Goal: Task Accomplishment & Management: Manage account settings

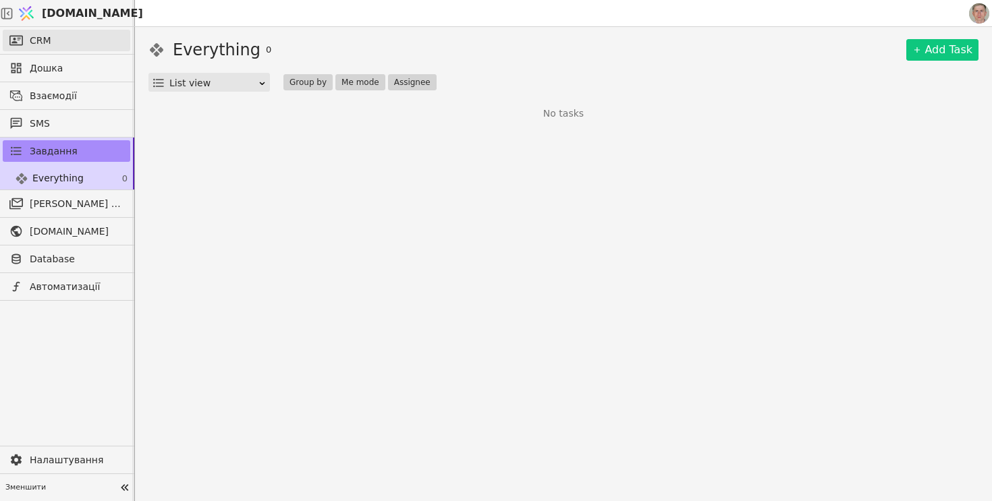
click at [96, 40] on link "CRM" at bounding box center [67, 41] width 128 height 22
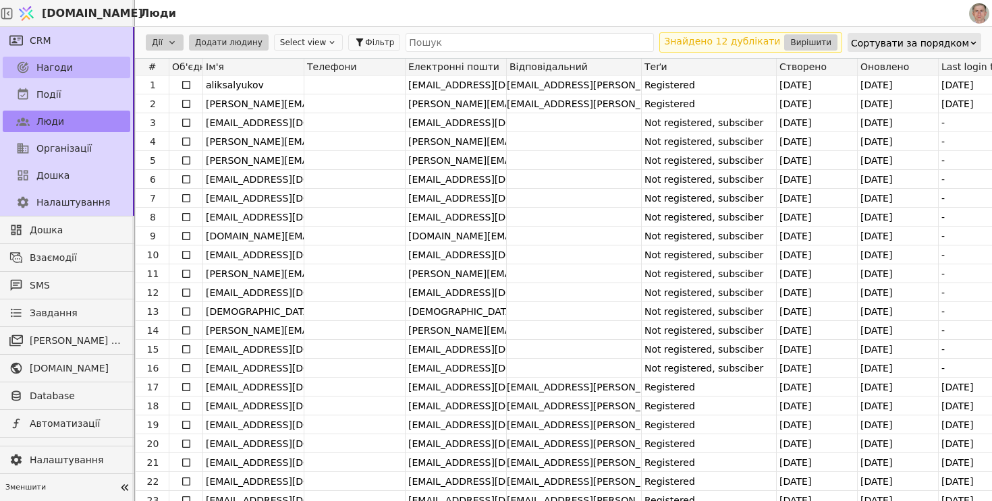
click at [69, 61] on span "Нагоди" at bounding box center [54, 68] width 36 height 14
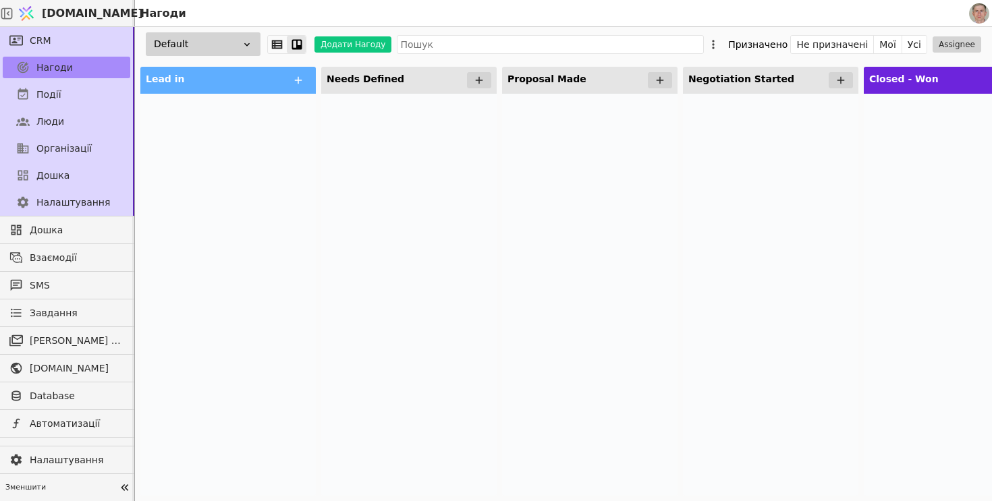
click at [220, 40] on div "Default" at bounding box center [203, 44] width 115 height 24
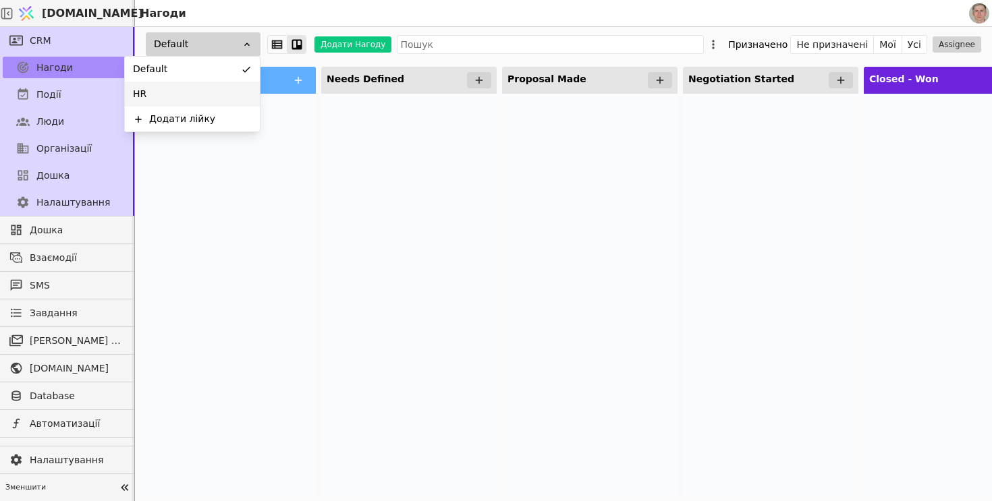
click at [213, 90] on div "HR" at bounding box center [192, 94] width 135 height 25
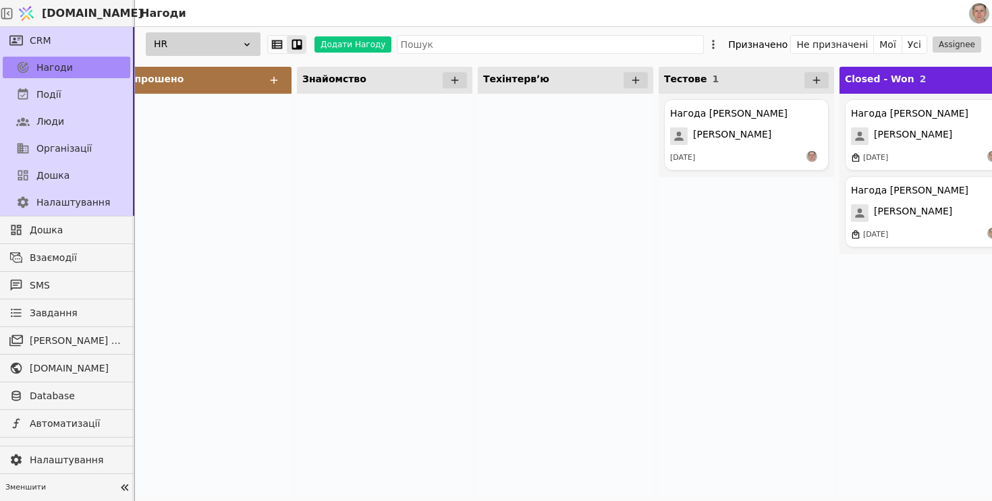
scroll to position [0, 595]
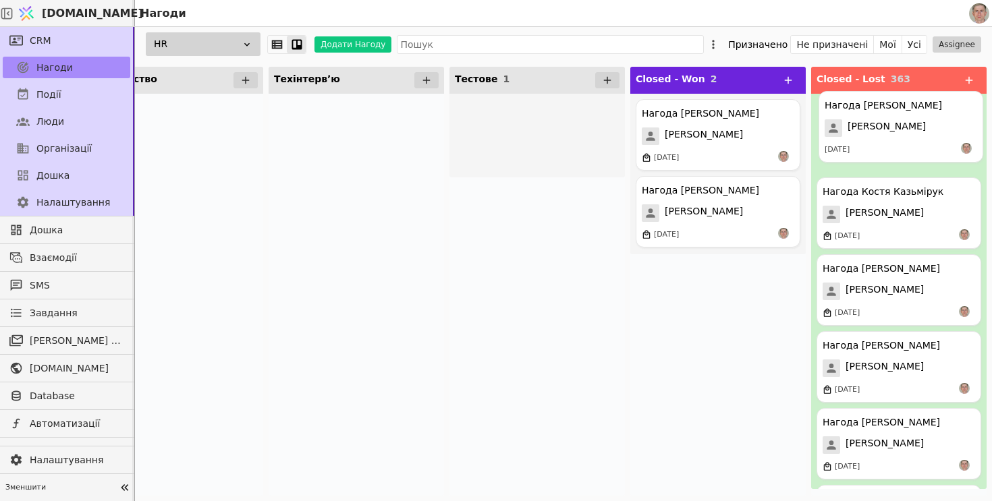
drag, startPoint x: 511, startPoint y: 137, endPoint x: 884, endPoint y: 129, distance: 373.2
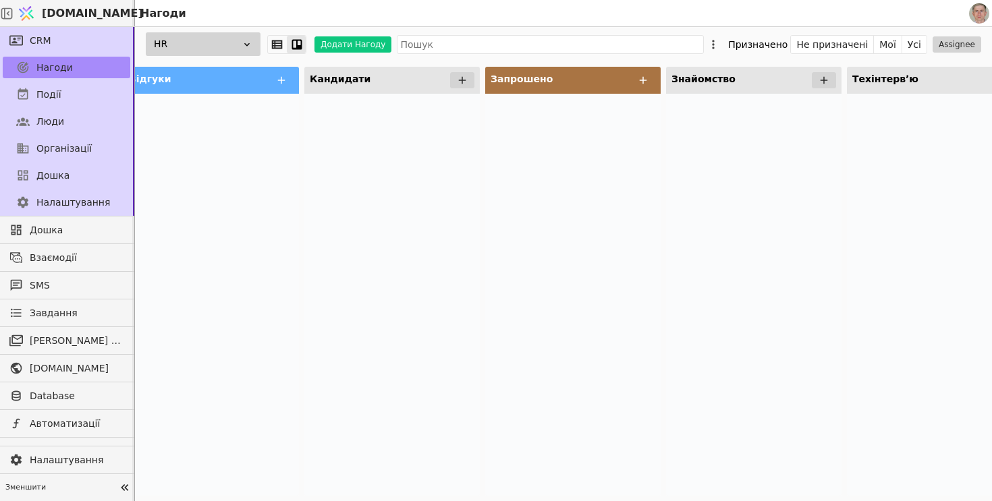
scroll to position [0, 0]
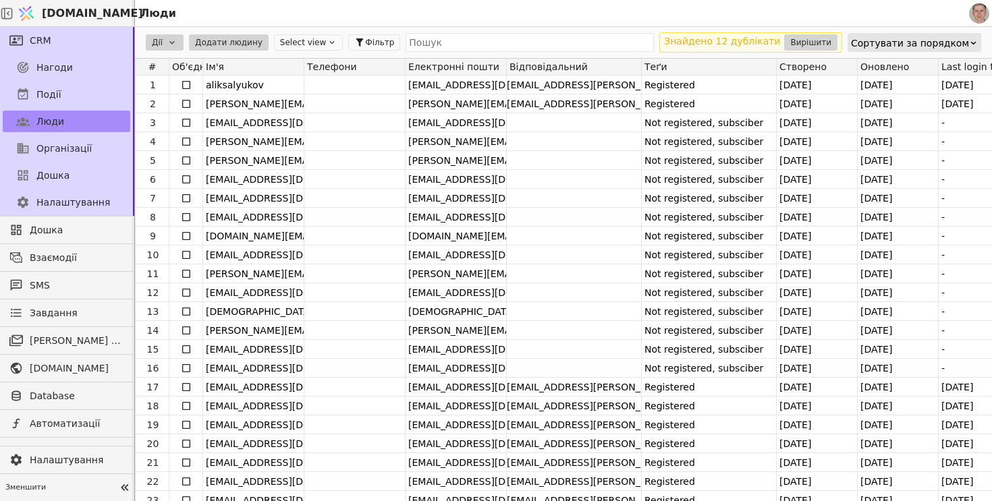
scroll to position [0, 28]
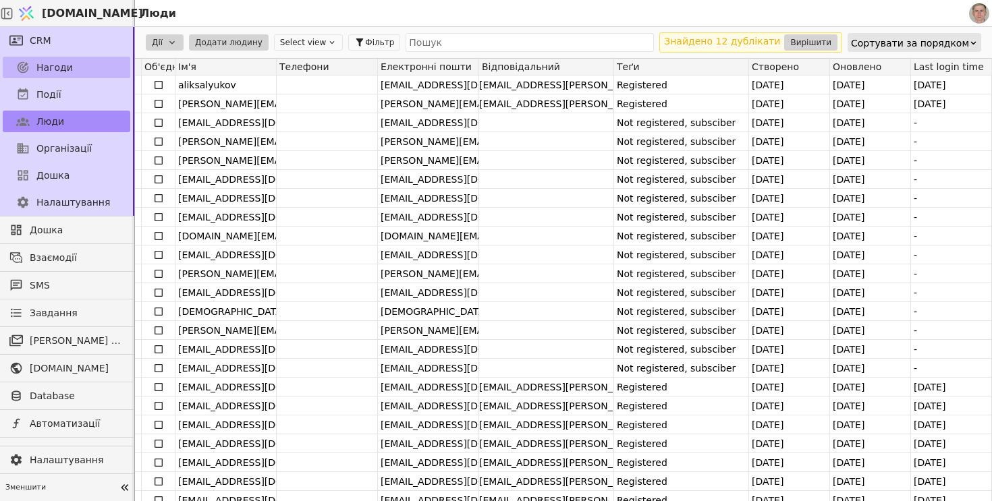
click at [63, 72] on span "Нагоди" at bounding box center [54, 68] width 36 height 14
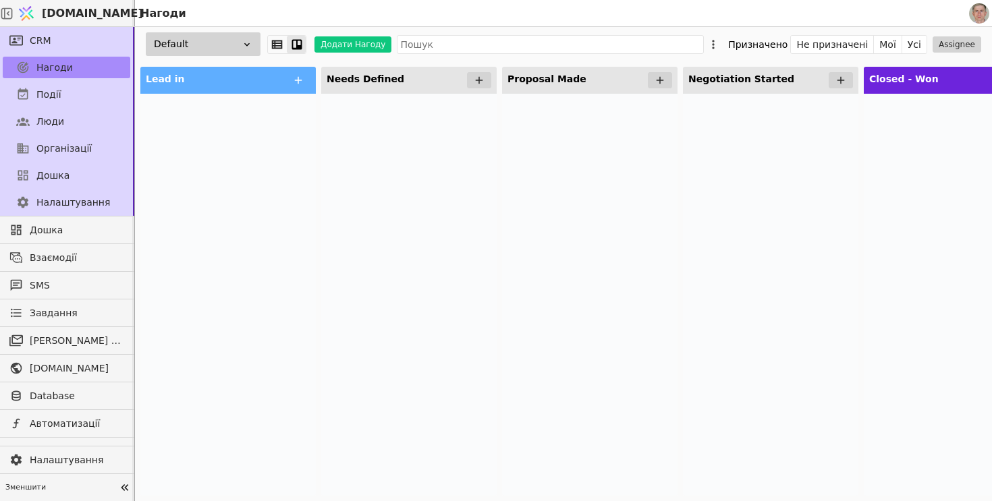
click at [207, 49] on div "Default" at bounding box center [203, 44] width 115 height 24
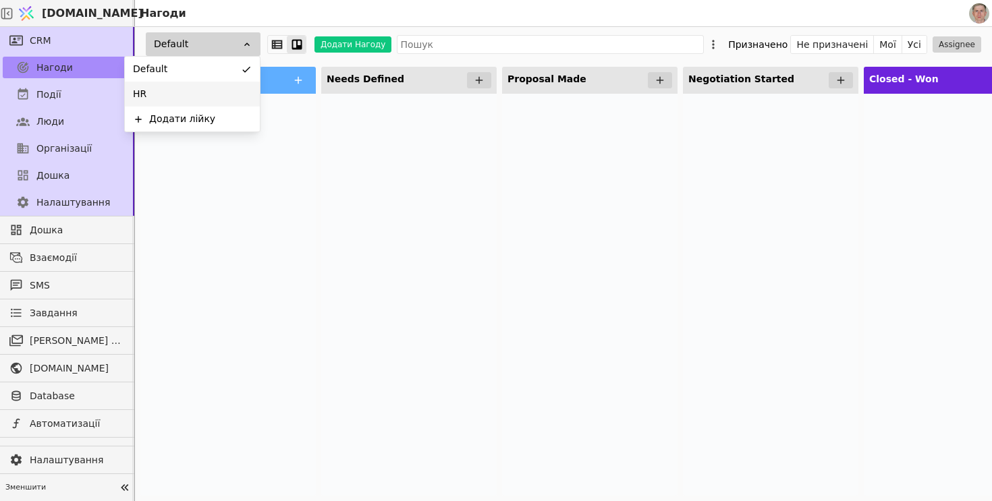
click at [206, 88] on div "HR" at bounding box center [192, 94] width 135 height 25
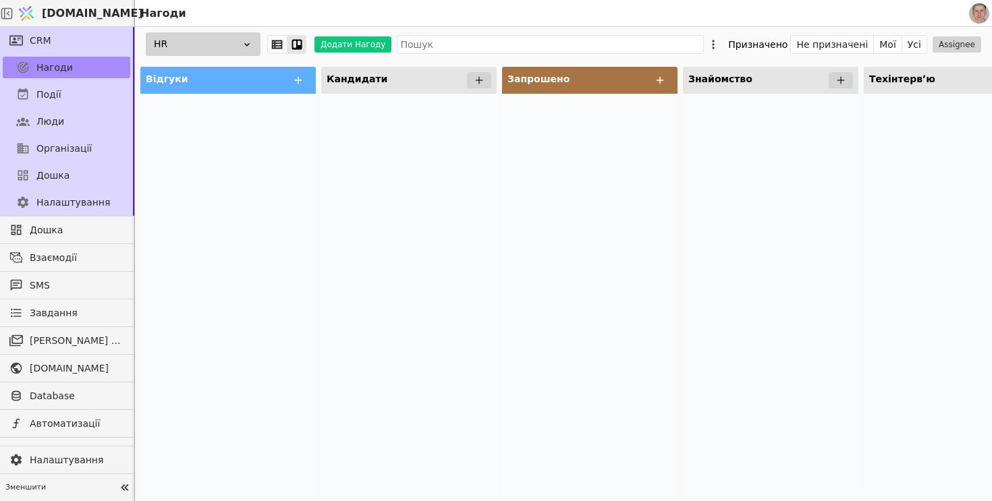
click at [470, 229] on div at bounding box center [408, 295] width 175 height 402
click at [293, 81] on icon at bounding box center [298, 80] width 12 height 12
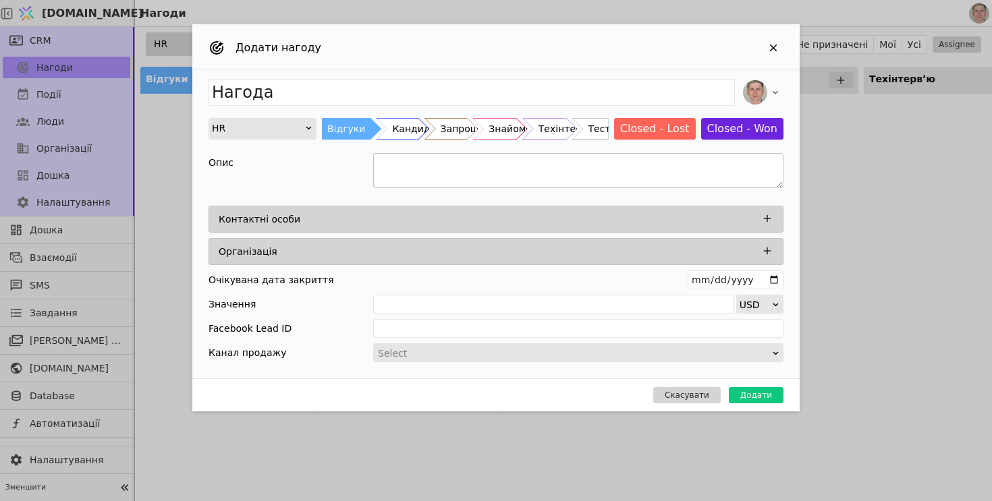
click at [398, 169] on textarea "Add Opportunity" at bounding box center [578, 170] width 410 height 35
paste textarea "Loremi Dolorsitam Conse-Adi eli Sedd-Eiusm Temporin Utlab et dolo: $269 Magnaal…"
drag, startPoint x: 475, startPoint y: 175, endPoint x: 377, endPoint y: 177, distance: 97.9
click at [377, 177] on textarea "To enrich screen reader interactions, please activate Accessibility in Grammarl…" at bounding box center [578, 170] width 410 height 35
type textarea "Lorem-Ips dol Sita-Conse Adipisci Elits do eius: $061 Temporin utl $1169 Etdolo…"
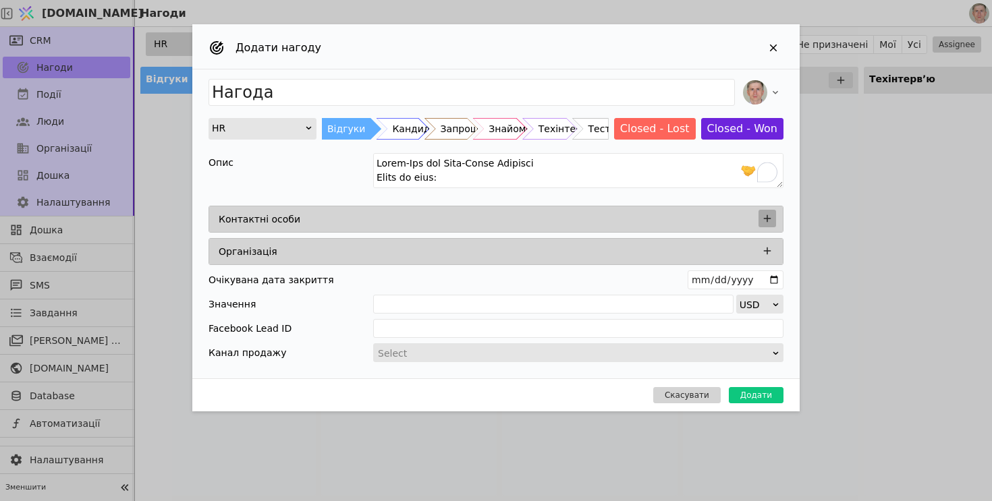
click at [769, 215] on icon "Add Opportunity" at bounding box center [767, 219] width 12 height 12
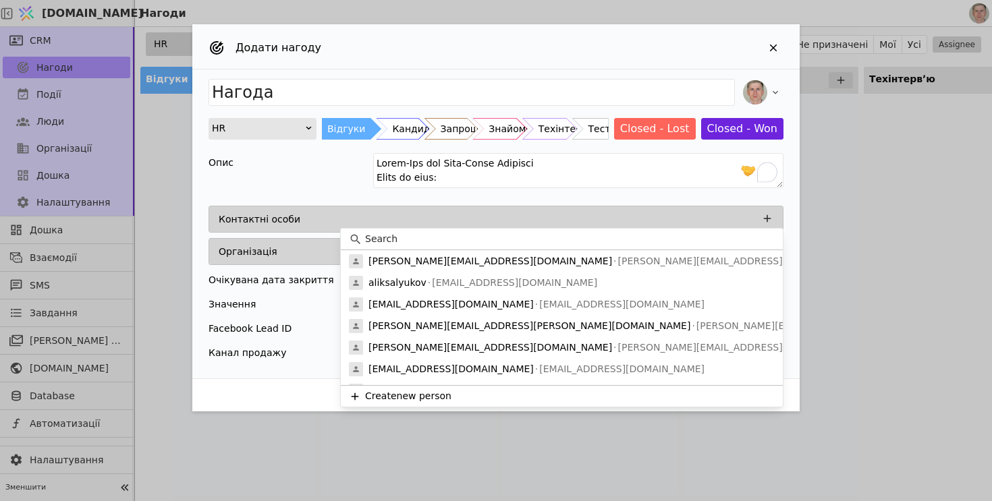
click at [441, 242] on input at bounding box center [570, 239] width 410 height 14
paste input "[PERSON_NAME]"
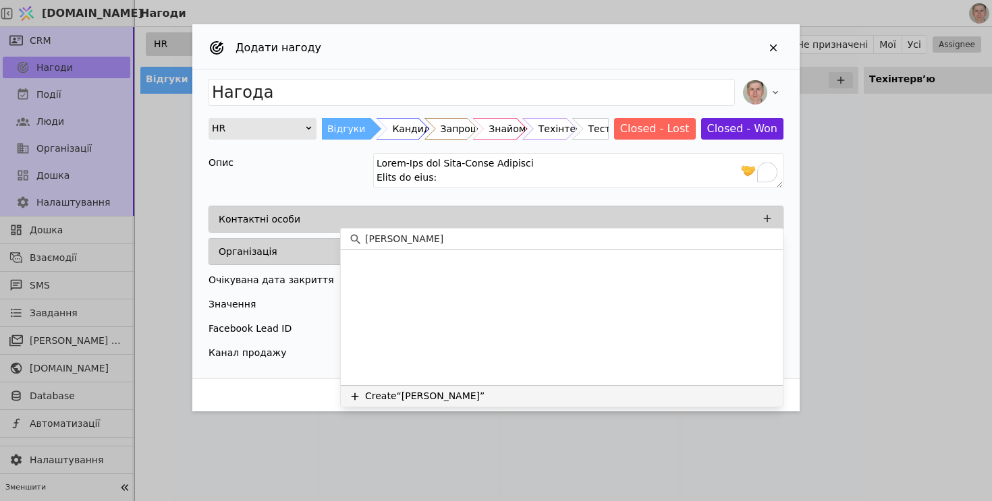
type input "[PERSON_NAME]"
click at [451, 389] on button "Create “[PERSON_NAME]”" at bounding box center [562, 396] width 442 height 22
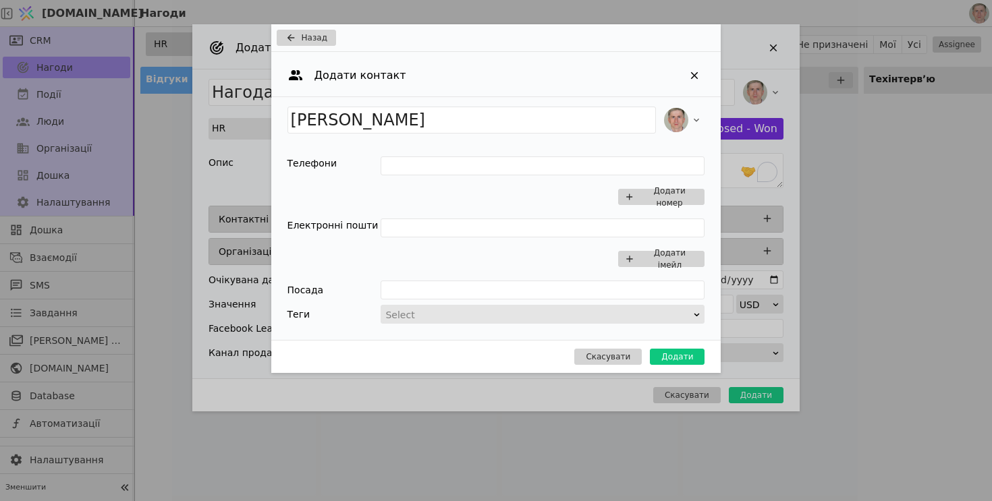
click at [671, 366] on div "Скасувати Додати" at bounding box center [496, 356] width 450 height 33
click at [683, 359] on button "Додати" at bounding box center [677, 357] width 55 height 16
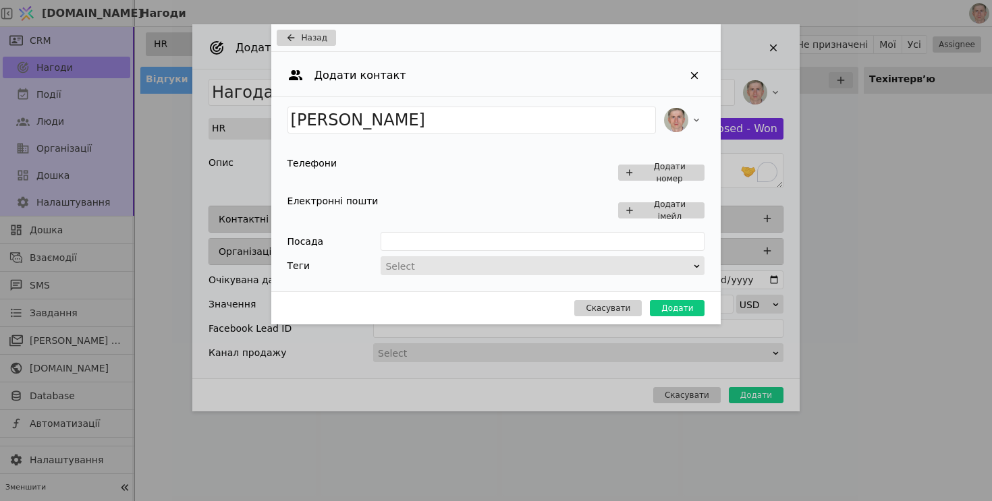
type input "Нагода [PERSON_NAME]"
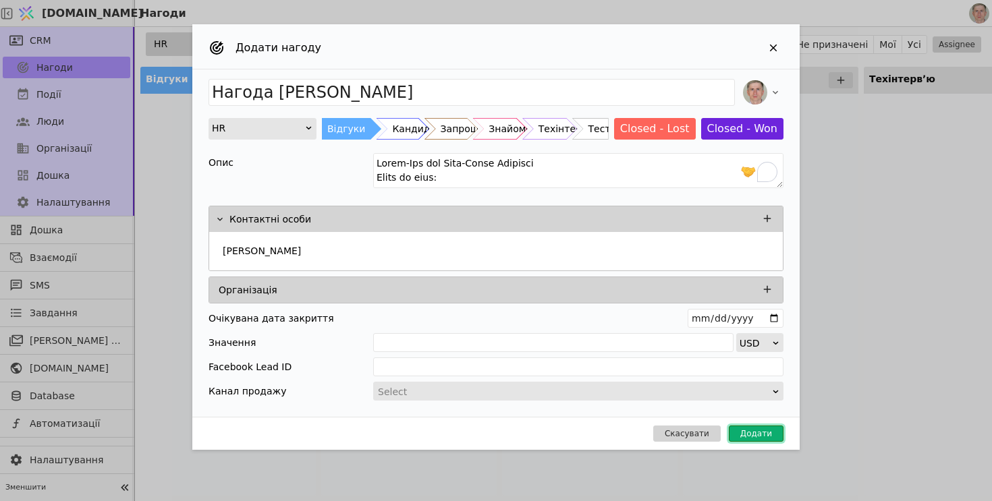
click at [756, 437] on button "Додати" at bounding box center [756, 434] width 55 height 16
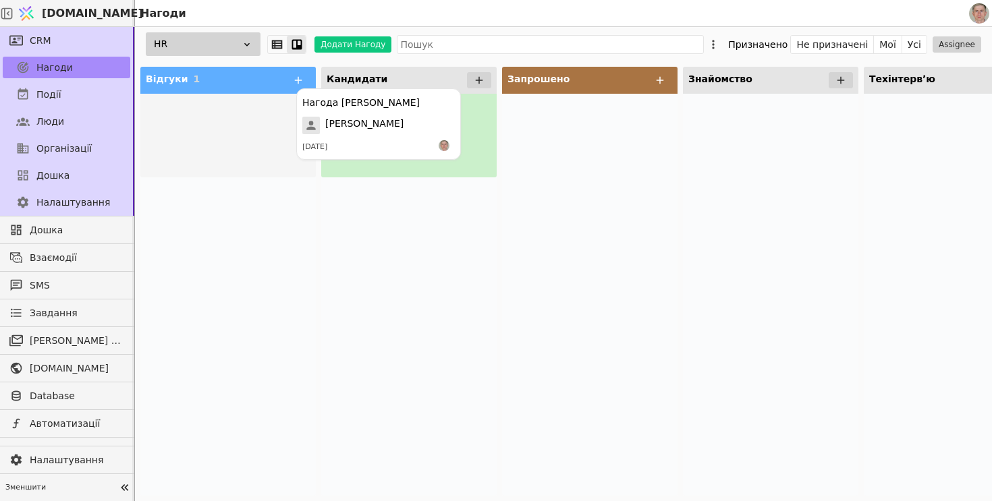
drag, startPoint x: 211, startPoint y: 140, endPoint x: 372, endPoint y: 128, distance: 161.8
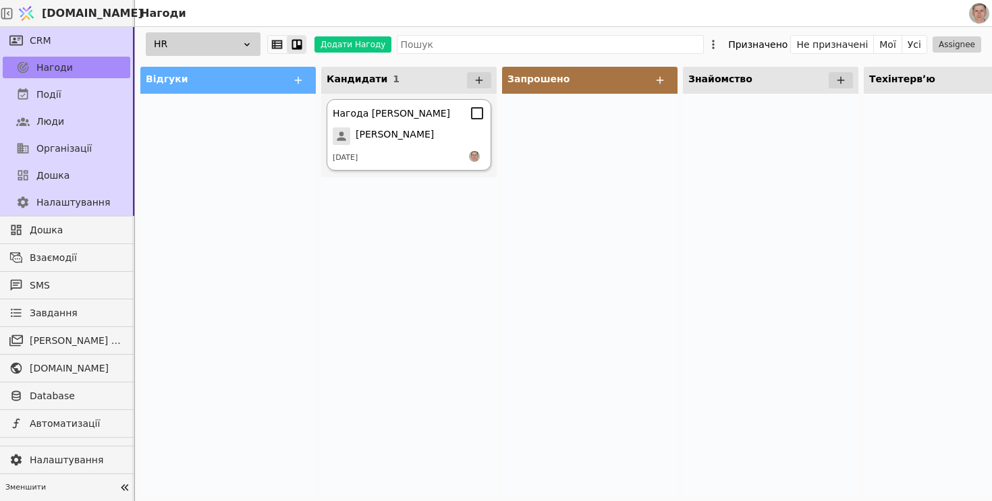
click at [412, 134] on span "[PERSON_NAME]" at bounding box center [395, 137] width 78 height 18
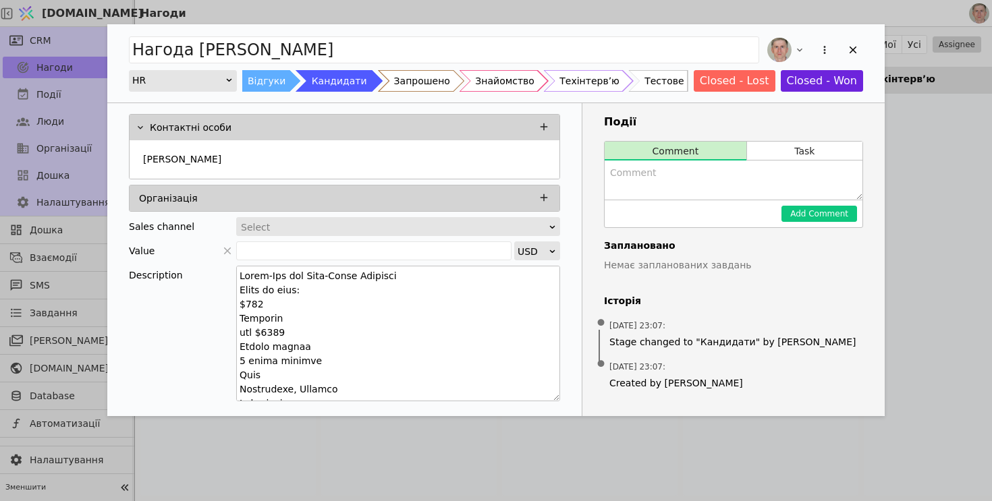
drag, startPoint x: 556, startPoint y: 294, endPoint x: 549, endPoint y: 410, distance: 116.9
click at [549, 401] on textarea "Add Opportunity" at bounding box center [398, 334] width 324 height 136
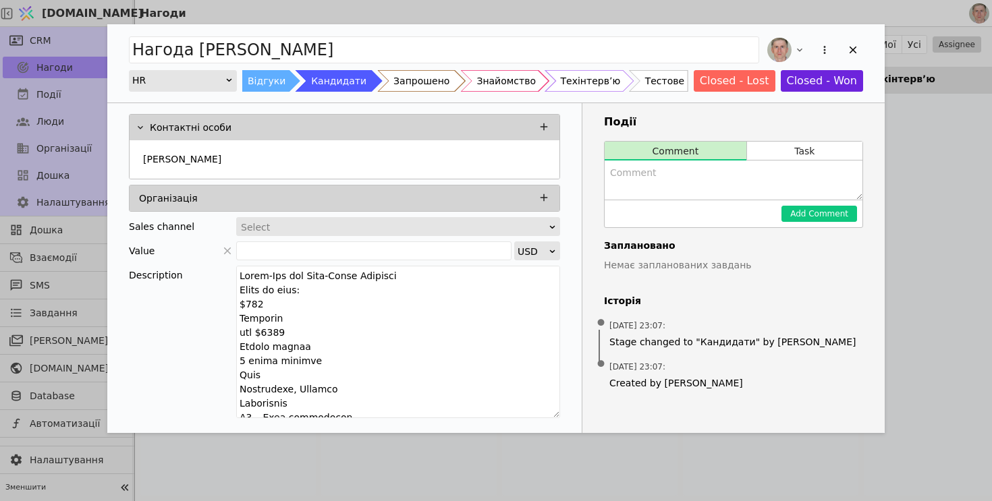
click at [408, 81] on div "Запрошено" at bounding box center [421, 81] width 56 height 22
click at [855, 45] on icon "Add Opportunity" at bounding box center [853, 50] width 12 height 12
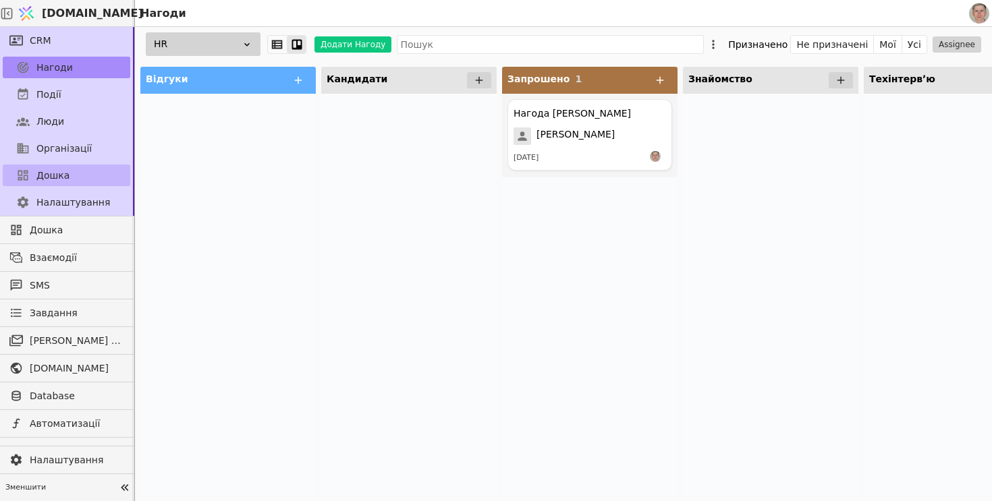
click at [83, 168] on link "Дошка" at bounding box center [67, 176] width 128 height 22
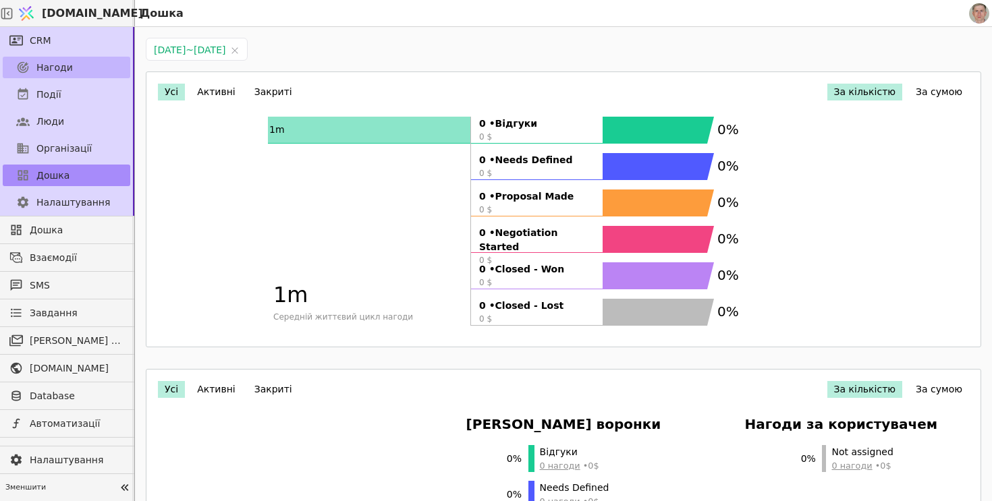
click at [71, 63] on link "Нагоди" at bounding box center [67, 68] width 128 height 22
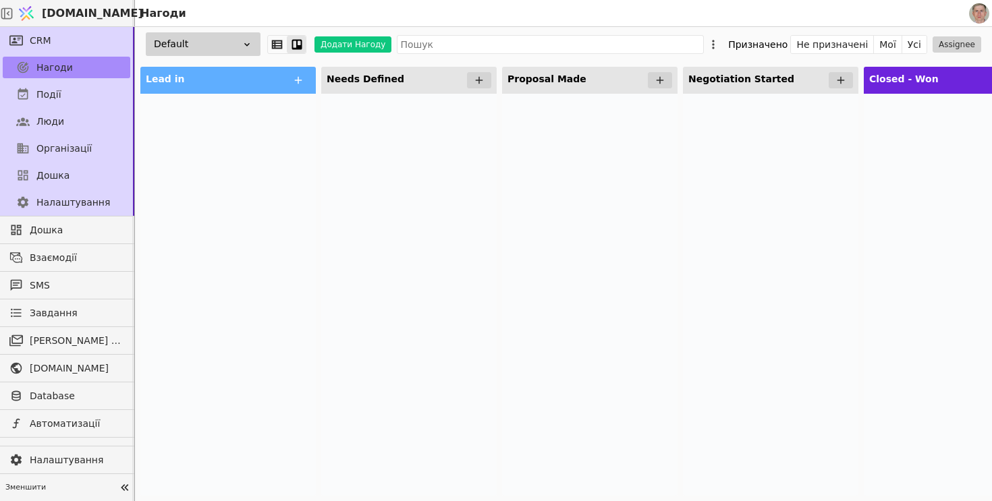
click at [216, 43] on div "Default" at bounding box center [203, 44] width 115 height 24
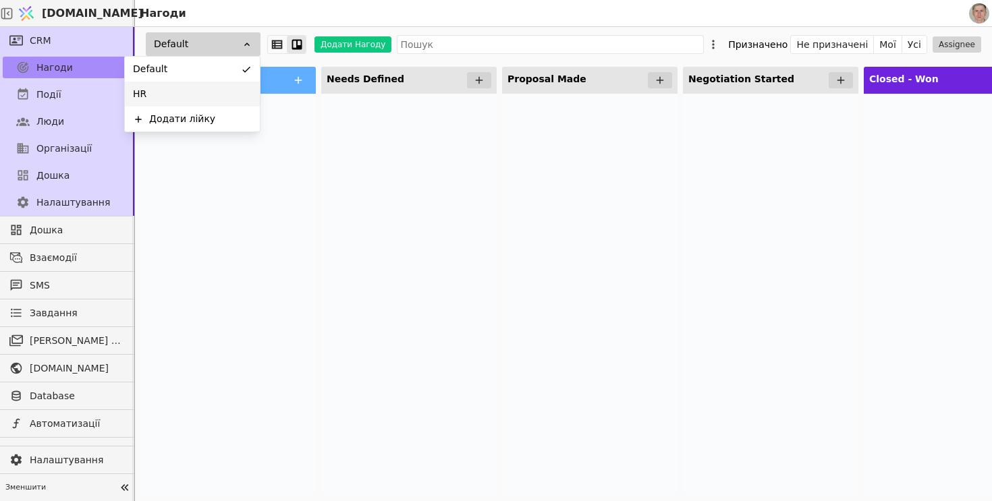
click at [208, 93] on div "HR" at bounding box center [192, 94] width 135 height 25
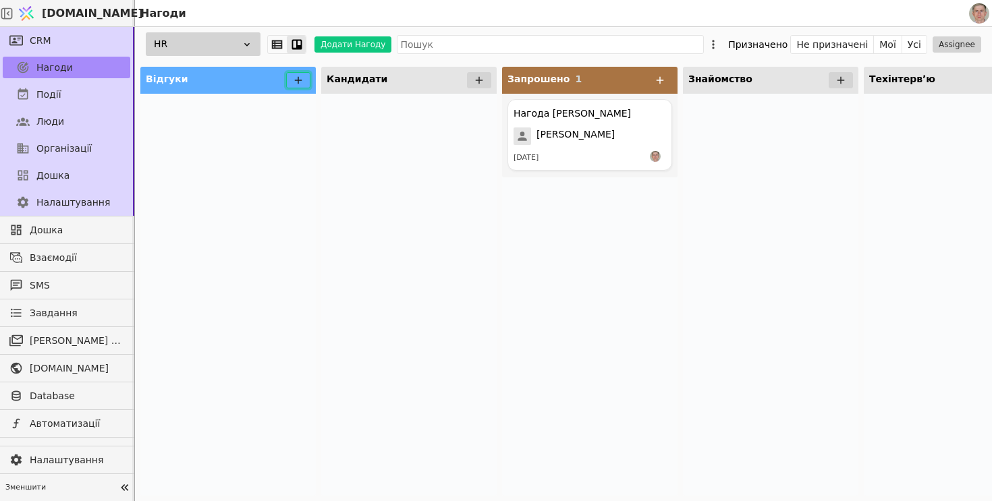
click at [298, 83] on icon at bounding box center [298, 80] width 7 height 7
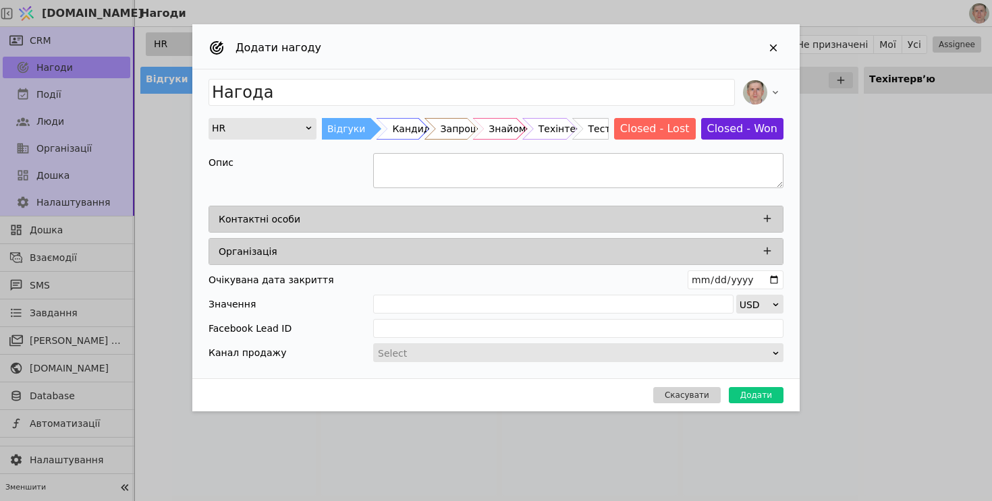
click at [460, 168] on textarea "Add Opportunity" at bounding box center [578, 170] width 410 height 35
paste textarea "Loremip Dolorsit Ametconse Adipi+Elit.se doeiusmod Tempo in utla: $545 Etdolore…"
drag, startPoint x: 449, startPoint y: 173, endPoint x: 362, endPoint y: 172, distance: 87.7
click at [362, 172] on div "Опис" at bounding box center [496, 172] width 575 height 39
type textarea "Loremipsu Dolor+Sita.co adipiscin Elits do eius: $502 Temporin utl $8372 $6303 …"
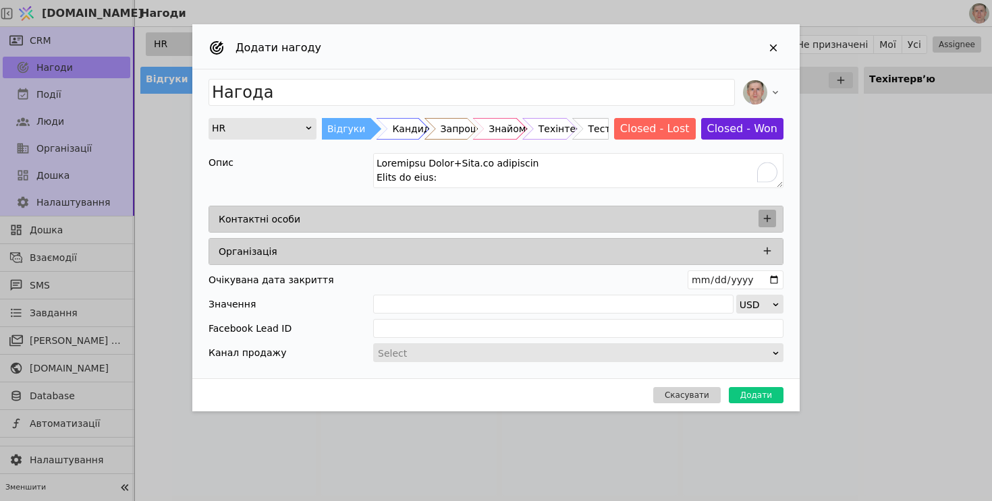
click at [767, 213] on icon "Add Opportunity" at bounding box center [767, 219] width 12 height 12
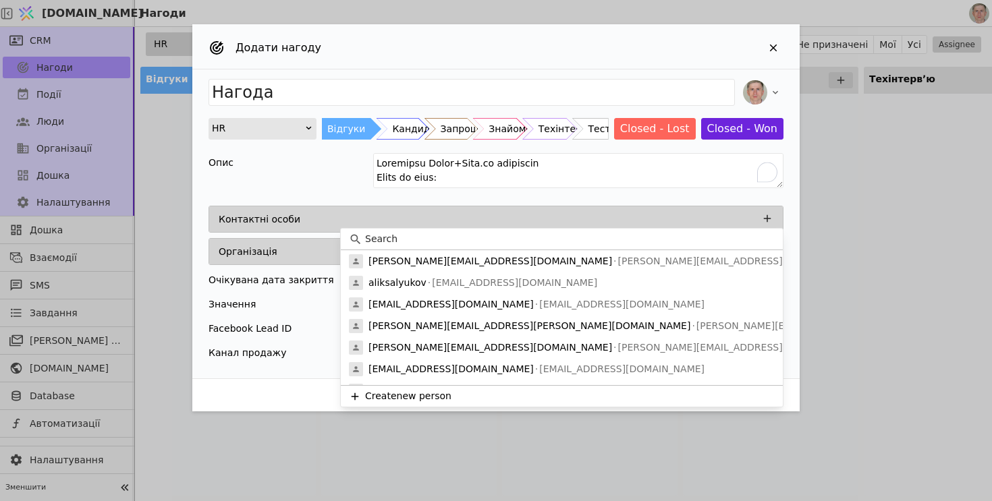
click at [451, 240] on input at bounding box center [570, 239] width 410 height 14
paste input "[PERSON_NAME]"
type input "[PERSON_NAME]"
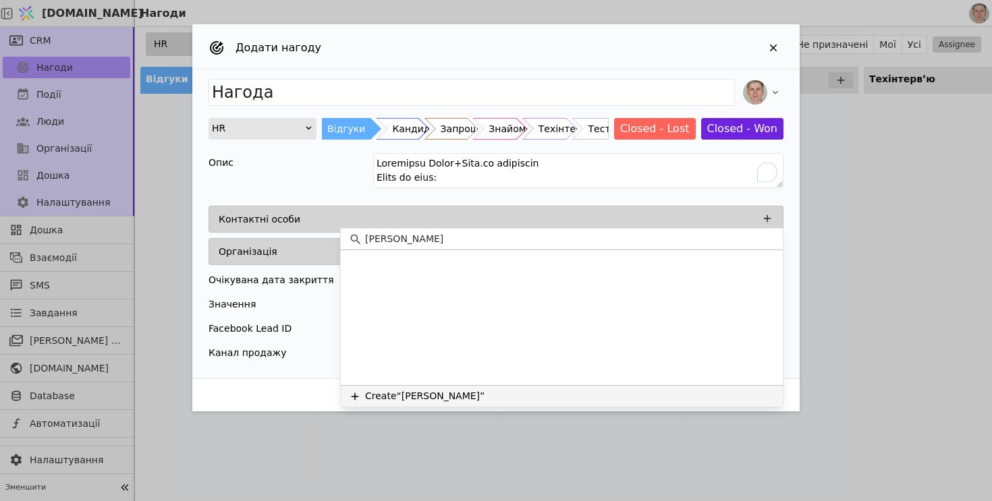
click at [437, 398] on button "Create “[PERSON_NAME]”" at bounding box center [562, 396] width 442 height 22
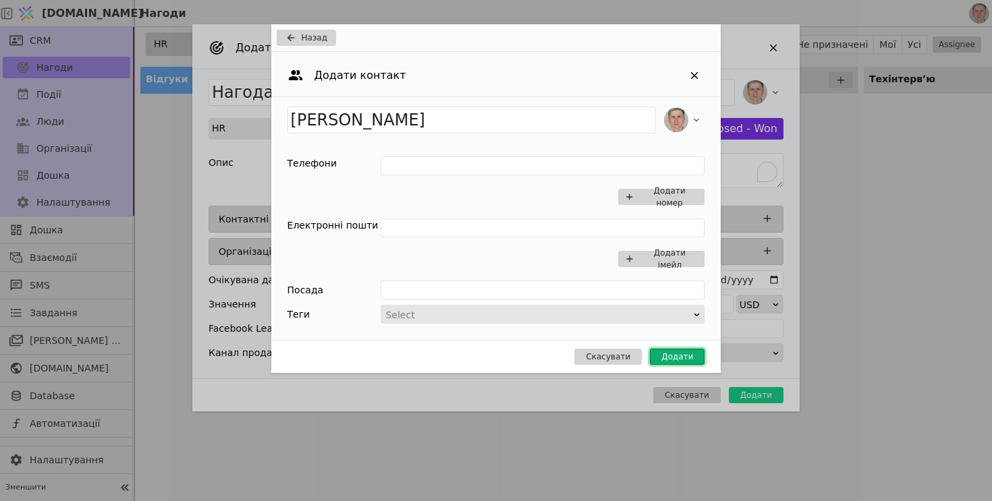
click at [661, 361] on button "Додати" at bounding box center [677, 357] width 55 height 16
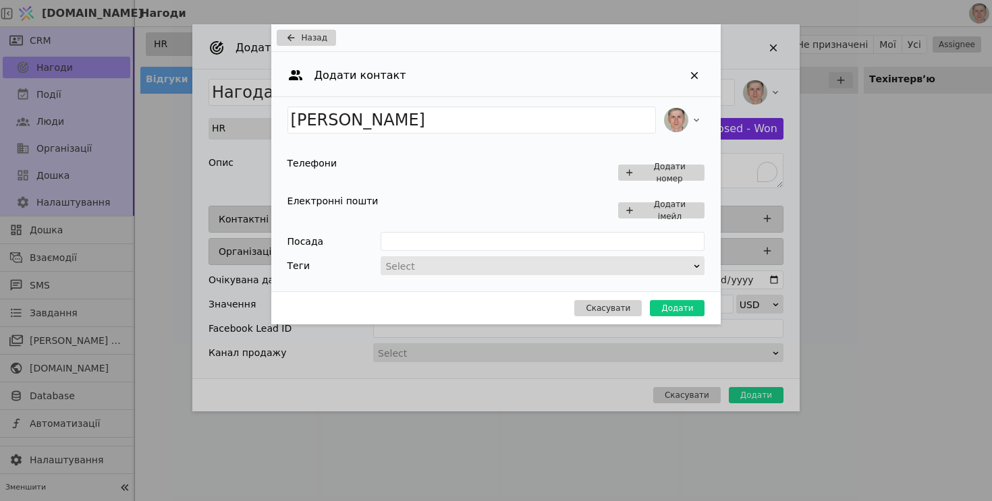
type input "Нагода [PERSON_NAME]"
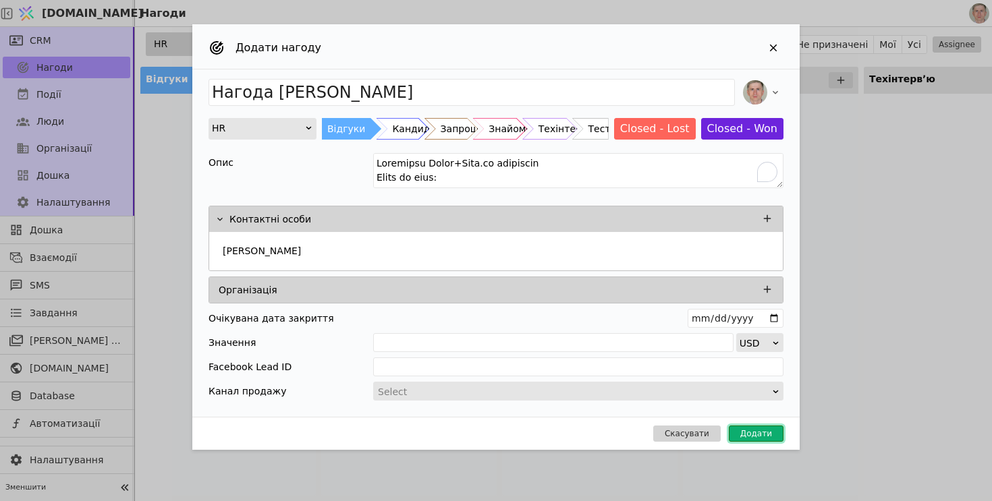
click at [752, 439] on button "Додати" at bounding box center [756, 434] width 55 height 16
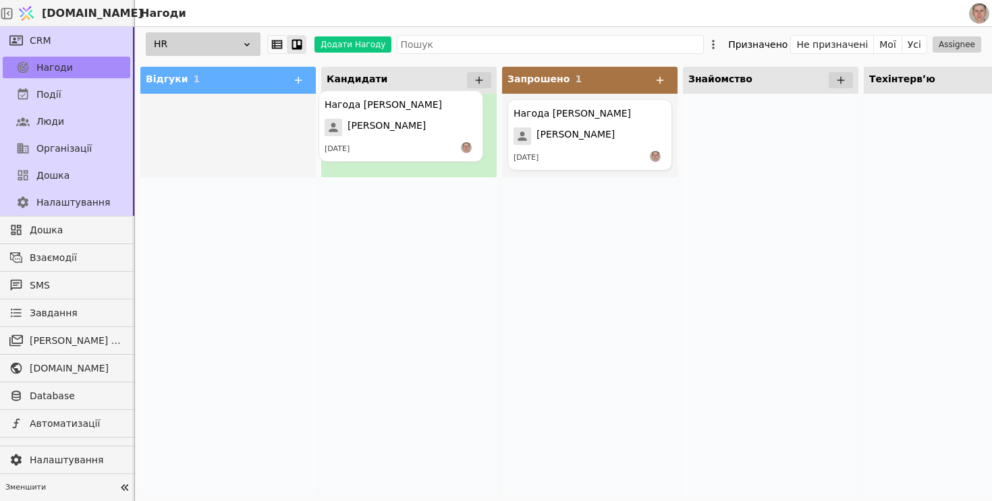
drag, startPoint x: 236, startPoint y: 144, endPoint x: 420, endPoint y: 136, distance: 184.4
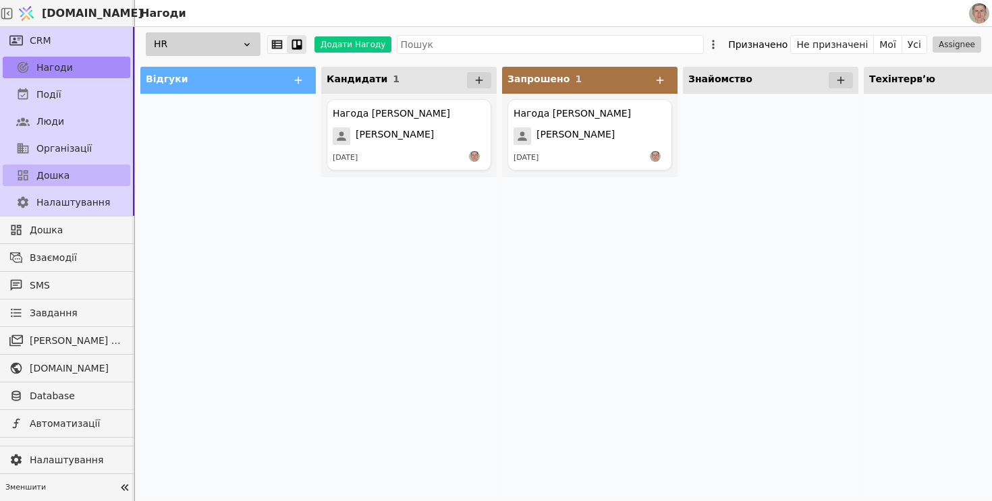
click at [77, 179] on link "Дошка" at bounding box center [67, 176] width 128 height 22
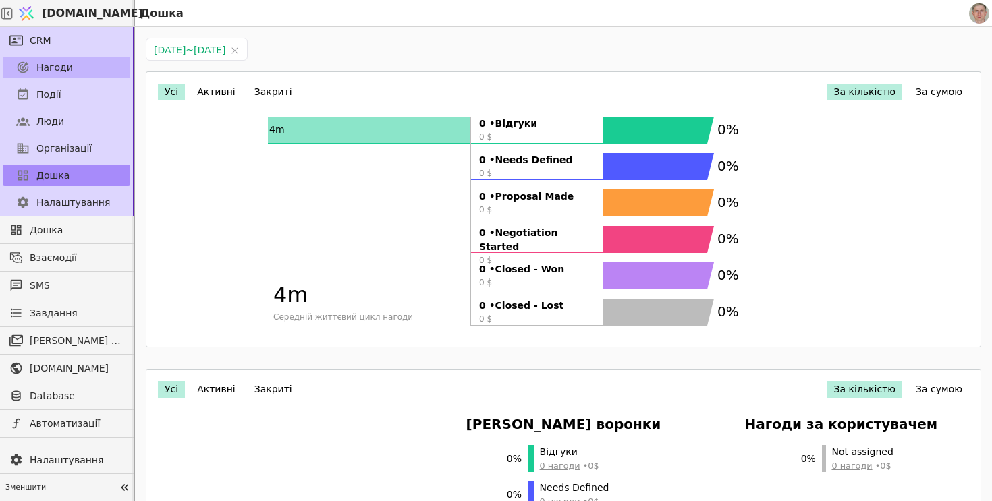
click at [89, 70] on link "Нагоди" at bounding box center [67, 68] width 128 height 22
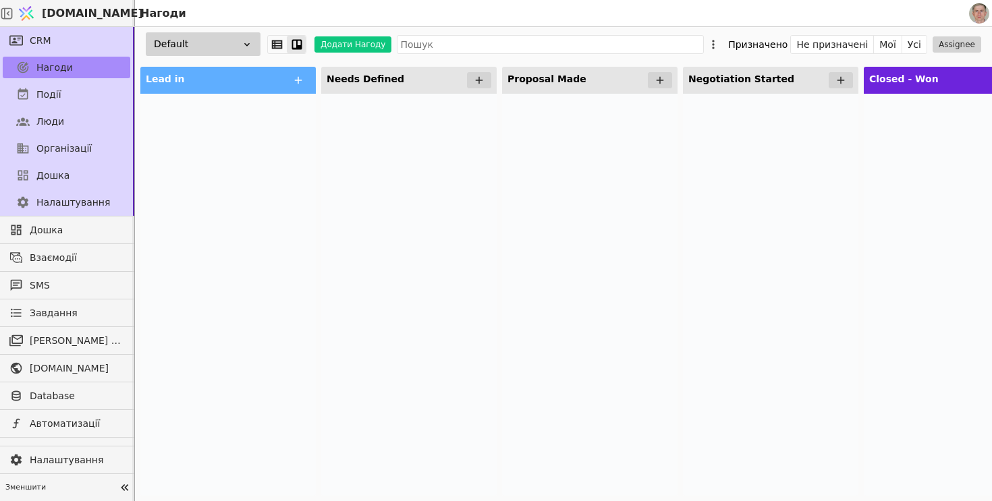
click at [191, 46] on div "Default" at bounding box center [203, 44] width 115 height 24
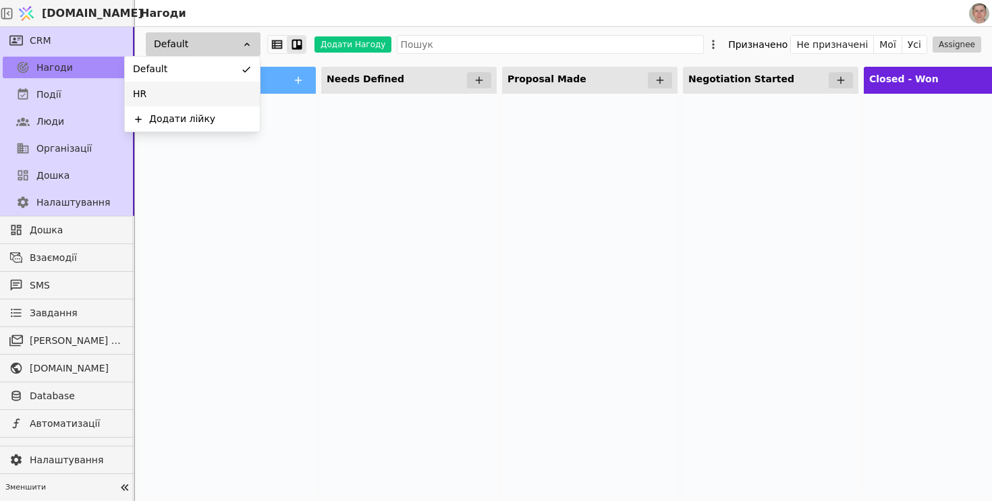
click at [192, 91] on div "HR" at bounding box center [192, 94] width 135 height 25
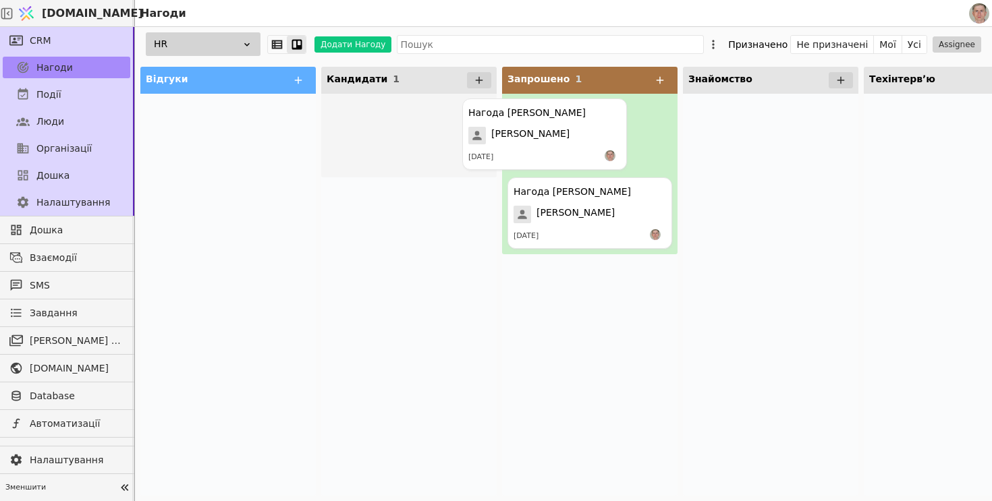
drag, startPoint x: 392, startPoint y: 137, endPoint x: 556, endPoint y: 134, distance: 164.0
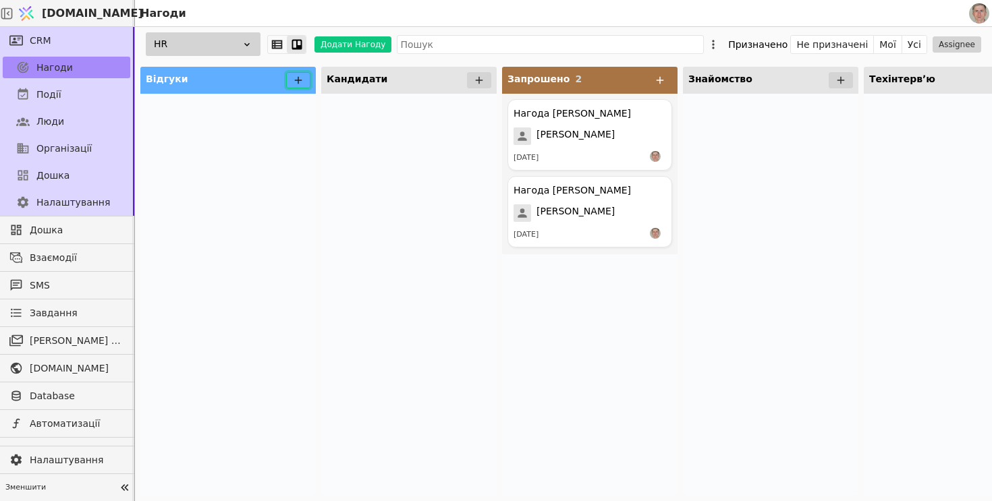
click at [298, 82] on icon at bounding box center [298, 80] width 7 height 7
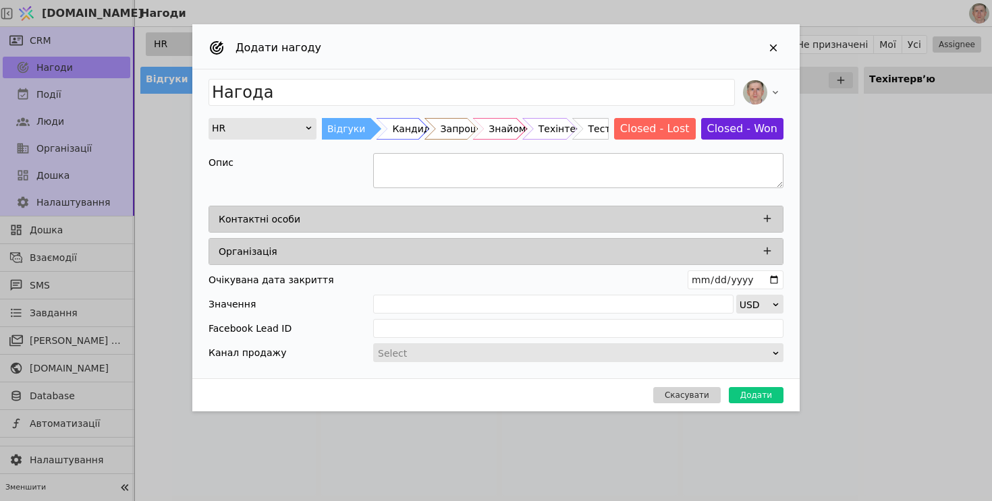
click at [442, 175] on textarea "Add Opportunity" at bounding box center [578, 170] width 410 height 35
paste textarea "Loremip DoloRsitam, Conse, Adip.el Seddoeius, tem1 Incid ut labo: $236 Etdolore…"
drag, startPoint x: 409, startPoint y: 175, endPoint x: 343, endPoint y: 175, distance: 66.1
click at [342, 175] on div "Опис" at bounding box center [496, 172] width 575 height 39
type textarea "LoreMipsum, Dolor, Sita.co Adipiscin, eli2 Seddo ei temp: $988 Incididu utl $27…"
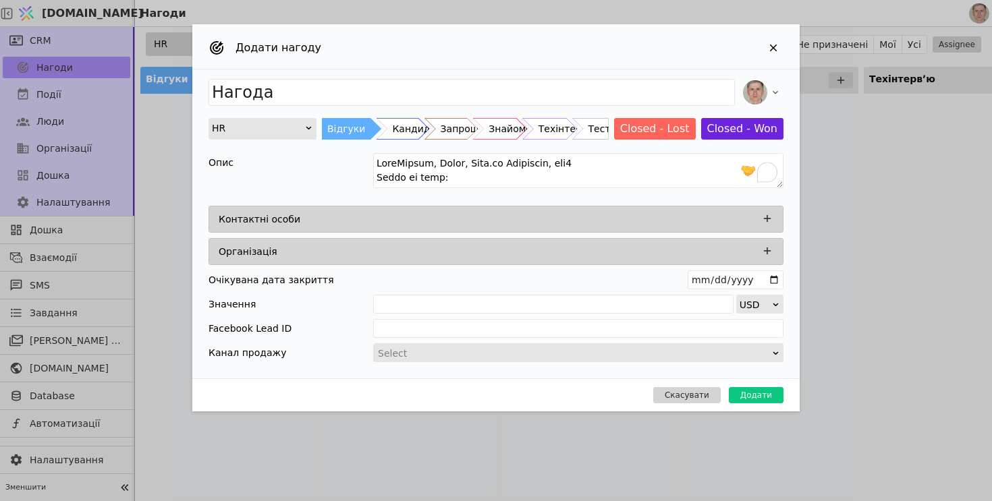
click at [768, 209] on div "Контактні особи" at bounding box center [496, 219] width 574 height 26
click at [773, 216] on icon "Add Opportunity" at bounding box center [767, 219] width 12 height 12
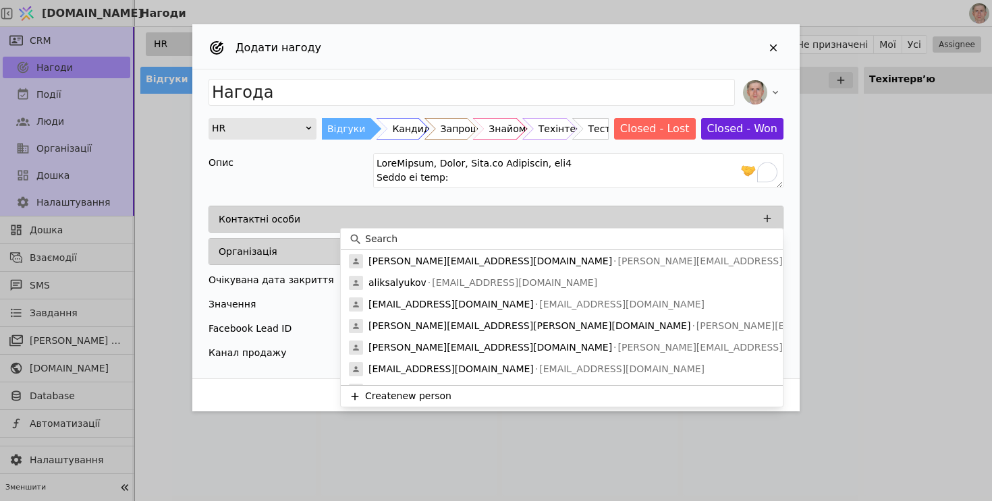
click at [421, 235] on input at bounding box center [570, 239] width 410 height 14
paste input "Vitalik"
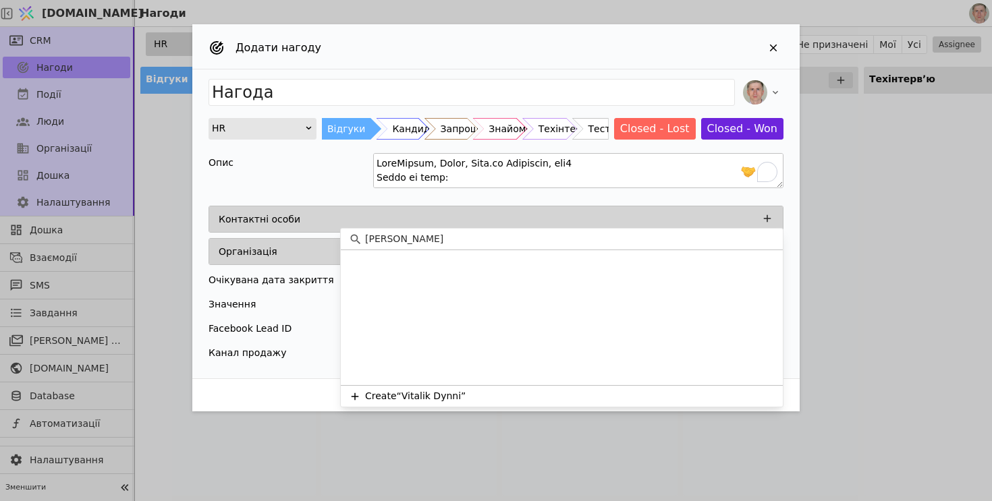
type input "[PERSON_NAME]"
click at [541, 399] on button "Create “[PERSON_NAME]”" at bounding box center [562, 396] width 442 height 22
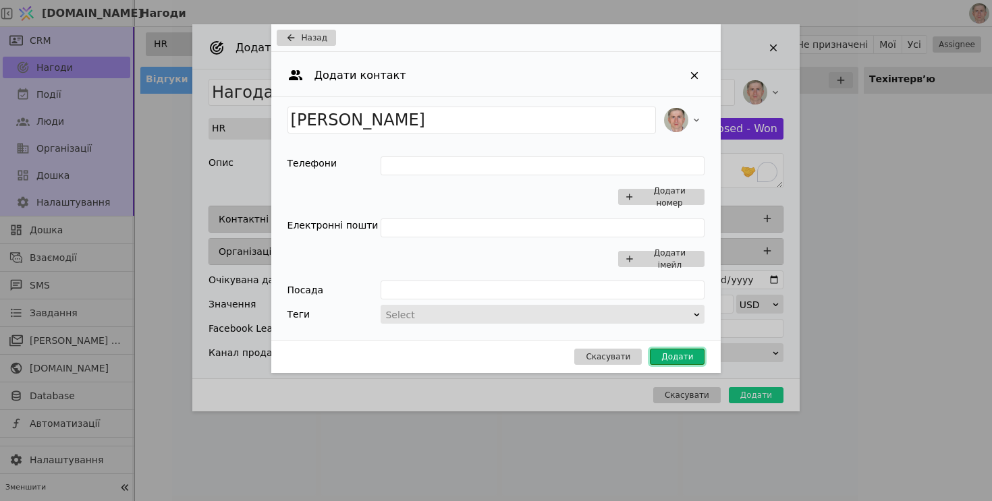
click at [696, 357] on button "Додати" at bounding box center [677, 357] width 55 height 16
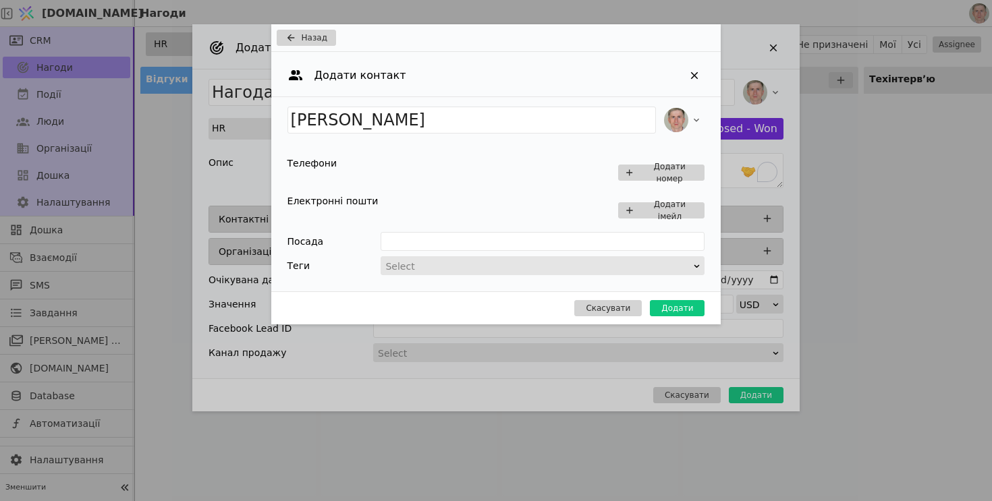
type input "Нагода [PERSON_NAME]"
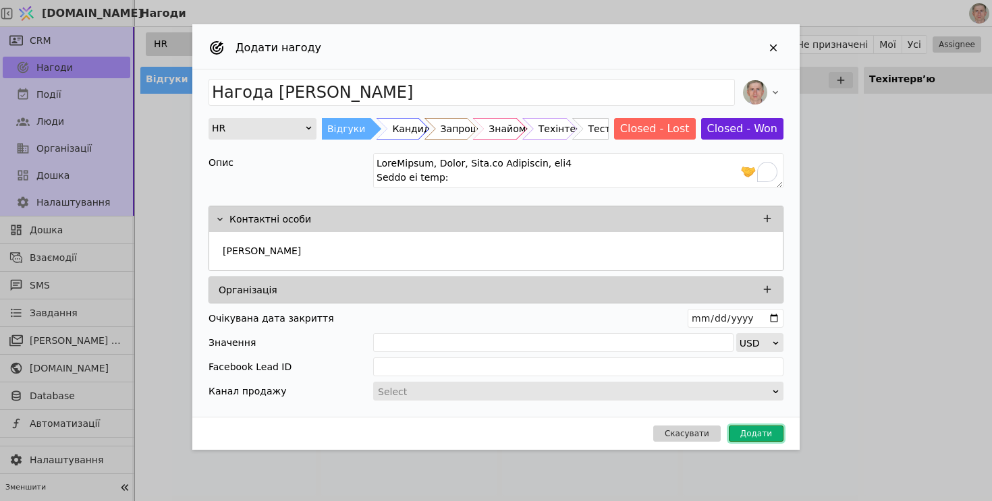
click at [755, 436] on button "Додати" at bounding box center [756, 434] width 55 height 16
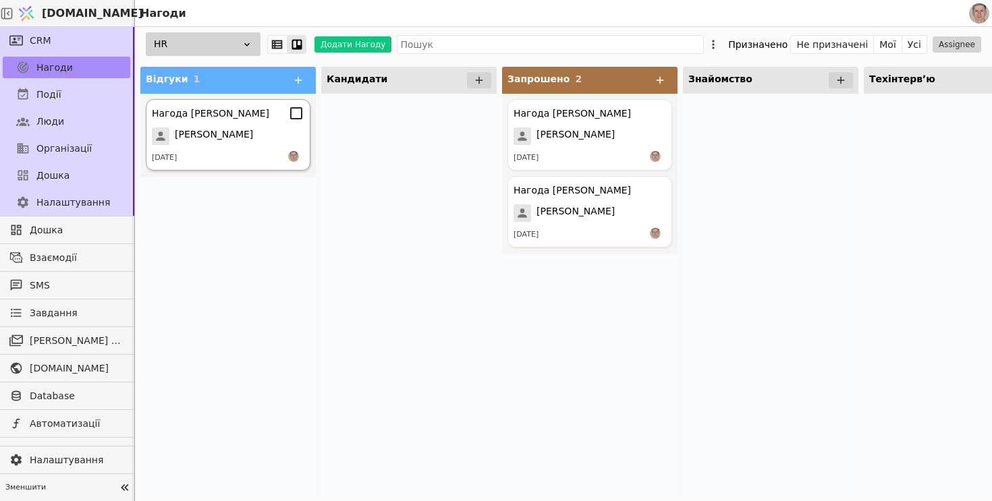
click at [250, 147] on div "Нагода [PERSON_NAME] [PERSON_NAME] [DATE]" at bounding box center [228, 135] width 165 height 72
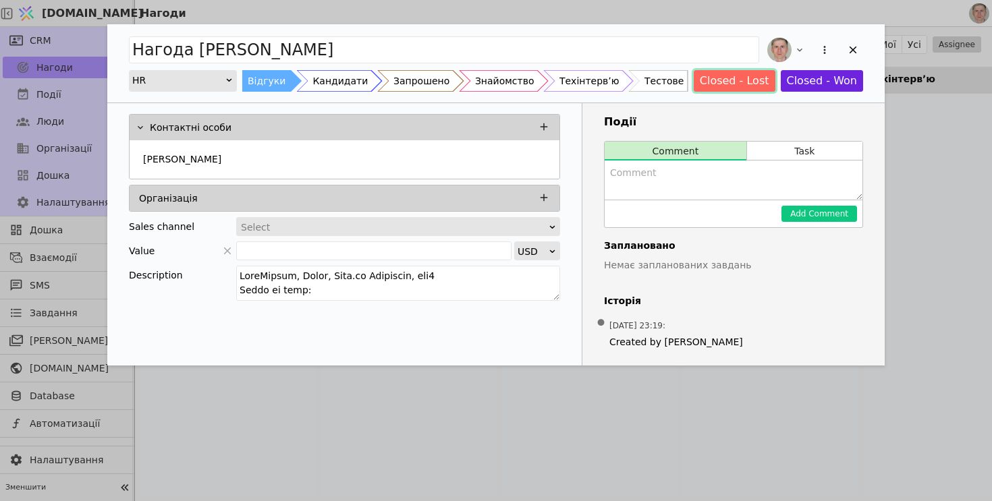
click at [744, 80] on button "Closed - Lost" at bounding box center [735, 81] width 82 height 22
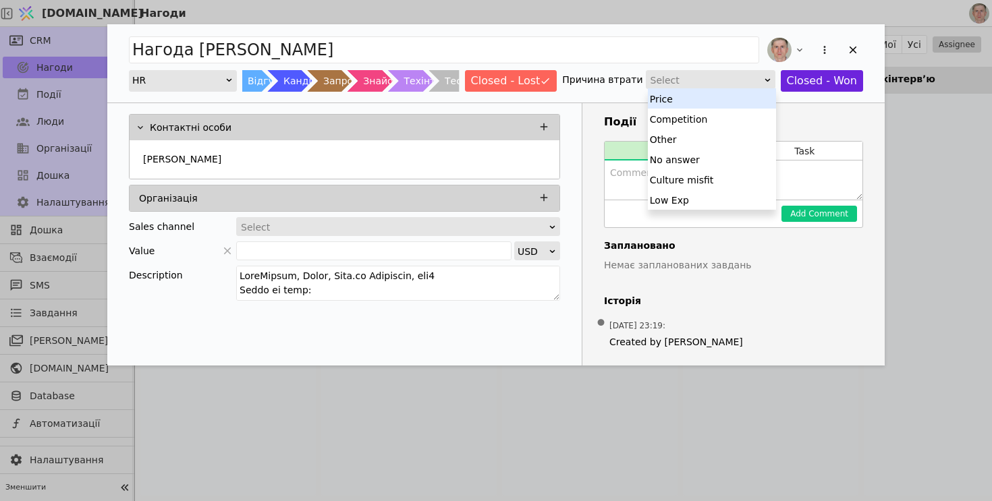
click at [719, 82] on div "Select" at bounding box center [705, 80] width 111 height 19
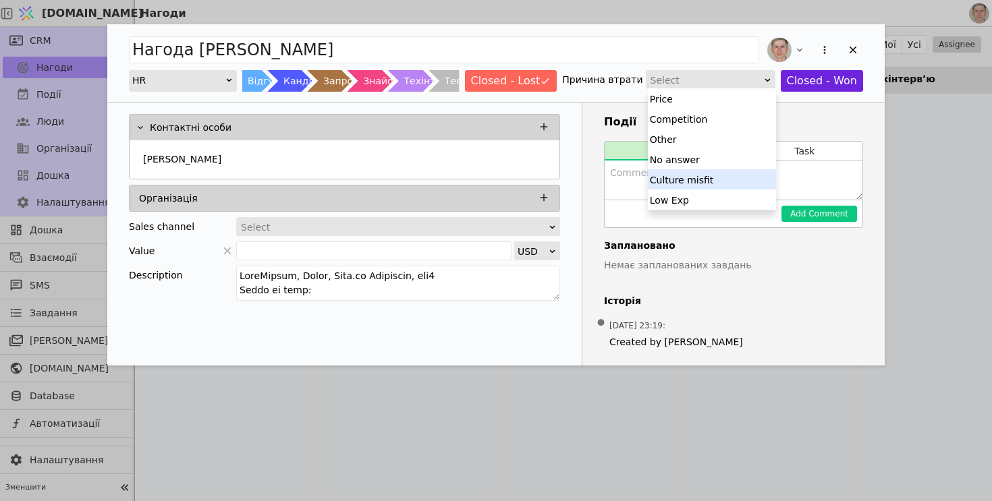
click at [711, 184] on div "Culture misfit" at bounding box center [712, 179] width 128 height 20
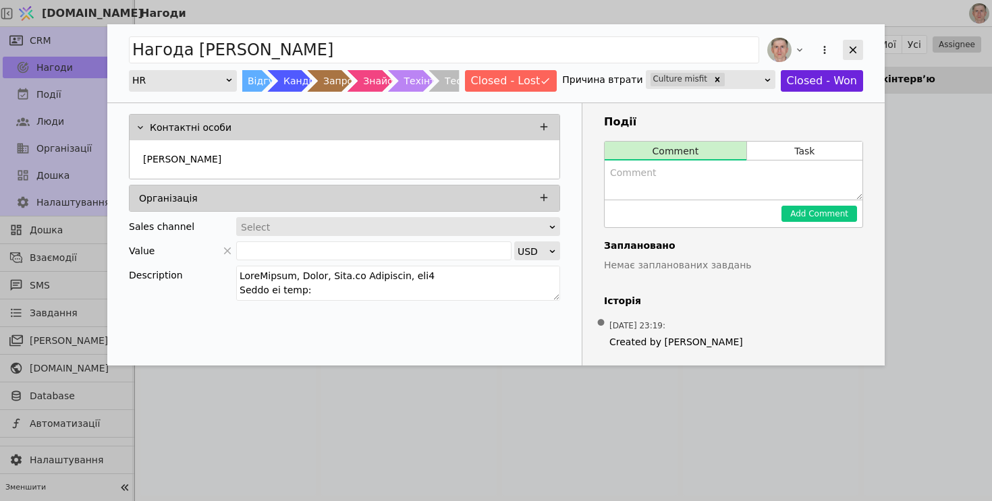
click at [856, 49] on icon "Add Opportunity" at bounding box center [853, 50] width 12 height 12
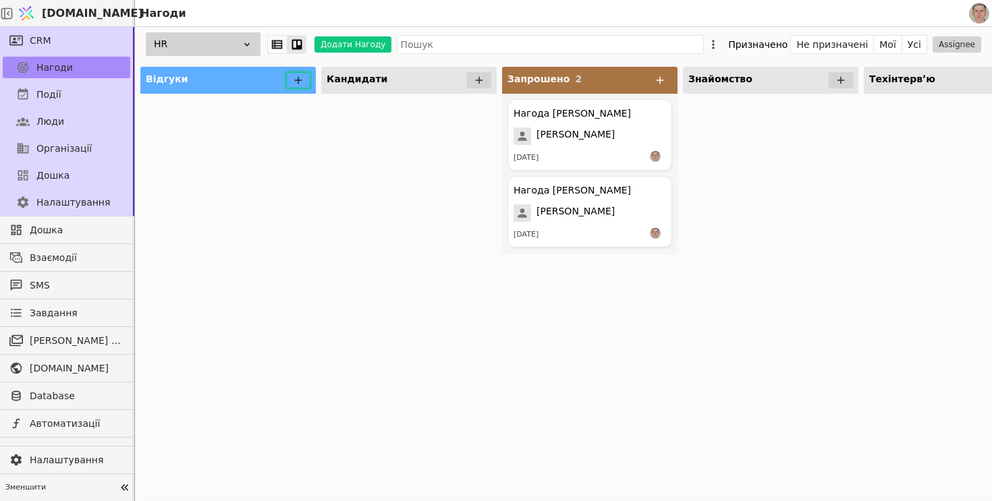
click at [294, 74] on icon at bounding box center [298, 80] width 12 height 12
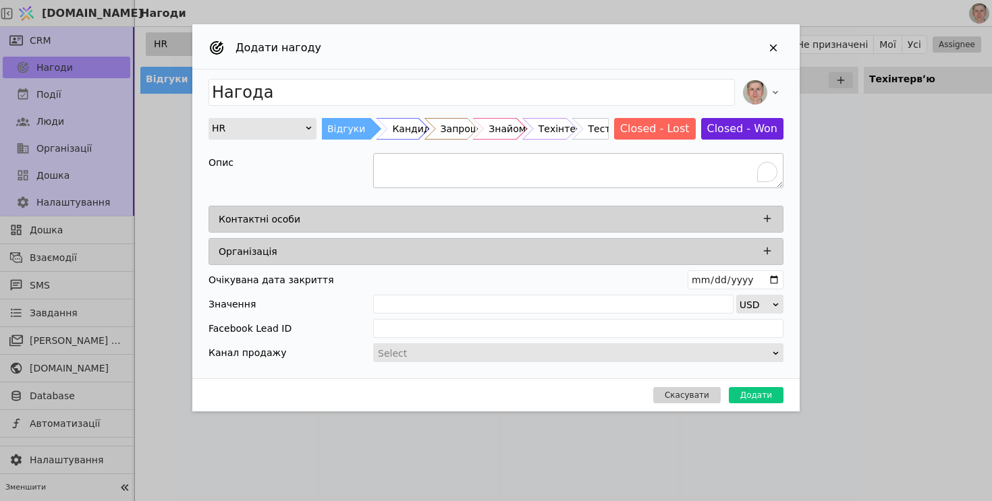
click at [425, 177] on textarea "To enrich screen reader interactions, please activate Accessibility in Grammarl…" at bounding box center [578, 170] width 410 height 35
paste textarea "Lore Ipsumdo Sitametco/Adip Elit/Seddoe TempOrinci/UtlaBoreet Dolor ma aliq: $1…"
click at [767, 220] on icon "Add Opportunity" at bounding box center [767, 219] width 12 height 12
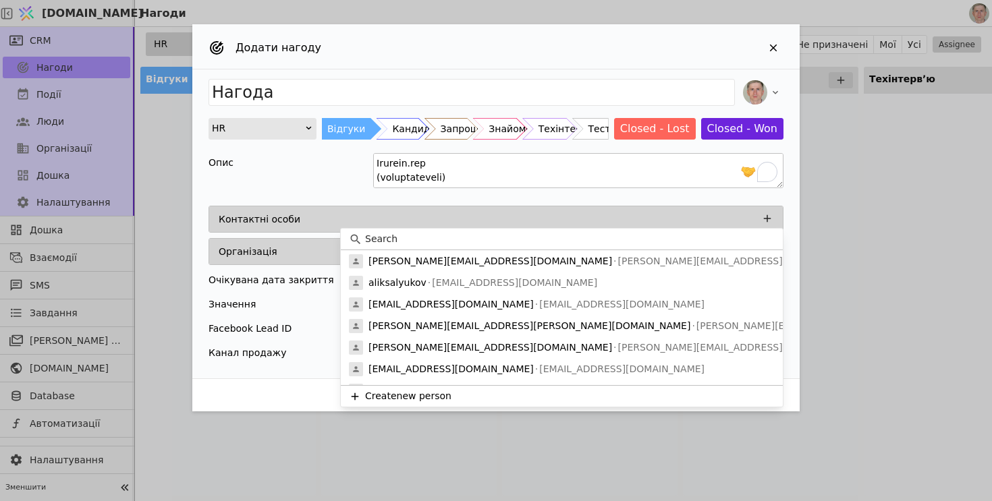
click at [598, 177] on textarea "To enrich screen reader interactions, please activate Accessibility in Grammarl…" at bounding box center [578, 170] width 410 height 35
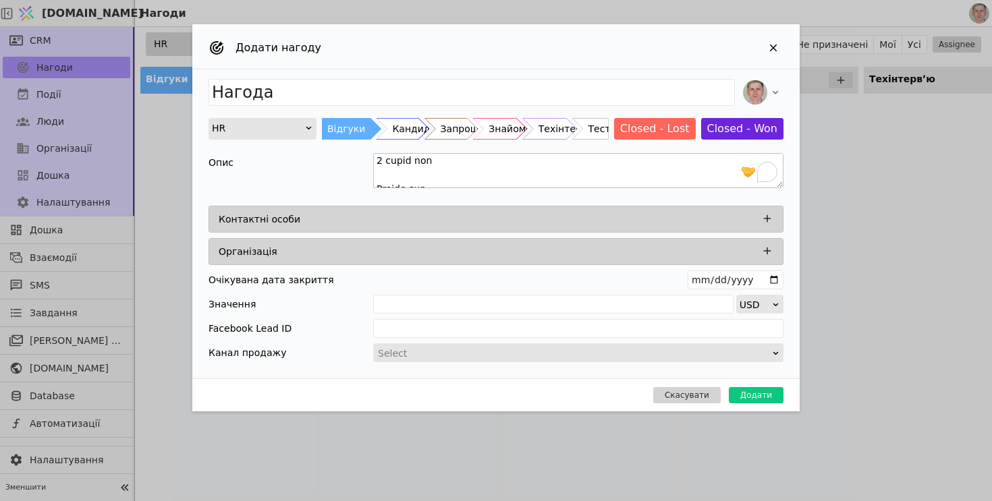
scroll to position [0, 0]
drag, startPoint x: 440, startPoint y: 176, endPoint x: 363, endPoint y: 175, distance: 76.9
click at [363, 175] on div "Опис" at bounding box center [496, 172] width 575 height 39
type textarea "Loremipsu/Dolo Sita/Consec AdipIscing/ElitSeddoe Tempo in utla: $4684 Etdolore …"
click at [766, 215] on icon "Add Opportunity" at bounding box center [767, 219] width 12 height 12
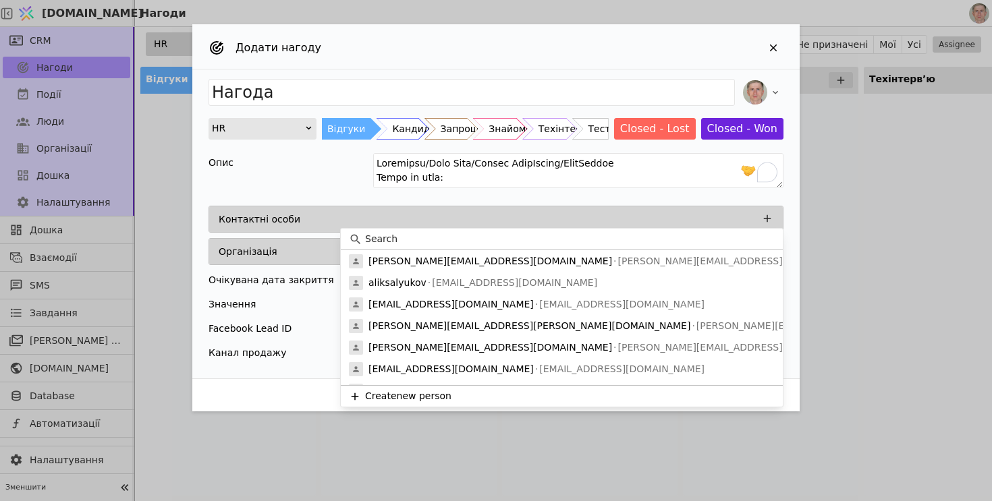
click at [437, 242] on input at bounding box center [570, 239] width 410 height 14
paste input "[PERSON_NAME]"
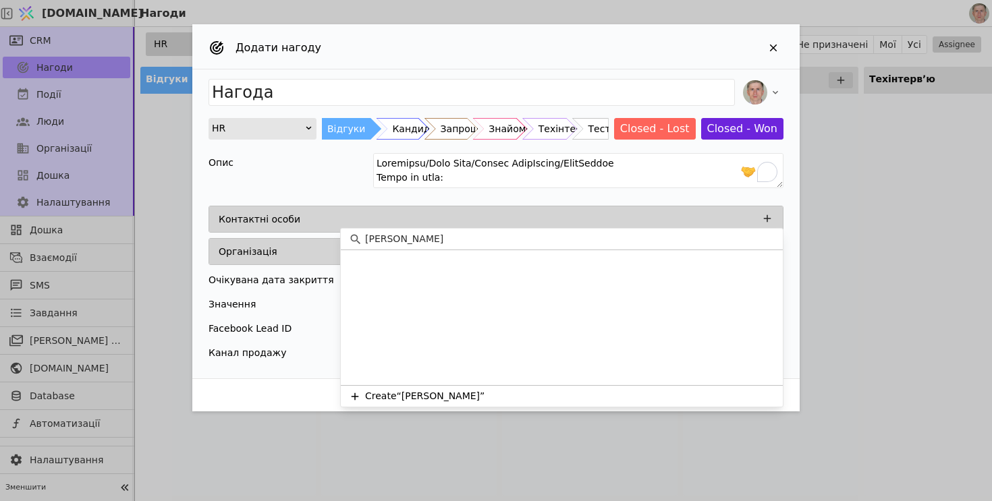
drag, startPoint x: 387, startPoint y: 237, endPoint x: 281, endPoint y: 227, distance: 107.1
click at [281, 229] on body "[DOMAIN_NAME] Нагоди CRM Нагоди Події Люди Організації Дошка Налаштування Дошка…" at bounding box center [496, 250] width 992 height 501
click at [422, 243] on input "[PERSON_NAME]" at bounding box center [570, 239] width 410 height 14
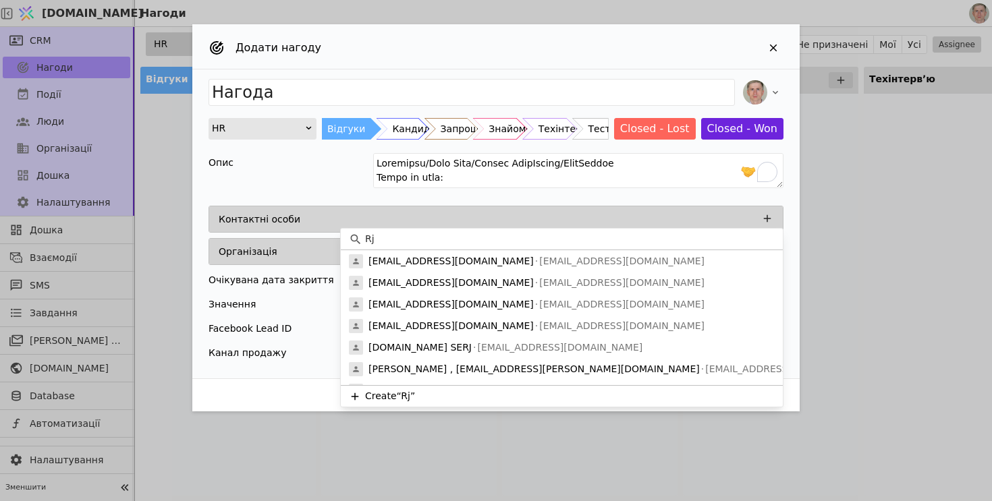
type input "R"
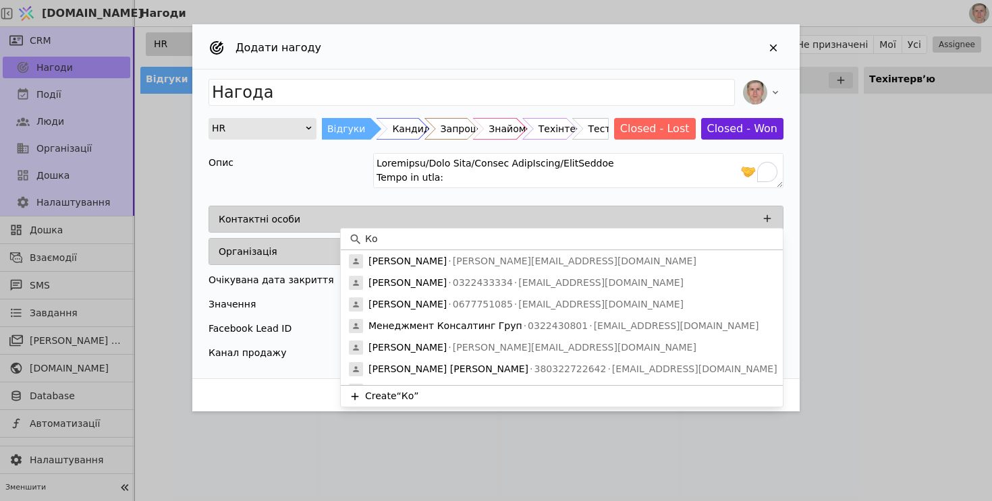
type input "[PERSON_NAME]"
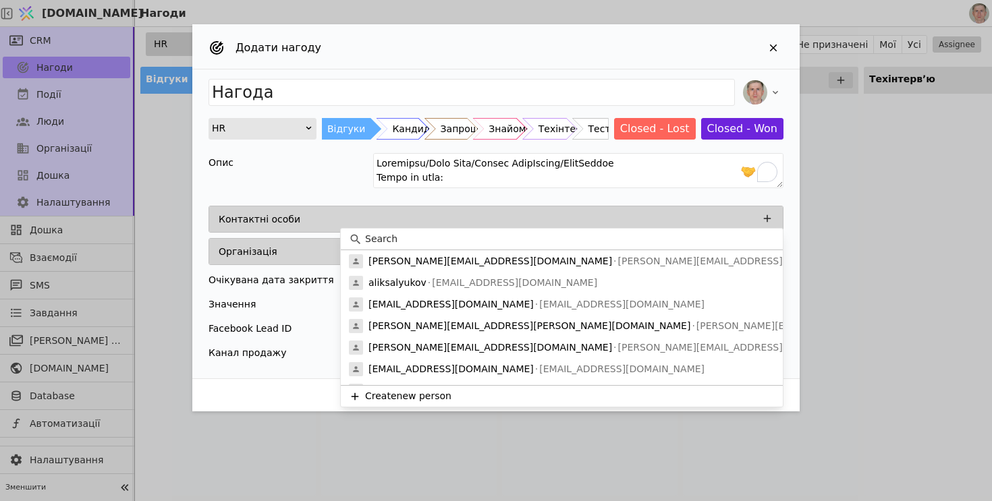
paste input "[PERSON_NAME]"
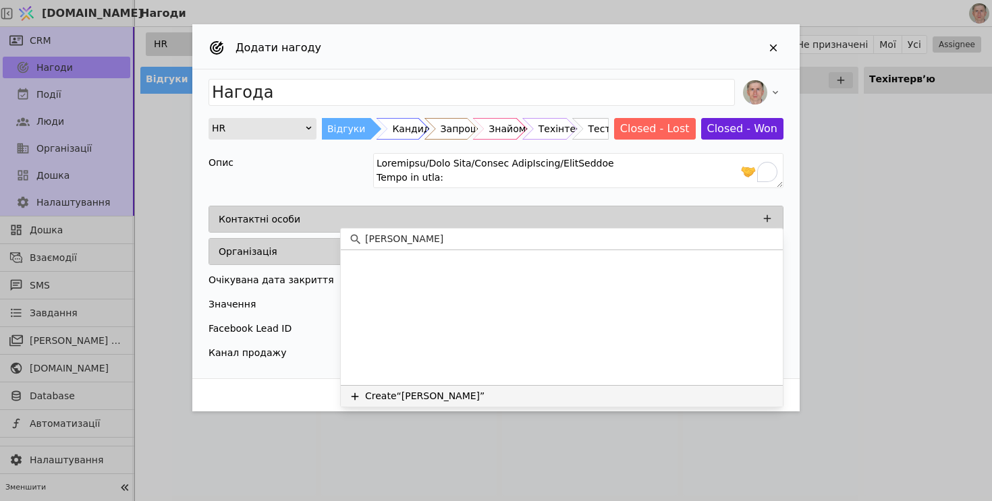
type input "[PERSON_NAME]"
click at [437, 398] on button "Create “[PERSON_NAME]”" at bounding box center [562, 396] width 442 height 22
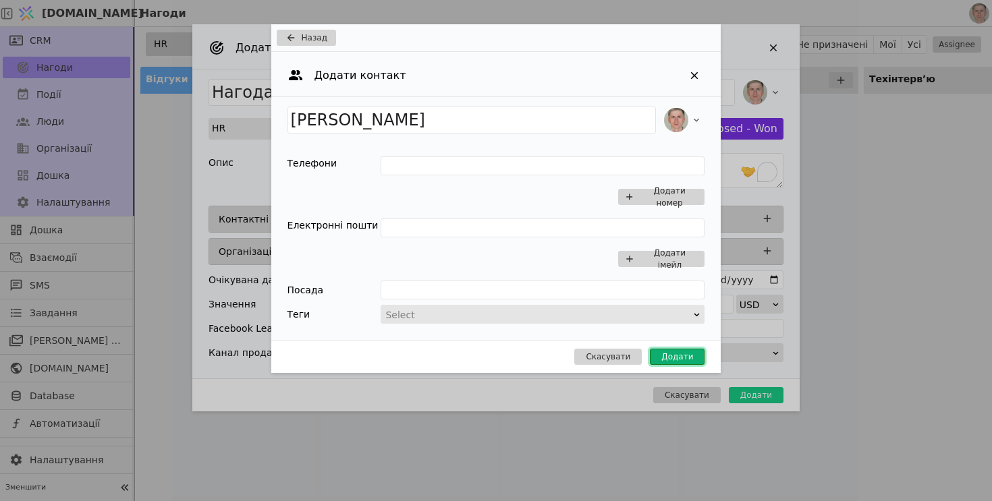
click at [690, 354] on button "Додати" at bounding box center [677, 357] width 55 height 16
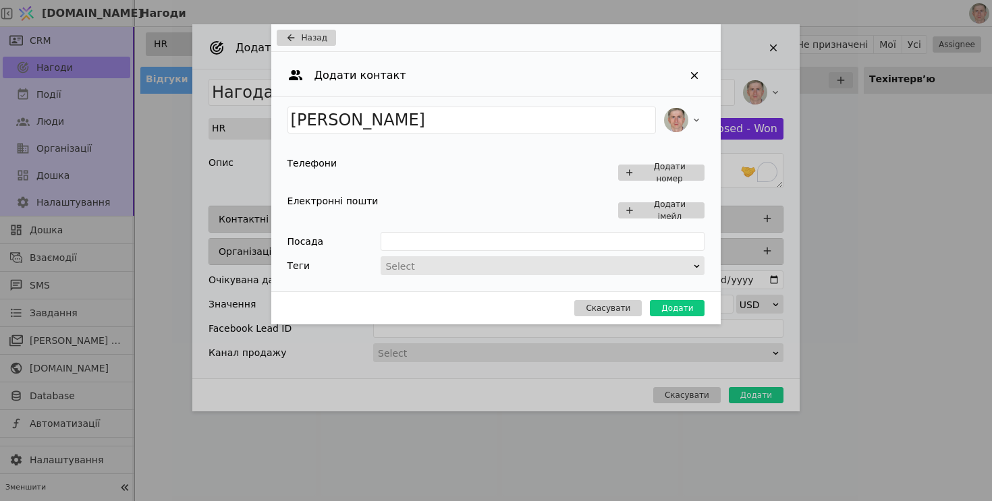
type input "Нагода [PERSON_NAME]"
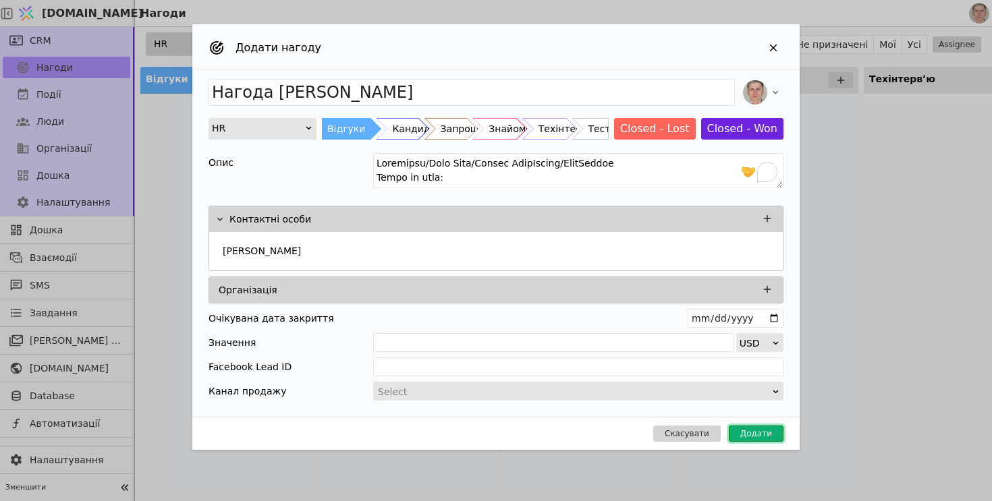
click at [752, 433] on button "Додати" at bounding box center [756, 434] width 55 height 16
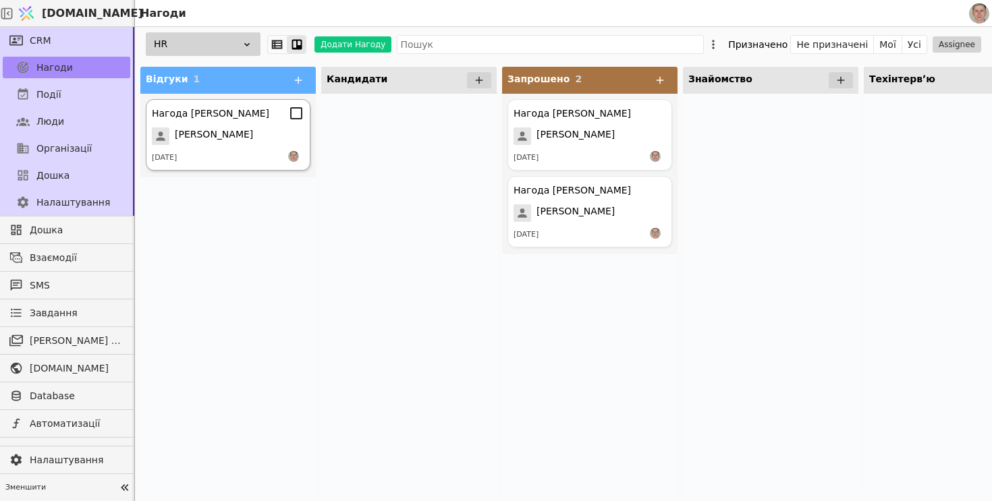
click at [235, 135] on div "[PERSON_NAME]" at bounding box center [228, 137] width 153 height 18
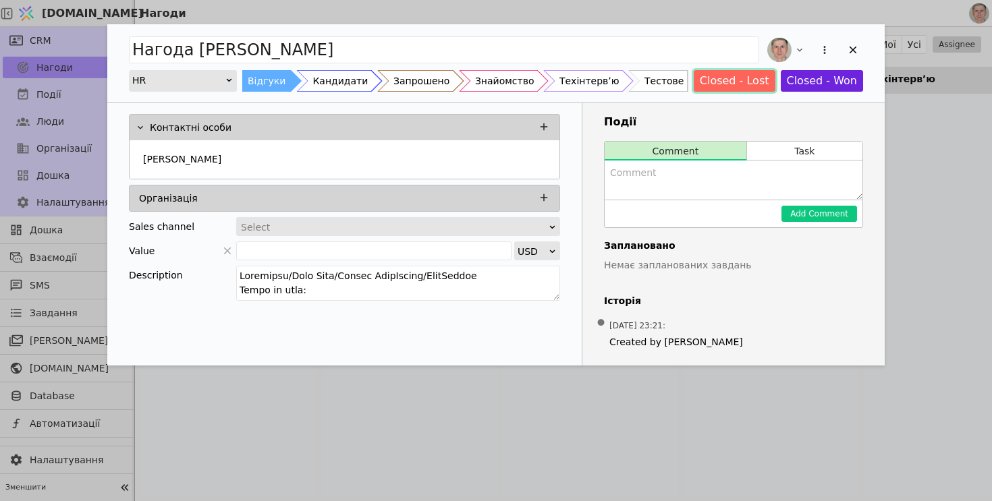
drag, startPoint x: 715, startPoint y: 78, endPoint x: 702, endPoint y: 109, distance: 34.2
click at [702, 109] on div "Нагода [PERSON_NAME] HR Відгуки Кандидати Запрошено Знайомство Техінтервʼю Тест…" at bounding box center [495, 194] width 777 height 341
click at [852, 53] on icon "Add Opportunity" at bounding box center [853, 50] width 12 height 12
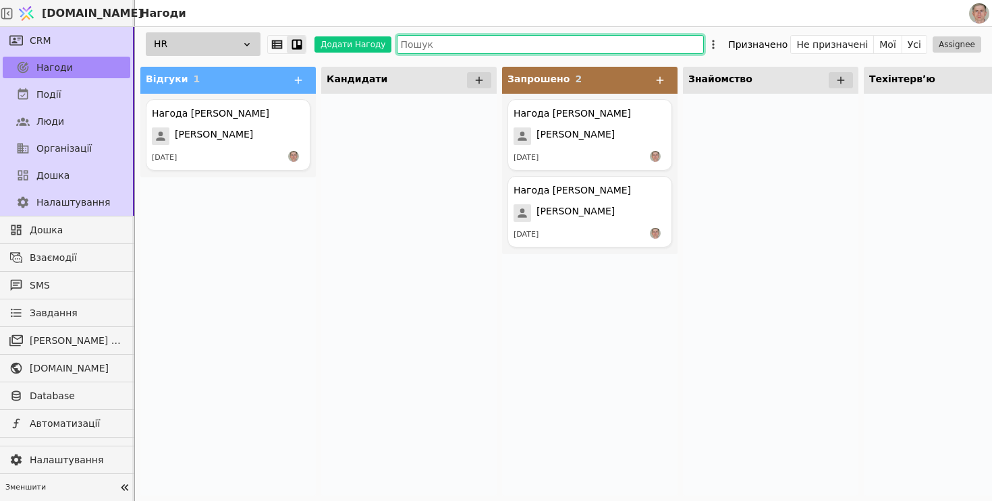
click at [470, 40] on input "text" at bounding box center [550, 44] width 307 height 19
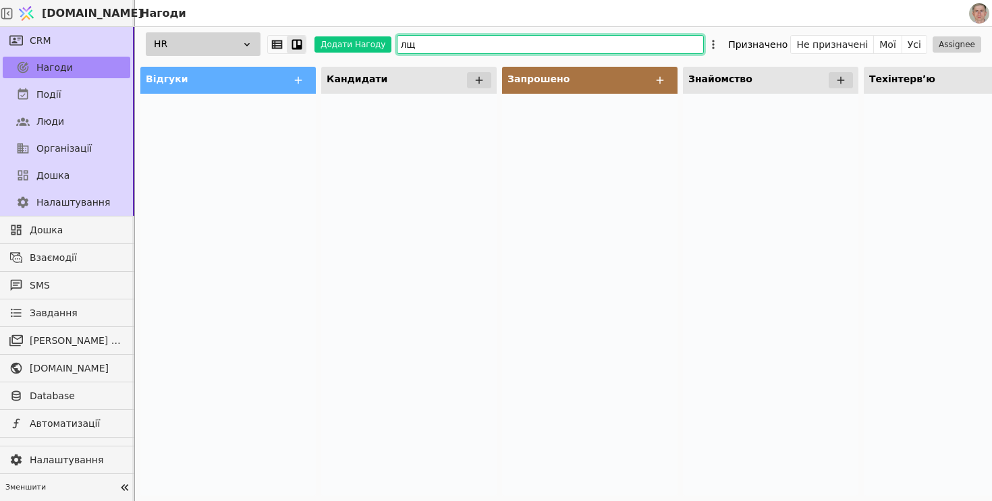
type input "л"
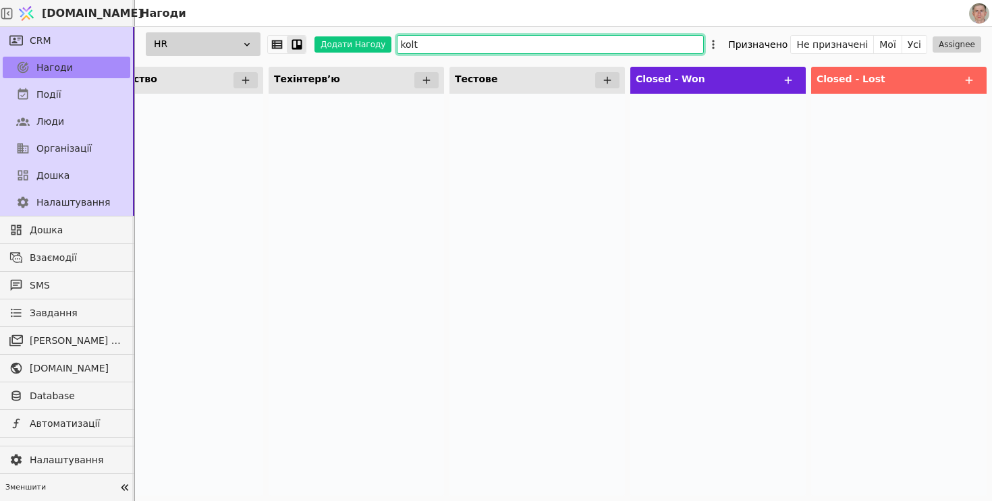
scroll to position [0, 522]
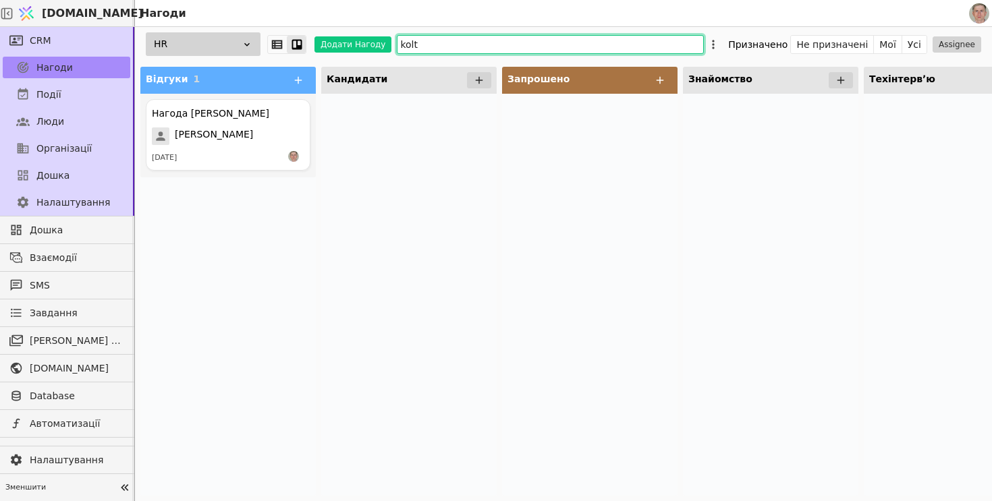
click at [462, 48] on input "kolt" at bounding box center [550, 44] width 307 height 19
click at [241, 140] on div "[PERSON_NAME]" at bounding box center [228, 137] width 153 height 18
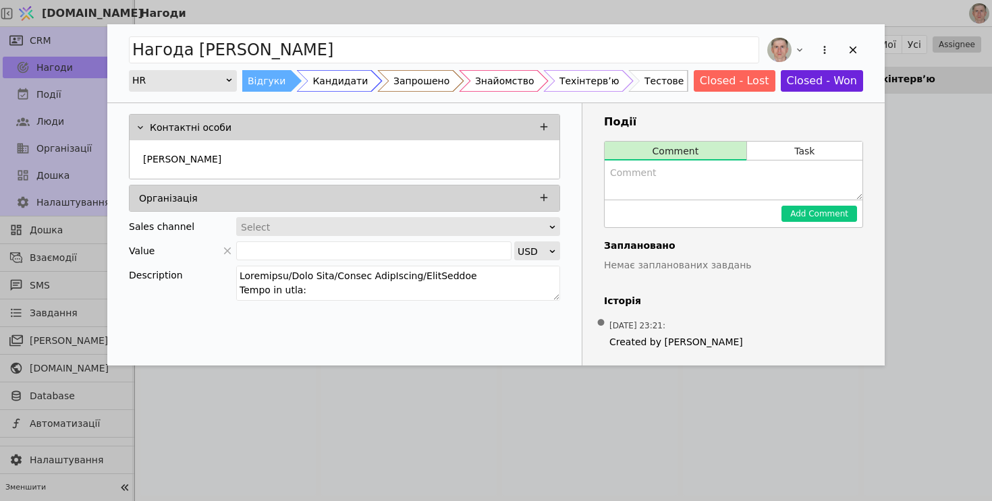
click at [771, 422] on div "Нагода [PERSON_NAME] HR Відгуки Кандидати Запрошено Знайомство Техінтервʼю Тест…" at bounding box center [496, 250] width 992 height 501
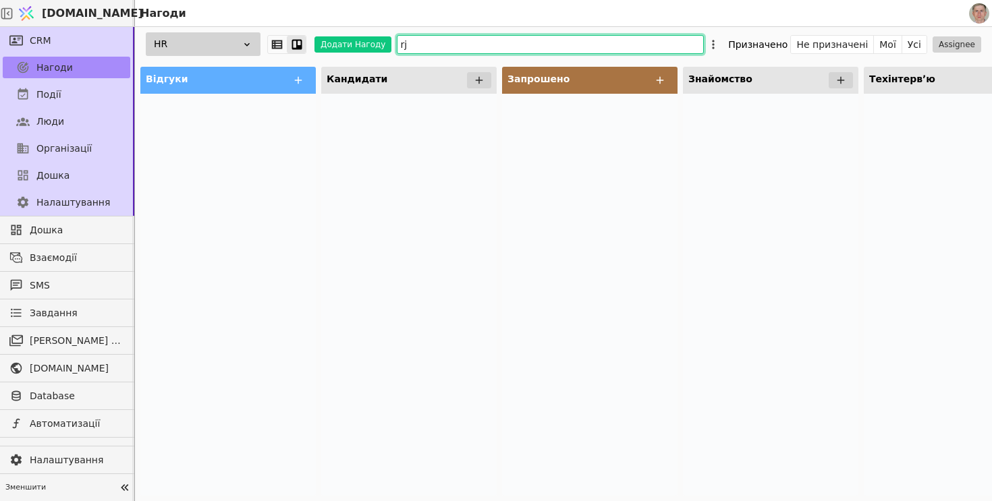
type input "r"
type input "[PERSON_NAME]"
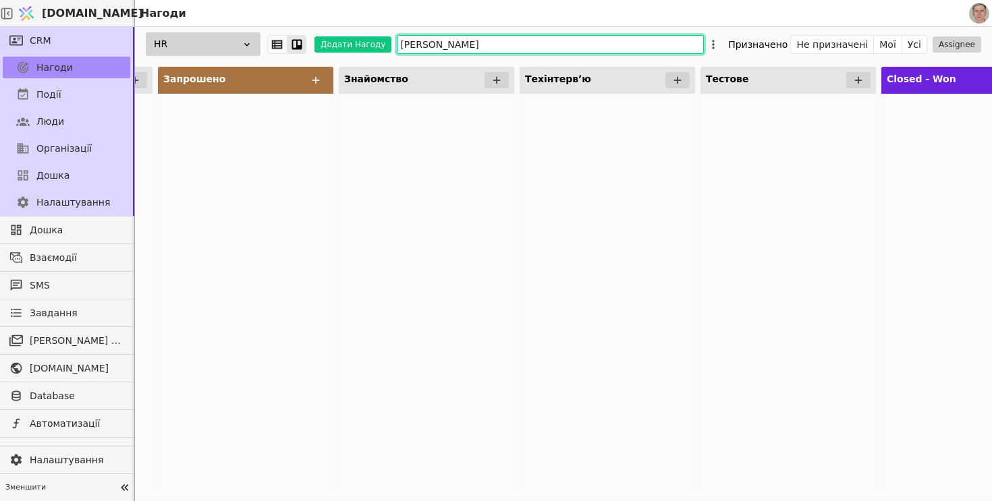
scroll to position [0, 595]
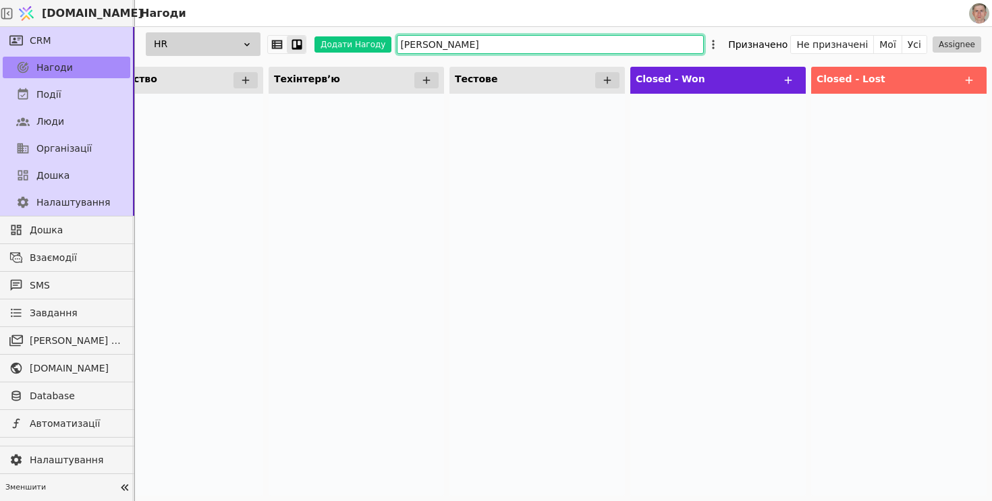
click at [441, 43] on input "[PERSON_NAME]" at bounding box center [550, 44] width 307 height 19
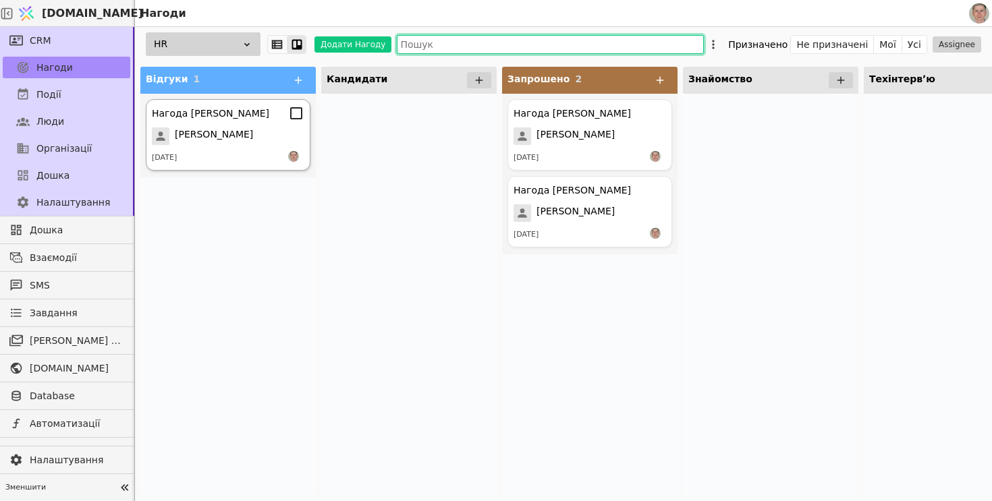
click at [251, 137] on div "[PERSON_NAME]" at bounding box center [228, 137] width 153 height 18
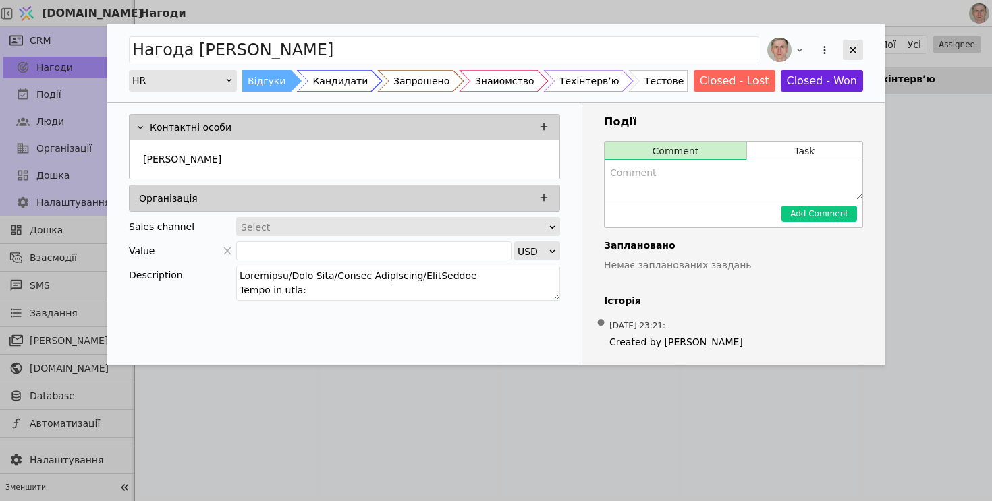
click at [852, 44] on icon "Add Opportunity" at bounding box center [853, 50] width 12 height 12
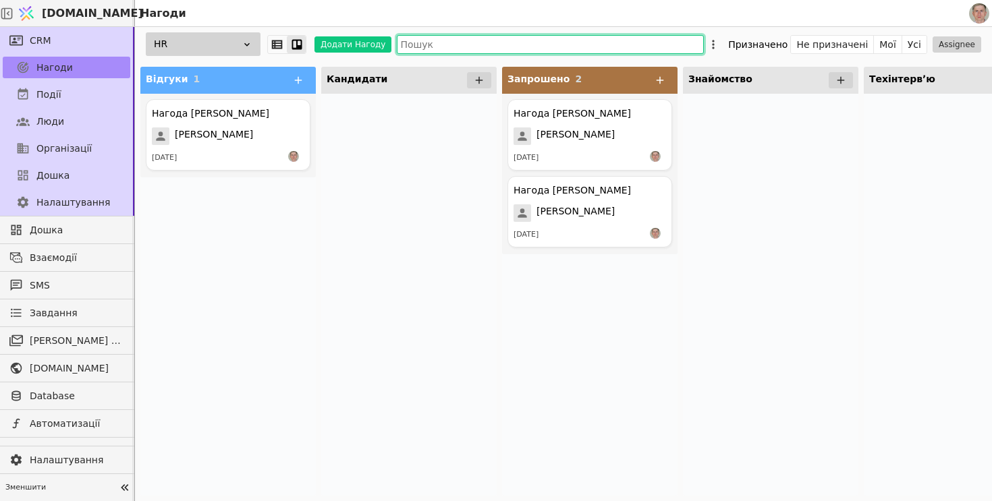
paste input "mailto:[EMAIL_ADDRESS][DOMAIN_NAME]"
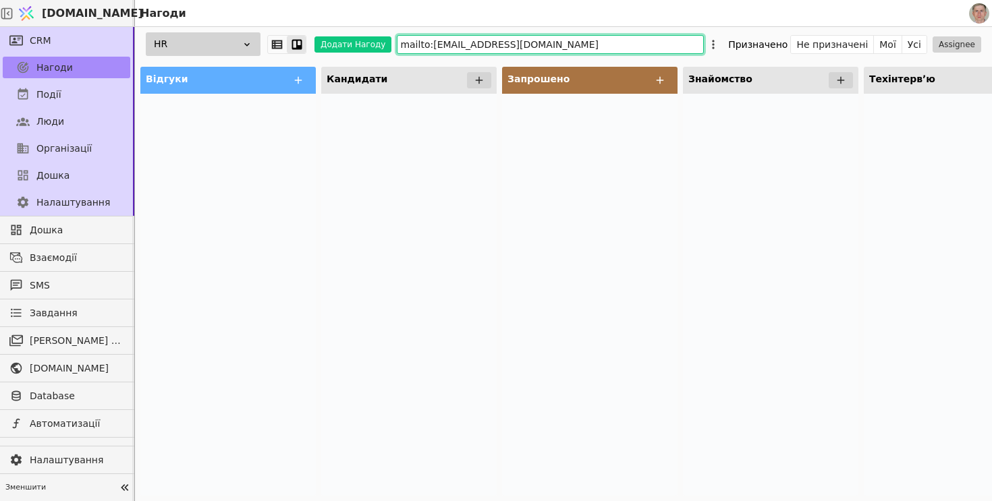
drag, startPoint x: 426, startPoint y: 43, endPoint x: 244, endPoint y: 3, distance: 186.5
click at [244, 3] on div "[DOMAIN_NAME] Нагоди CRM Нагоди Події Люди Організації Дошка Налаштування Дошка…" at bounding box center [496, 250] width 992 height 501
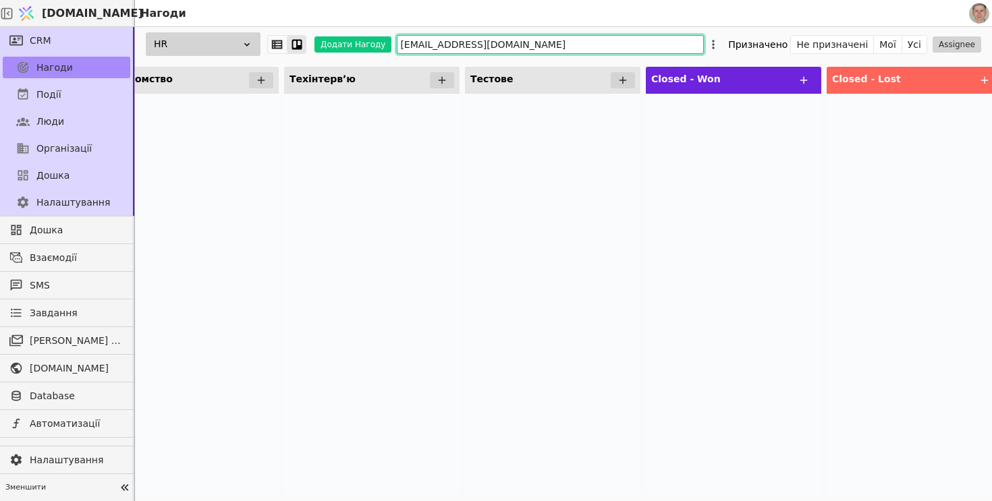
scroll to position [0, 595]
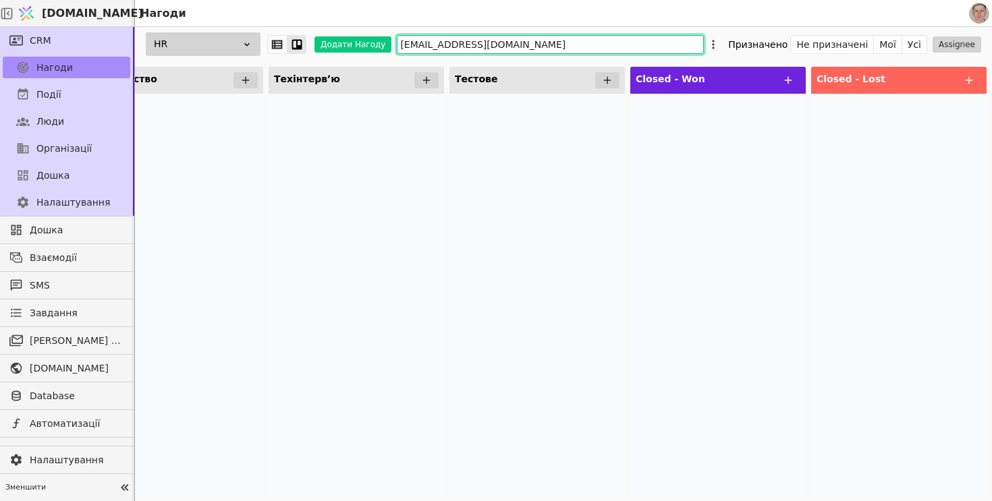
drag, startPoint x: 432, startPoint y: 47, endPoint x: 628, endPoint y: 11, distance: 199.5
click at [628, 11] on div "[DOMAIN_NAME] Нагоди CRM Нагоди Події Люди Організації Дошка Налаштування Дошка…" at bounding box center [496, 250] width 992 height 501
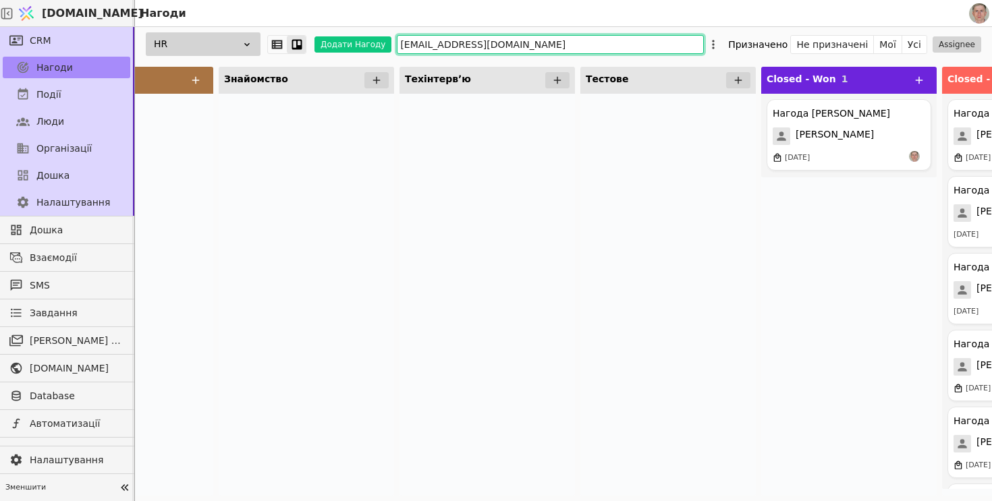
scroll to position [0, 449]
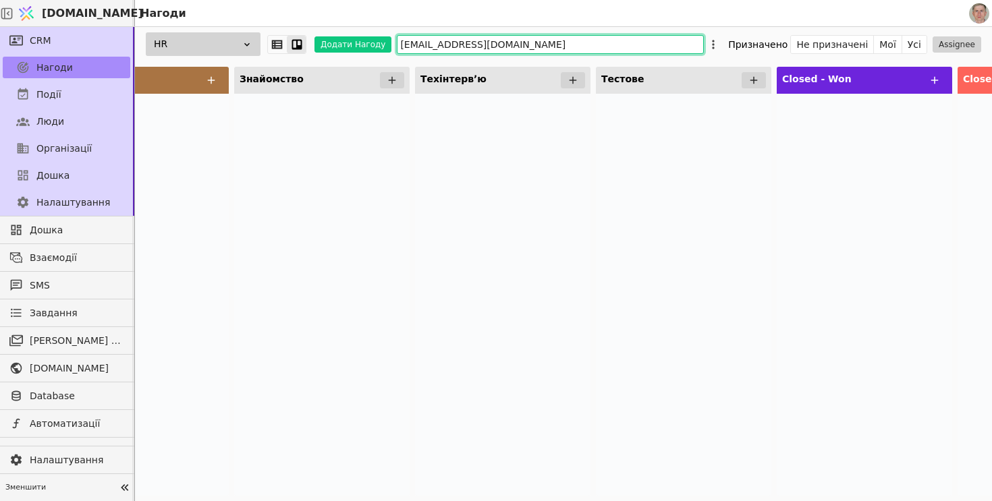
click at [429, 45] on input "[EMAIL_ADDRESS][DOMAIN_NAME]" at bounding box center [550, 44] width 307 height 19
drag, startPoint x: 429, startPoint y: 45, endPoint x: 634, endPoint y: 40, distance: 205.2
click at [634, 41] on input "[EMAIL_ADDRESS][DOMAIN_NAME]" at bounding box center [550, 44] width 307 height 19
type input "kreejob"
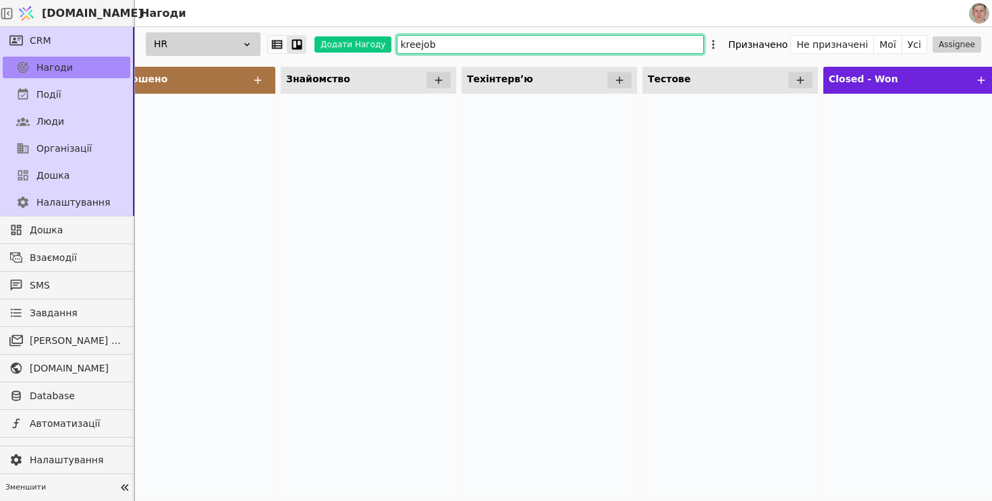
scroll to position [0, 190]
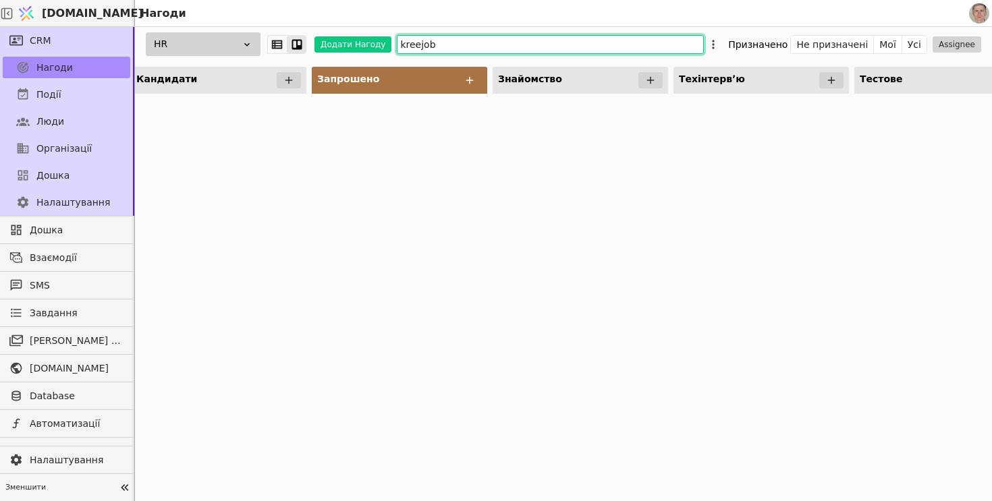
drag, startPoint x: 446, startPoint y: 47, endPoint x: 340, endPoint y: 34, distance: 106.7
click at [340, 38] on div "HR Додати Нагоду kreejob Призначено Не призначені Мої Усі Assignee" at bounding box center [563, 44] width 857 height 34
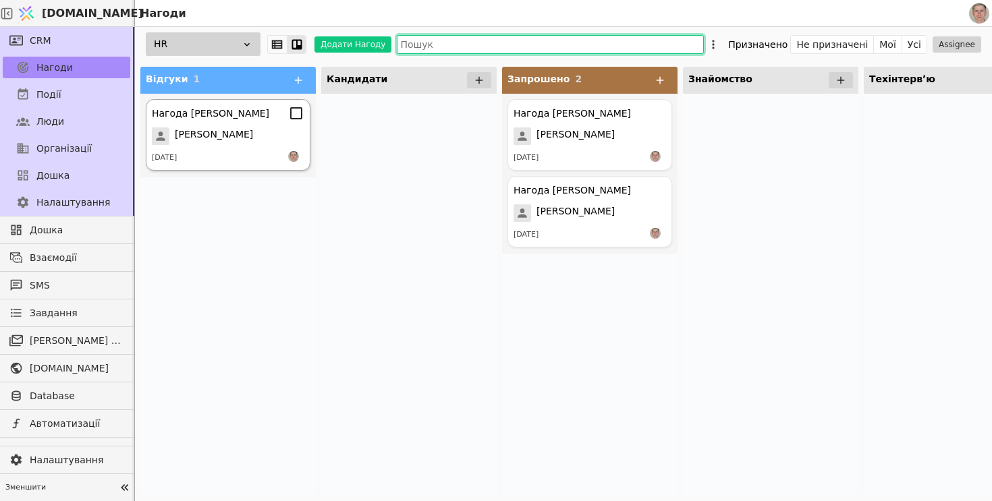
click at [242, 141] on div "[PERSON_NAME]" at bounding box center [228, 137] width 153 height 18
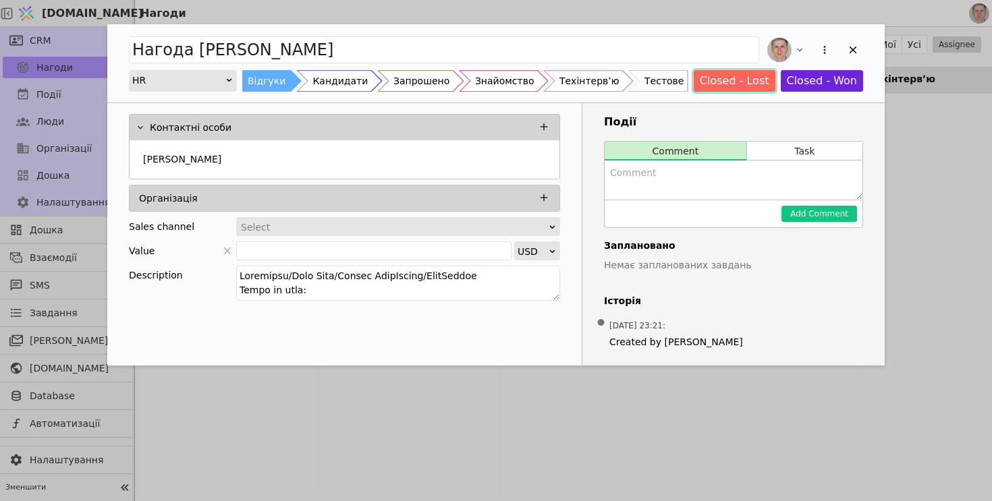
click at [745, 80] on button "Closed - Lost" at bounding box center [735, 81] width 82 height 22
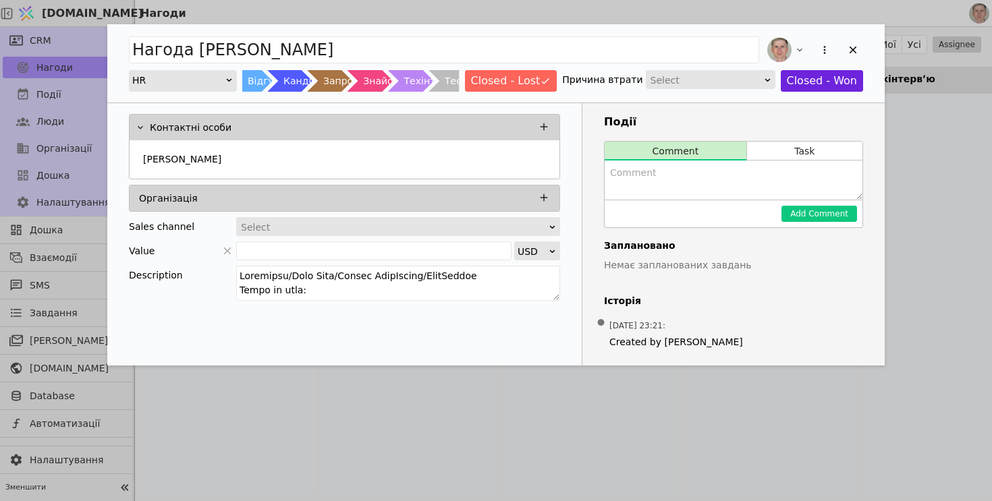
click at [712, 81] on div "Select" at bounding box center [705, 80] width 111 height 19
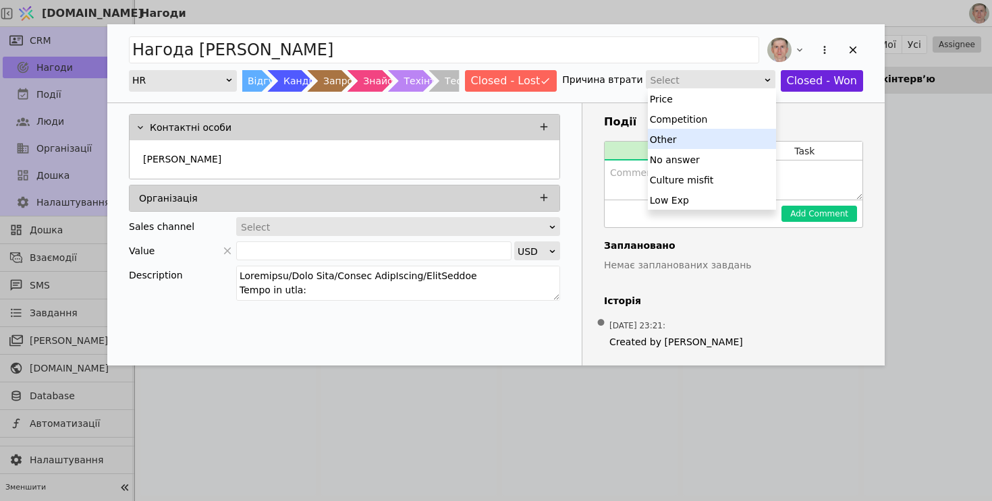
click at [727, 135] on div "Other" at bounding box center [712, 139] width 128 height 20
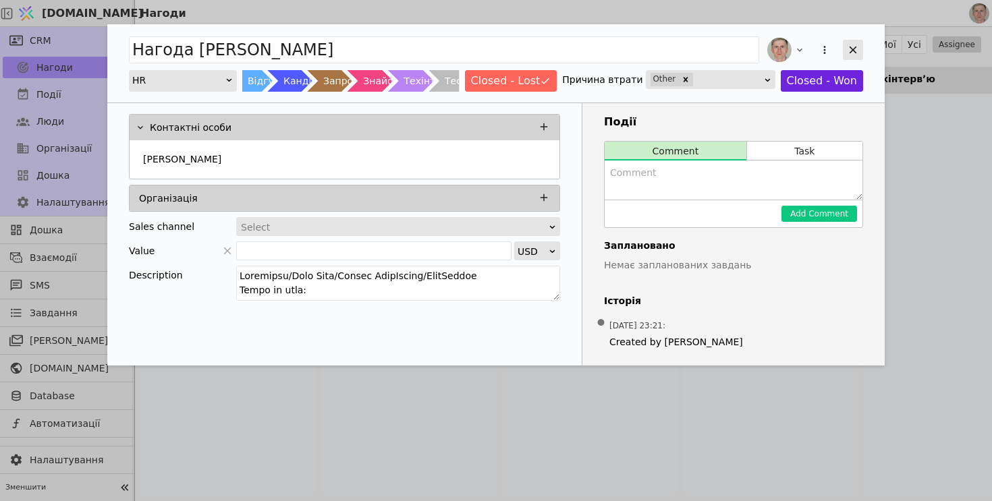
click at [849, 49] on icon "Add Opportunity" at bounding box center [853, 50] width 12 height 12
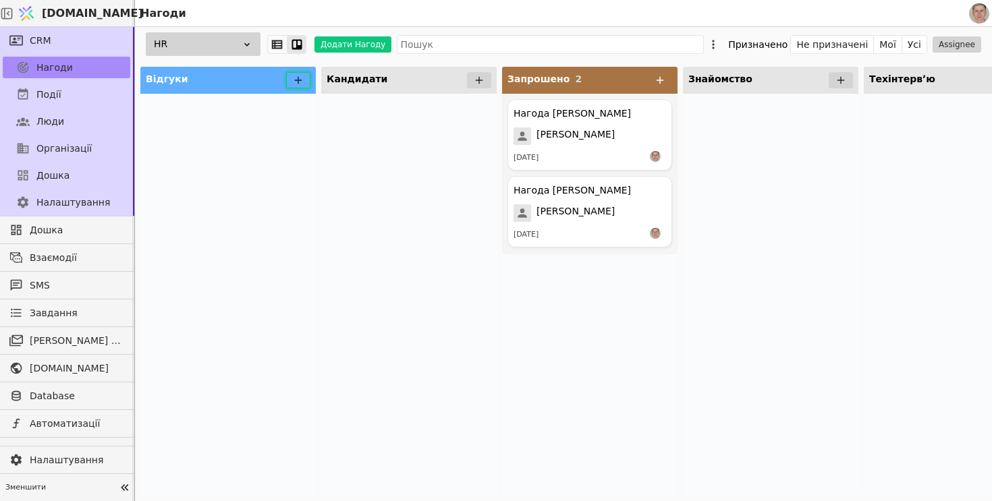
click at [303, 80] on icon at bounding box center [298, 80] width 12 height 12
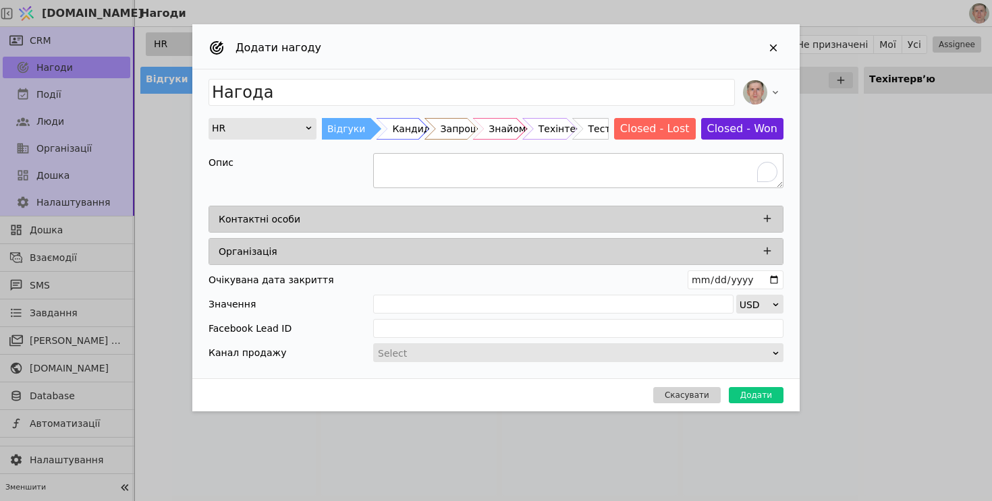
click at [511, 169] on textarea "To enrich screen reader interactions, please activate Accessibility in Grammarl…" at bounding box center [578, 170] width 410 height 35
paste textarea "Lorem Ipsumdo Sita conse adipiscin Elits do eius: $5372 Temporin utl $2059 Etdo…"
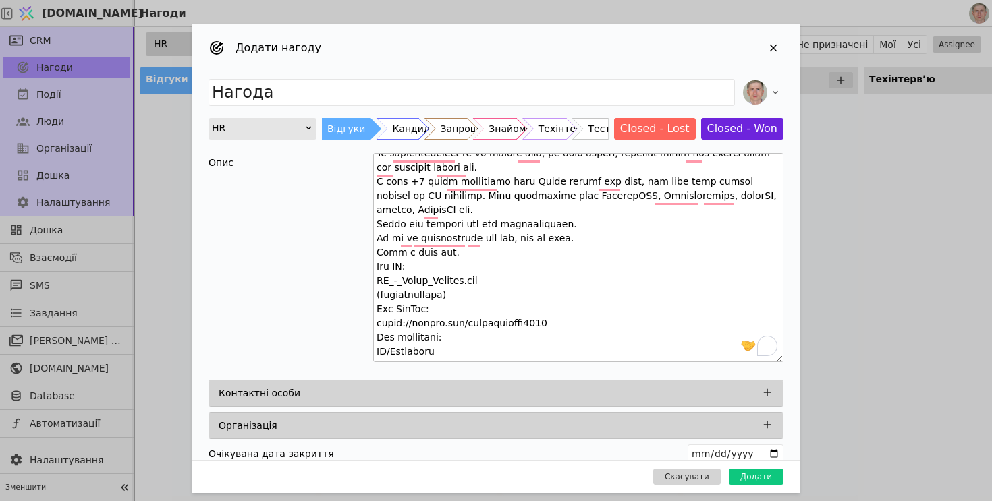
drag, startPoint x: 779, startPoint y: 182, endPoint x: 777, endPoint y: 356, distance: 174.1
click at [777, 356] on textarea "To enrich screen reader interactions, please activate Accessibility in Grammarl…" at bounding box center [578, 257] width 410 height 209
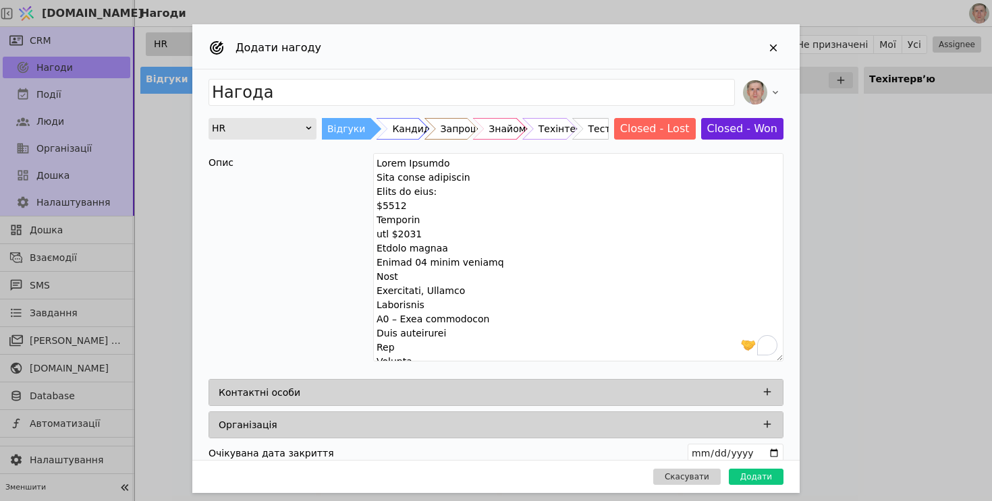
drag, startPoint x: 446, startPoint y: 177, endPoint x: 338, endPoint y: 175, distance: 108.0
click at [338, 175] on div "Опис" at bounding box center [496, 259] width 575 height 213
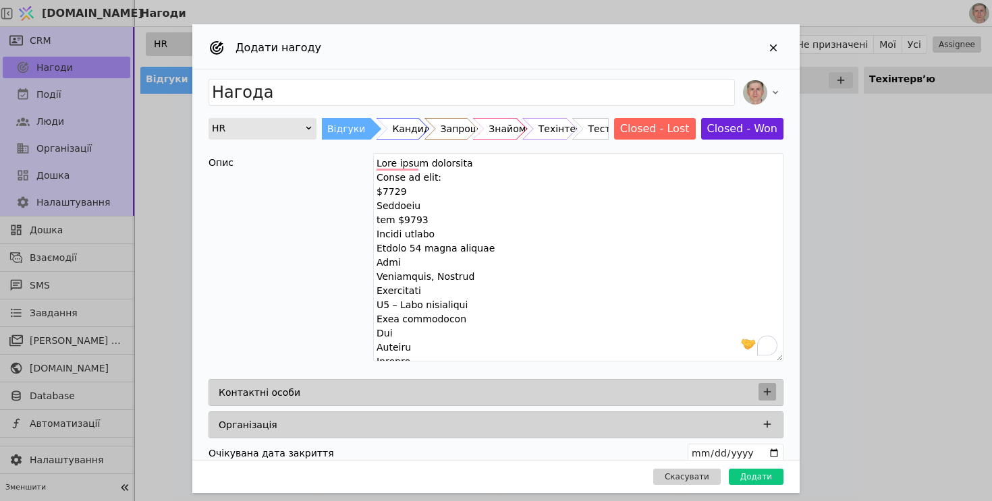
type textarea "Lore ipsum dolorsita Conse ad elit: $2440 Seddoeiu tem $6864 Incidi utlabo Etdo…"
click at [763, 386] on icon "Add Opportunity" at bounding box center [767, 392] width 12 height 12
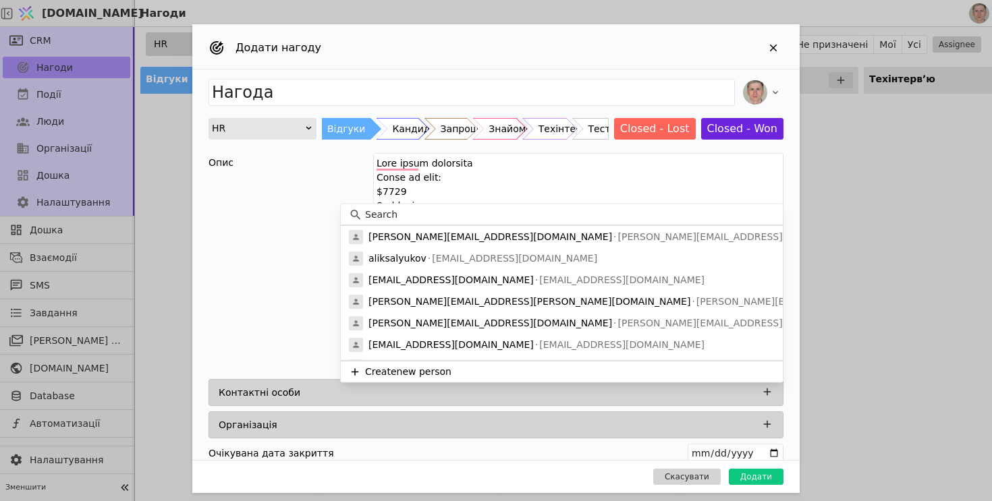
click at [427, 211] on input at bounding box center [570, 215] width 410 height 14
paste input "[PERSON_NAME]"
type input "[PERSON_NAME]"
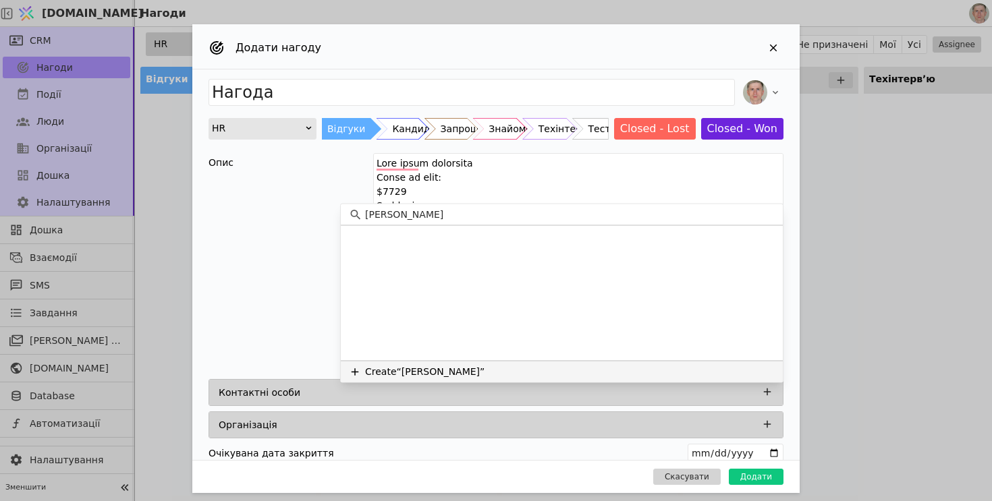
click at [468, 368] on button "Create “[PERSON_NAME]”" at bounding box center [562, 372] width 442 height 22
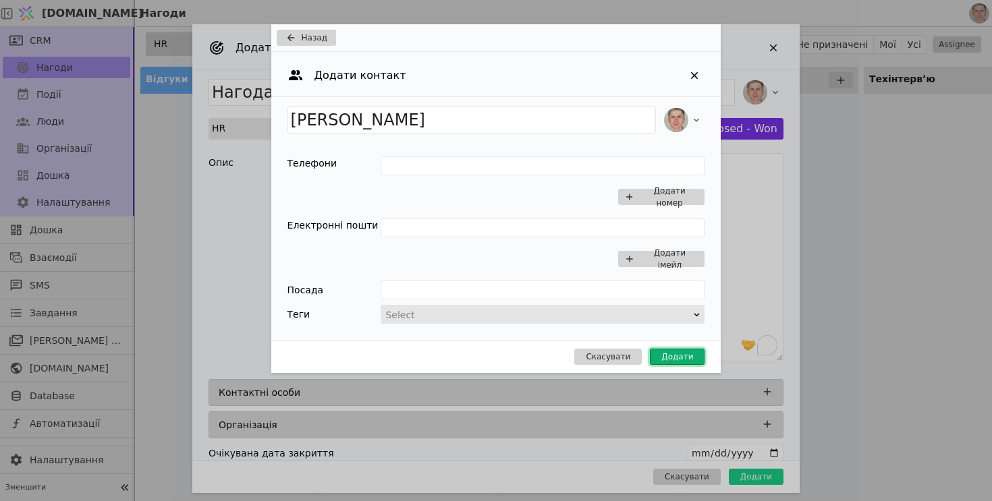
click at [662, 350] on button "Додати" at bounding box center [677, 357] width 55 height 16
type input "Нагода [PERSON_NAME]"
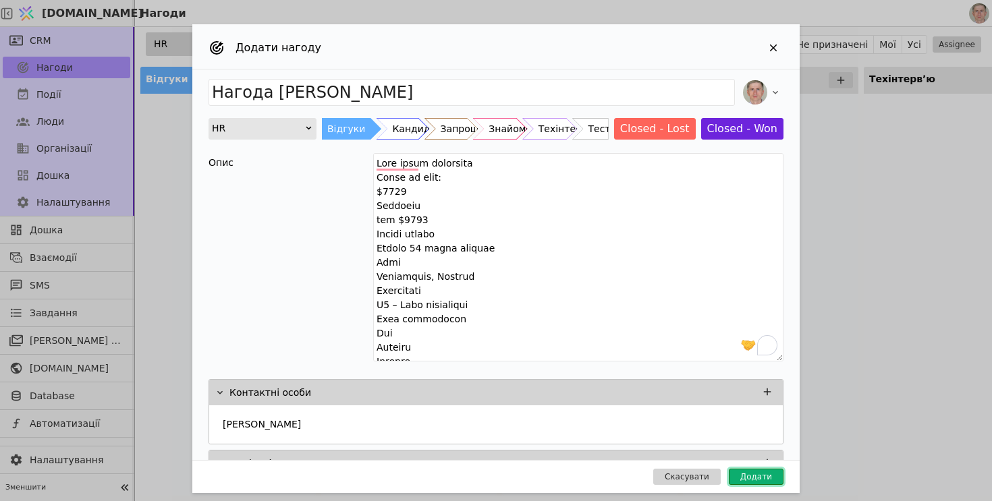
click at [760, 480] on button "Додати" at bounding box center [756, 477] width 55 height 16
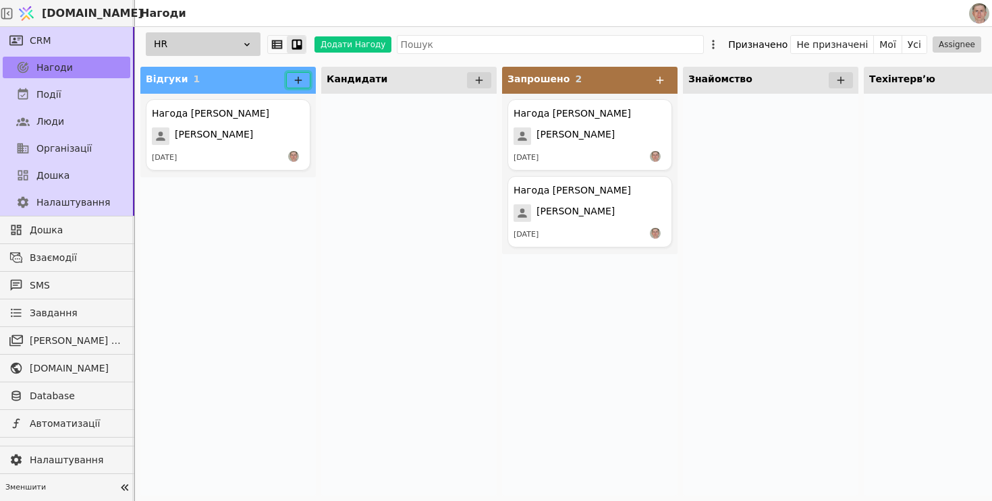
click at [300, 80] on icon at bounding box center [298, 80] width 7 height 7
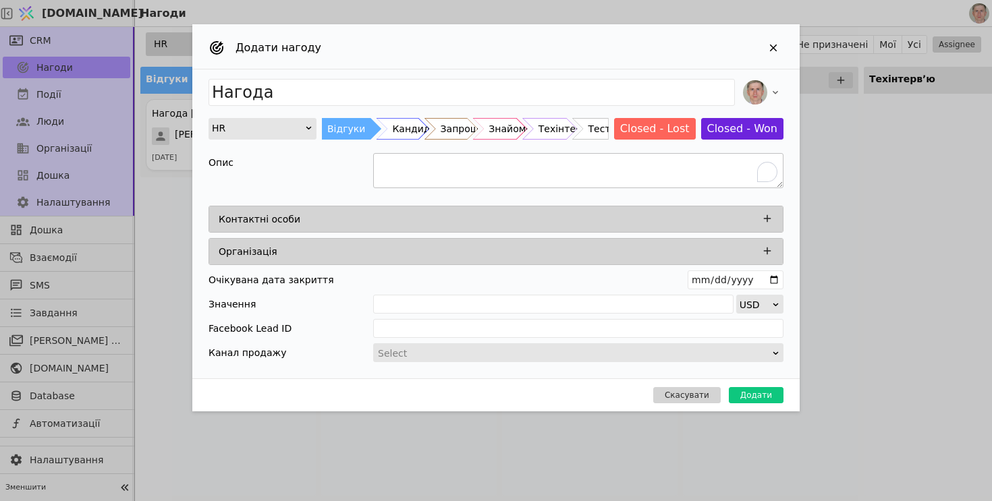
click at [420, 162] on textarea "To enrich screen reader interactions, please activate Accessibility in Grammarl…" at bounding box center [578, 170] width 410 height 35
paste textarea "Loremipsu Dolorsitame Consec Adip-Elits Doeiusmod Tempo in utla: $253 Etdolore …"
drag, startPoint x: 492, startPoint y: 178, endPoint x: 306, endPoint y: 177, distance: 185.6
click at [306, 177] on div "Опис" at bounding box center [496, 172] width 575 height 39
type textarea "Loremi Dolo-Sitam Consectet Adipi el sedd: $376 Eiusmodt inc $8056 Utlabo etdol…"
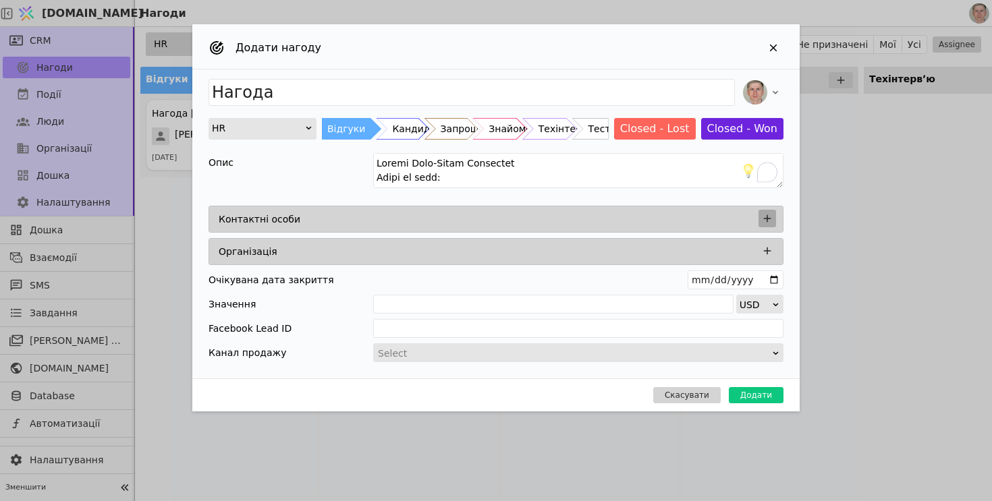
click at [760, 217] on button "Add Opportunity" at bounding box center [767, 219] width 18 height 18
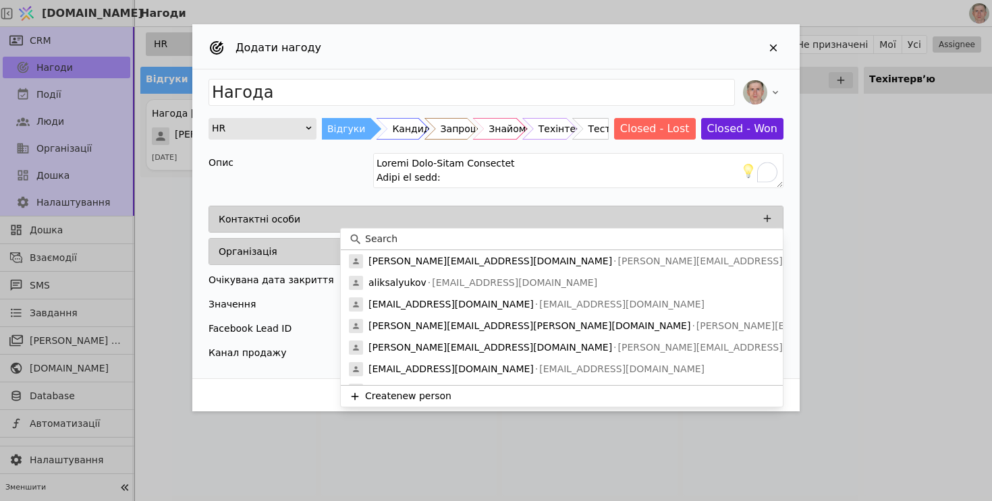
click at [415, 236] on input at bounding box center [570, 239] width 410 height 14
paste input "[PERSON_NAME]"
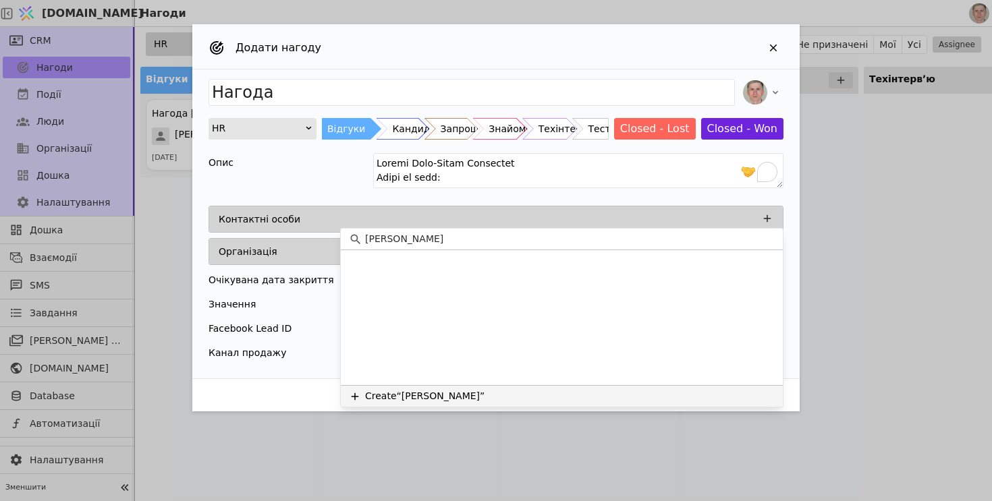
type input "[PERSON_NAME]"
click at [525, 397] on button "Create “[PERSON_NAME]”" at bounding box center [562, 396] width 442 height 22
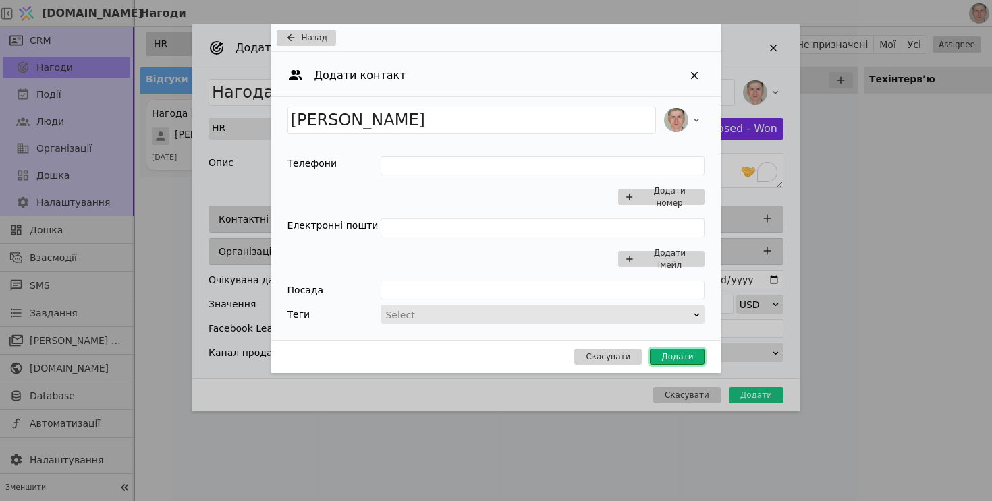
click at [667, 355] on button "Додати" at bounding box center [677, 357] width 55 height 16
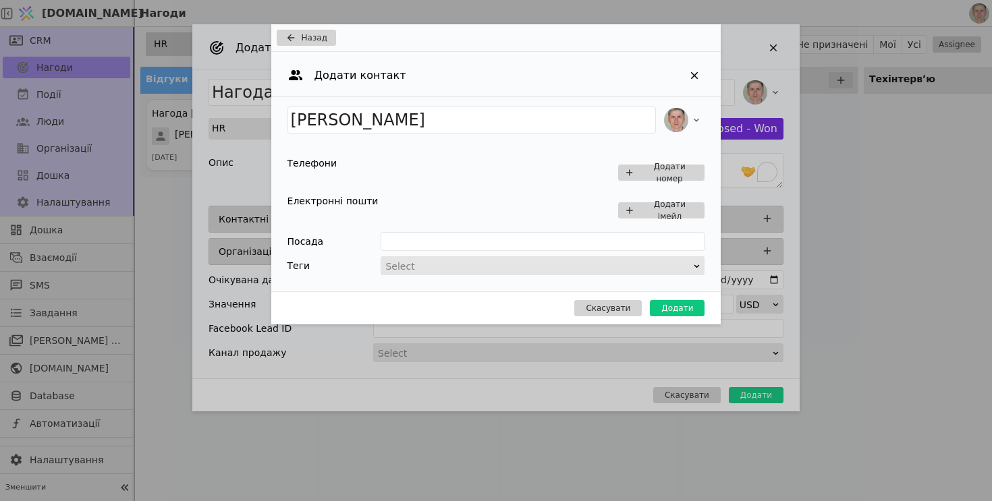
type input "Нагода [PERSON_NAME]"
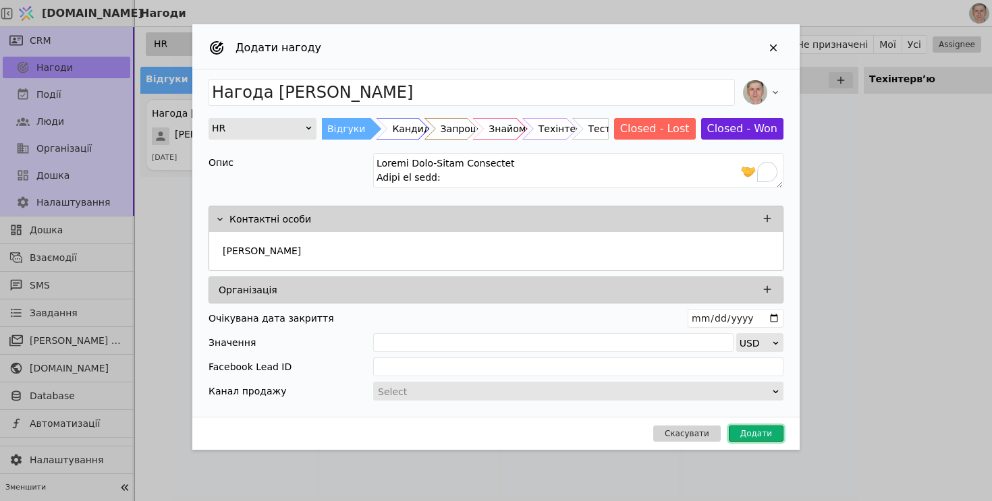
click at [758, 431] on button "Додати" at bounding box center [756, 434] width 55 height 16
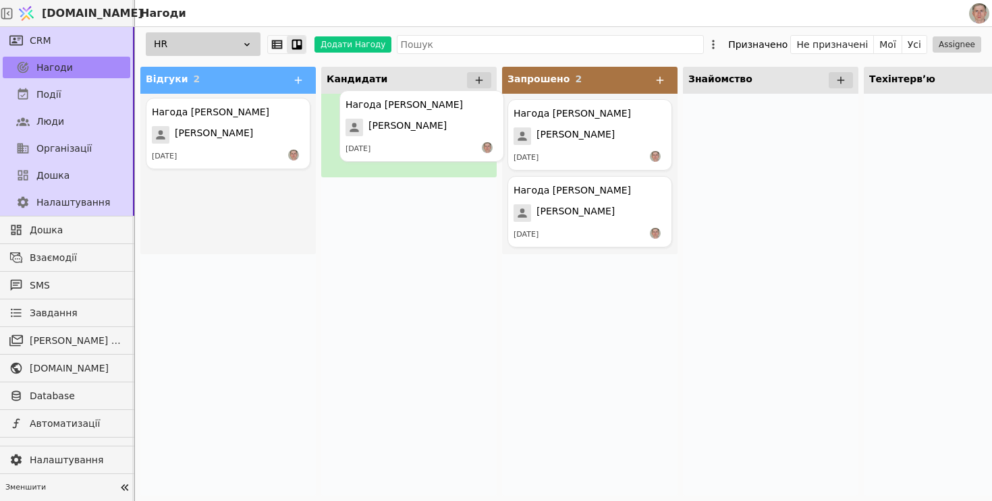
drag, startPoint x: 212, startPoint y: 128, endPoint x: 405, endPoint y: 119, distance: 193.2
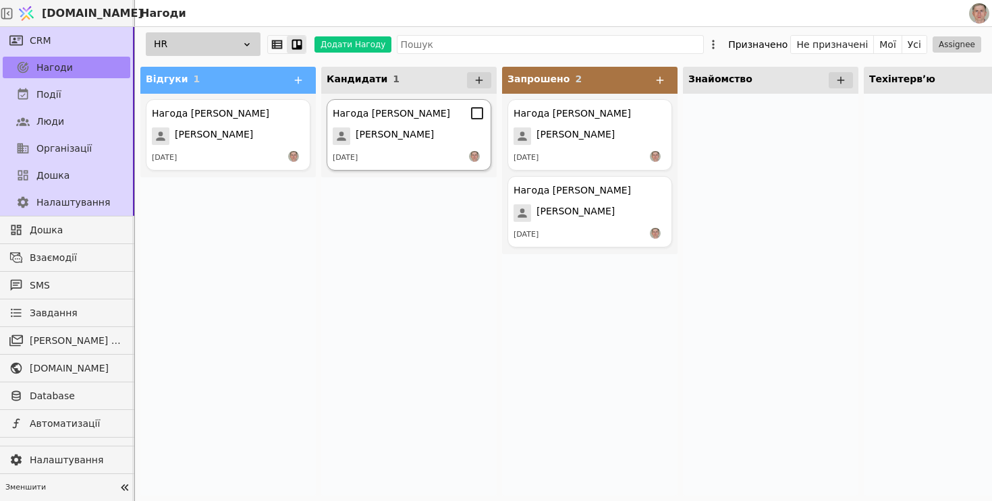
click at [409, 132] on span "[PERSON_NAME]" at bounding box center [395, 137] width 78 height 18
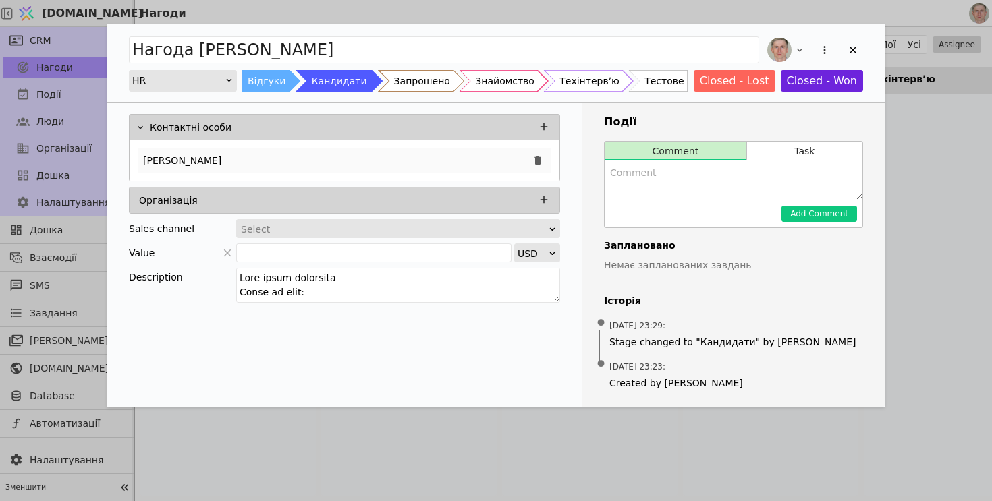
click at [395, 163] on div "[PERSON_NAME]" at bounding box center [345, 160] width 414 height 24
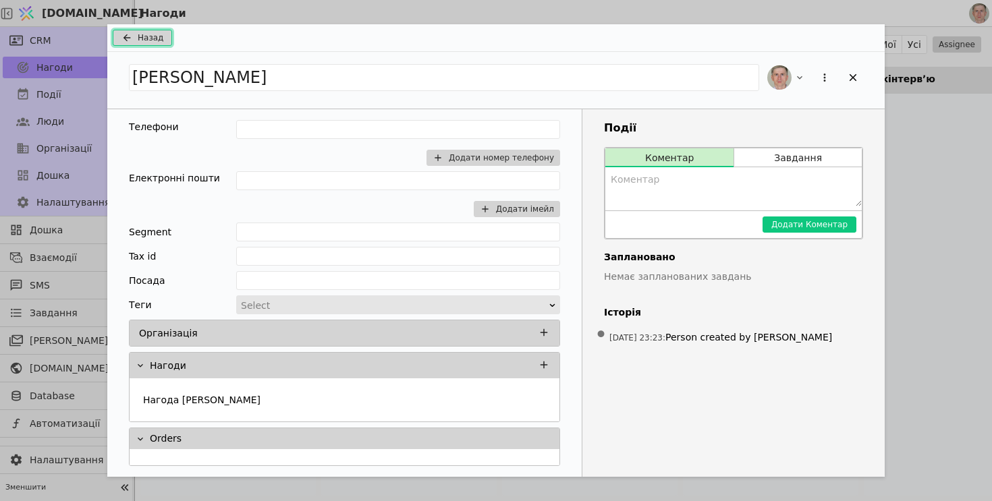
click at [150, 40] on span "Назад" at bounding box center [151, 38] width 26 height 12
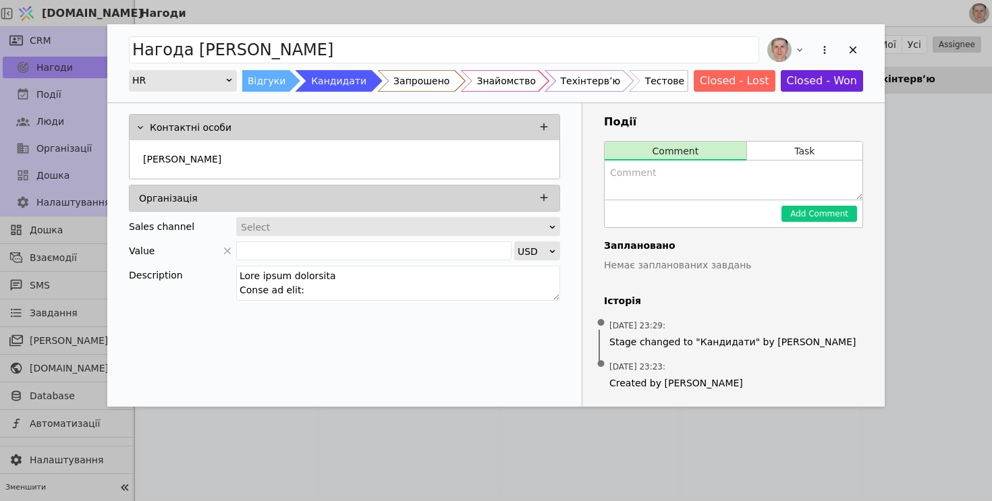
click at [415, 77] on div "Запрошено" at bounding box center [421, 81] width 56 height 22
click at [857, 45] on icon "Add Opportunity" at bounding box center [853, 50] width 12 height 12
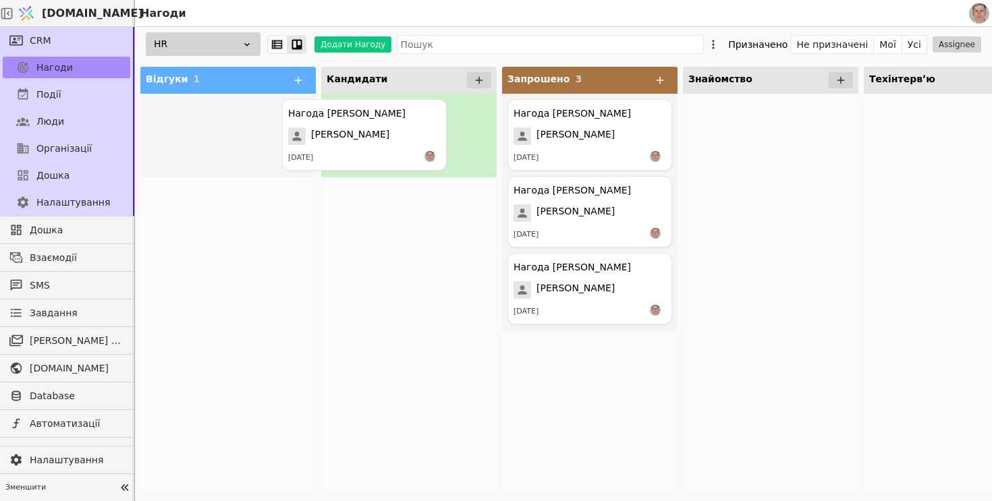
drag, startPoint x: 216, startPoint y: 124, endPoint x: 361, endPoint y: 124, distance: 145.1
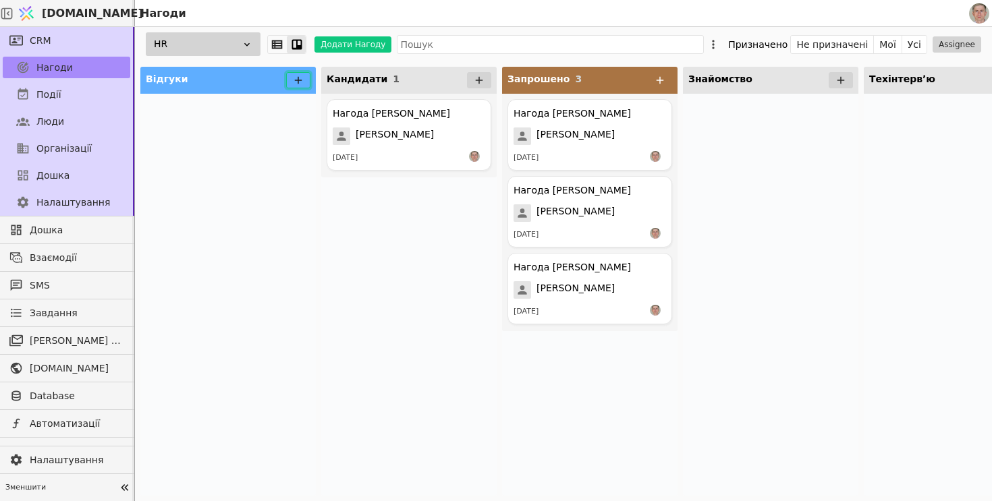
click at [296, 77] on icon at bounding box center [298, 80] width 12 height 12
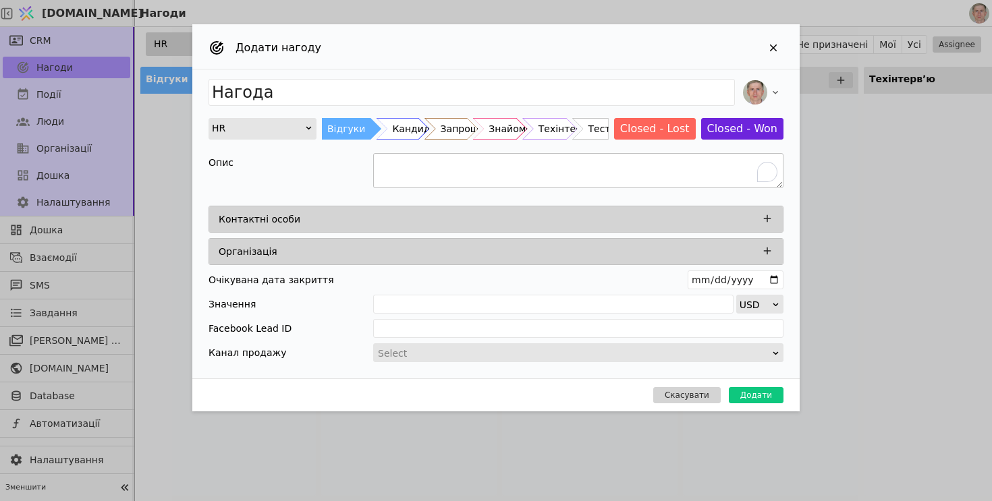
click at [433, 162] on textarea "To enrich screen reader interactions, please activate Accessibility in Grammarl…" at bounding box center [578, 170] width 410 height 35
paste textarea "Lorem Ipsumd Sitametc Adipisci Elits do eius: $977 Temporin utl $8316 Etdolo ma…"
drag, startPoint x: 418, startPoint y: 179, endPoint x: 370, endPoint y: 179, distance: 48.6
click at [370, 179] on div "Опис" at bounding box center [496, 172] width 575 height 39
type textarea "Senior Software Engineer Бонус за найм: $700 Зарплата від $3500 Досвід роботи Б…"
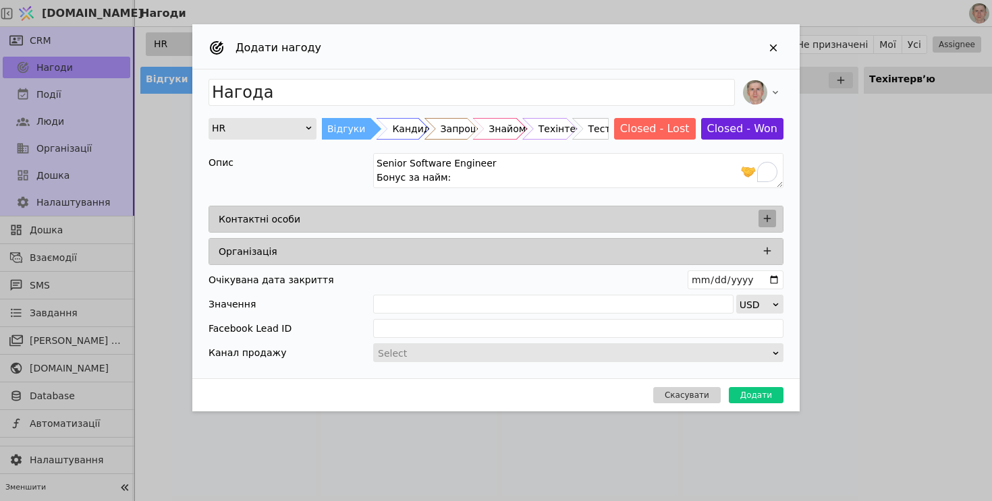
click at [771, 225] on button "Add Opportunity" at bounding box center [767, 219] width 18 height 18
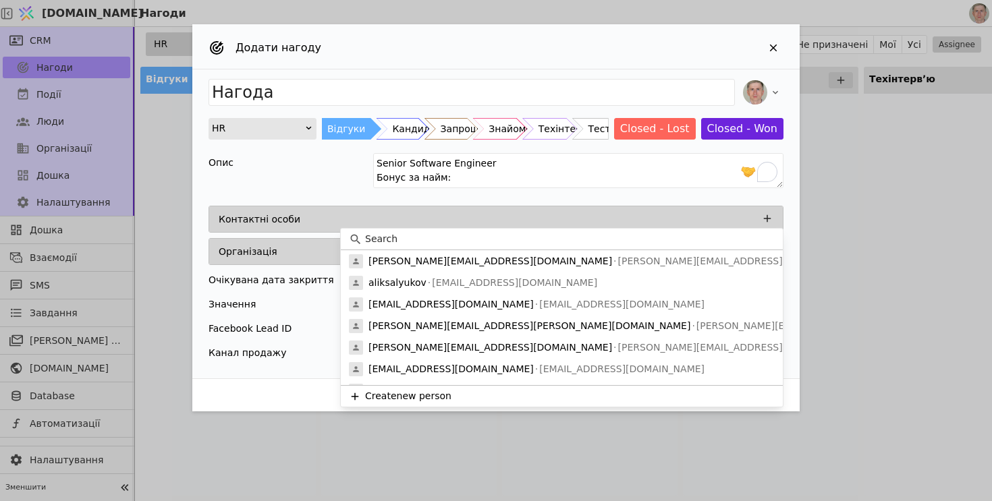
click at [518, 240] on input at bounding box center [570, 239] width 410 height 14
paste input "[PERSON_NAME]"
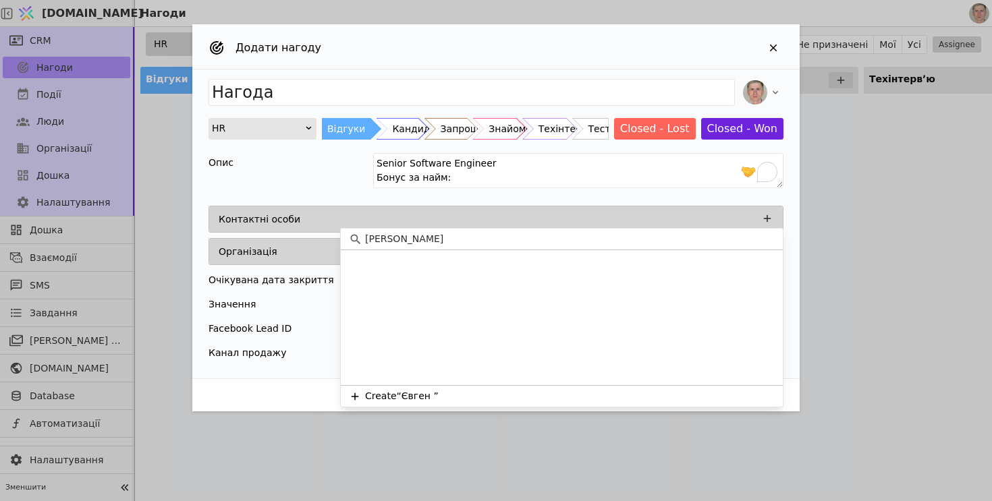
paste input "[PERSON_NAME]"
drag, startPoint x: 484, startPoint y: 240, endPoint x: 385, endPoint y: 223, distance: 100.5
click at [385, 223] on body "[DOMAIN_NAME] Нагоди CRM Нагоди Події Люди Організації Дошка Налаштування Дошка…" at bounding box center [496, 250] width 992 height 501
click at [431, 238] on input "[PERSON_NAME]" at bounding box center [570, 239] width 410 height 14
drag, startPoint x: 480, startPoint y: 237, endPoint x: 235, endPoint y: 237, distance: 244.9
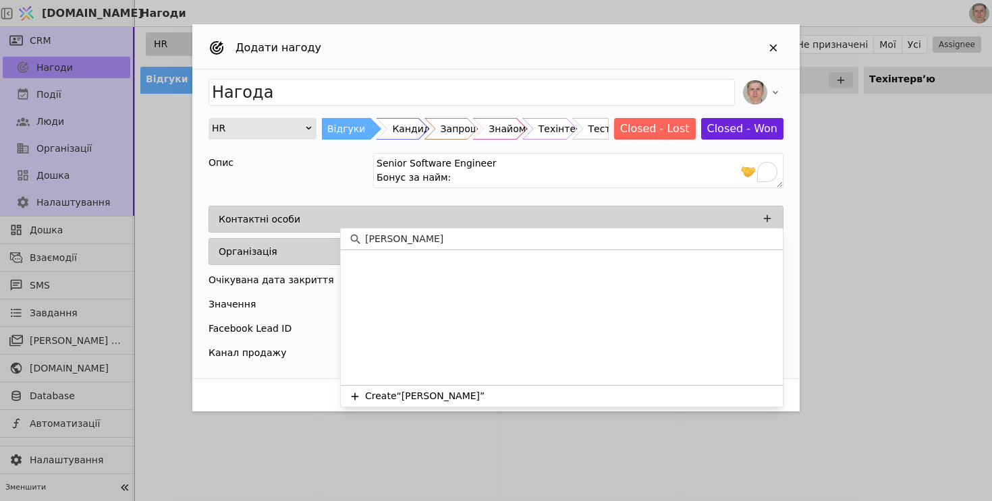
click at [235, 237] on body "[DOMAIN_NAME] Нагоди CRM Нагоди Події Люди Організації Дошка Налаштування Дошка…" at bounding box center [496, 250] width 992 height 501
click at [435, 242] on input "[PERSON_NAME]" at bounding box center [570, 239] width 410 height 14
paste input "[PERSON_NAME]"
type input "[PERSON_NAME]"
click at [631, 390] on button "Create “[PERSON_NAME]”" at bounding box center [562, 396] width 442 height 22
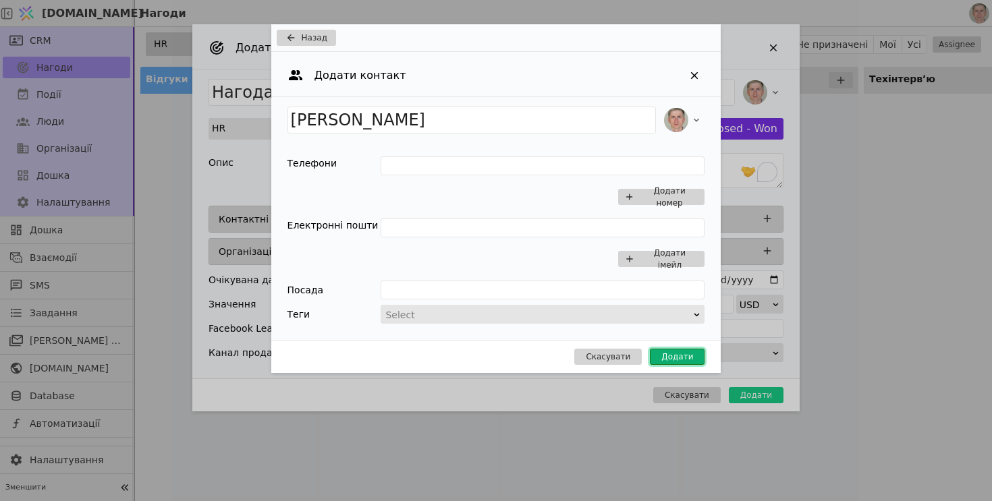
click at [671, 352] on button "Додати" at bounding box center [677, 357] width 55 height 16
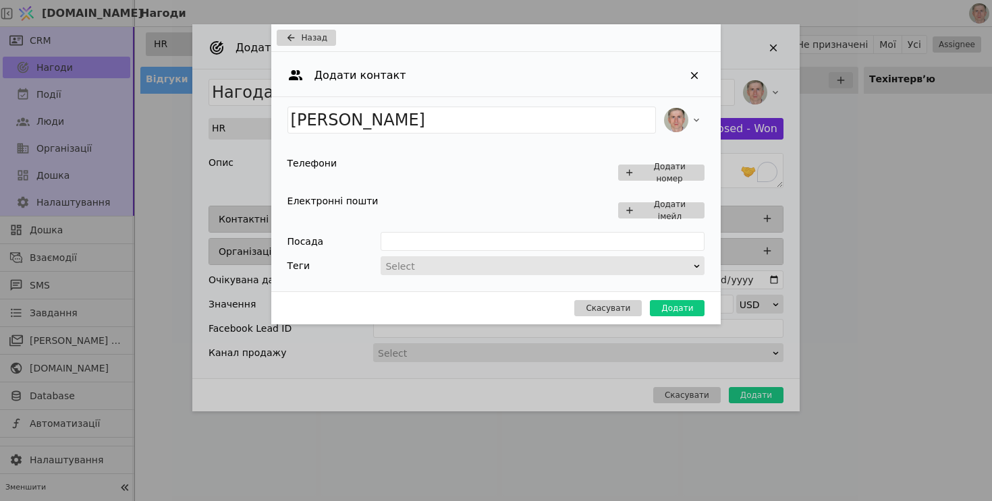
type input "Нагода [PERSON_NAME]"
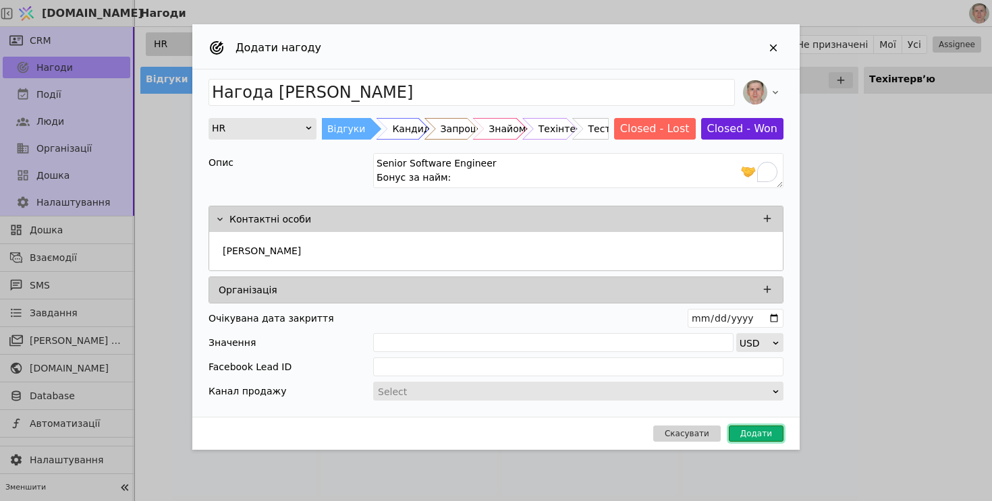
click at [747, 430] on button "Додати" at bounding box center [756, 434] width 55 height 16
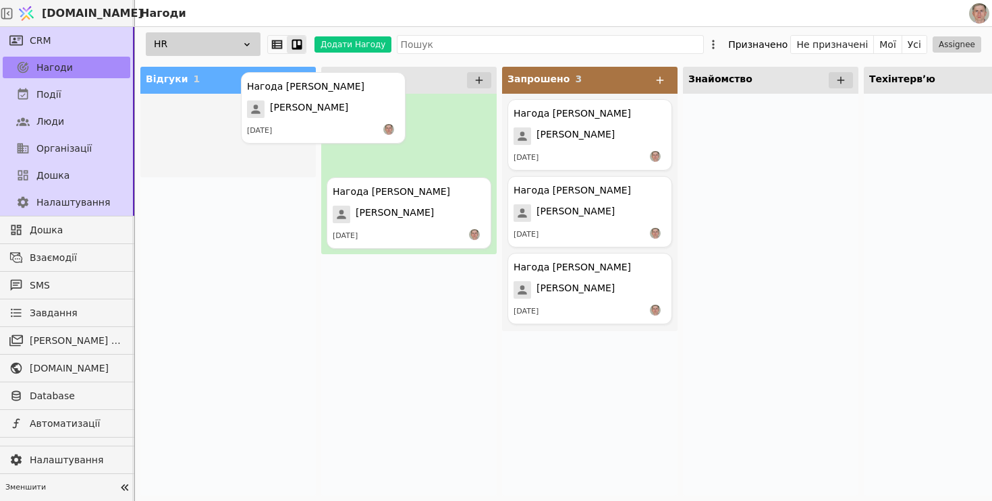
drag, startPoint x: 262, startPoint y: 161, endPoint x: 426, endPoint y: 120, distance: 168.4
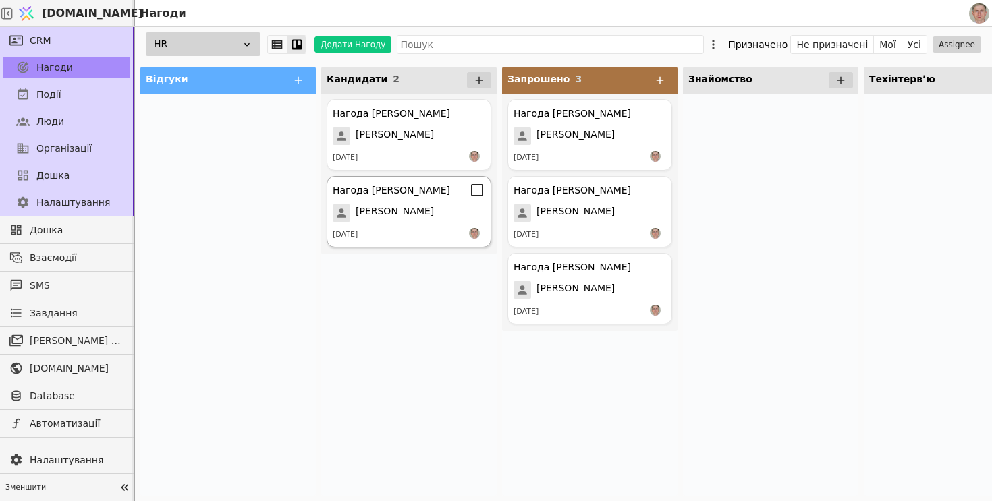
click at [404, 219] on span "[PERSON_NAME]" at bounding box center [395, 213] width 78 height 18
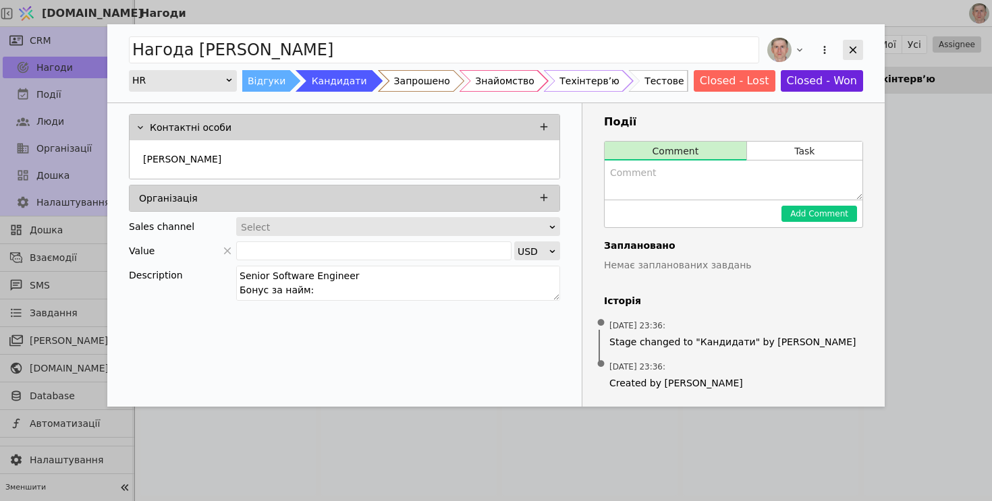
click at [854, 47] on icon "Add Opportunity" at bounding box center [853, 50] width 12 height 12
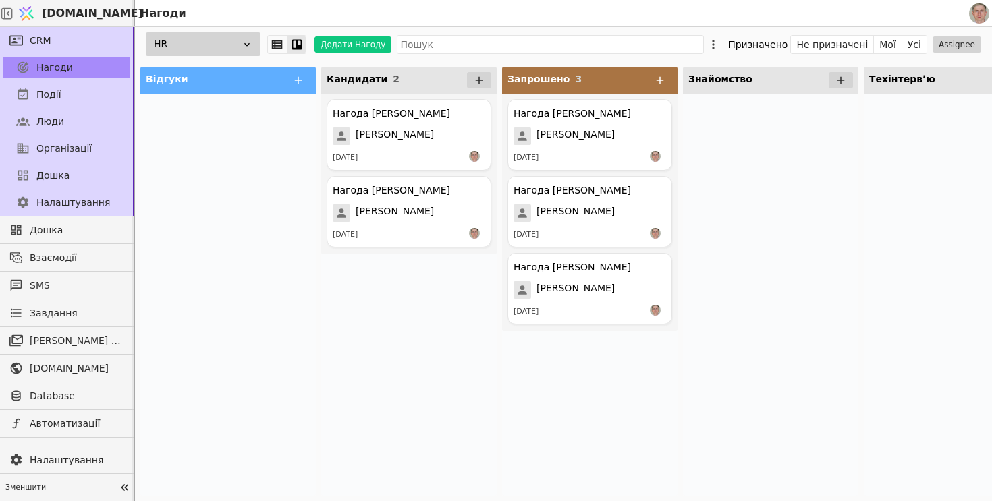
click at [722, 35] on div "HR Додати Нагоду Призначено Не призначені Мої Усі Assignee" at bounding box center [563, 44] width 857 height 34
click at [720, 49] on icon at bounding box center [712, 44] width 13 height 13
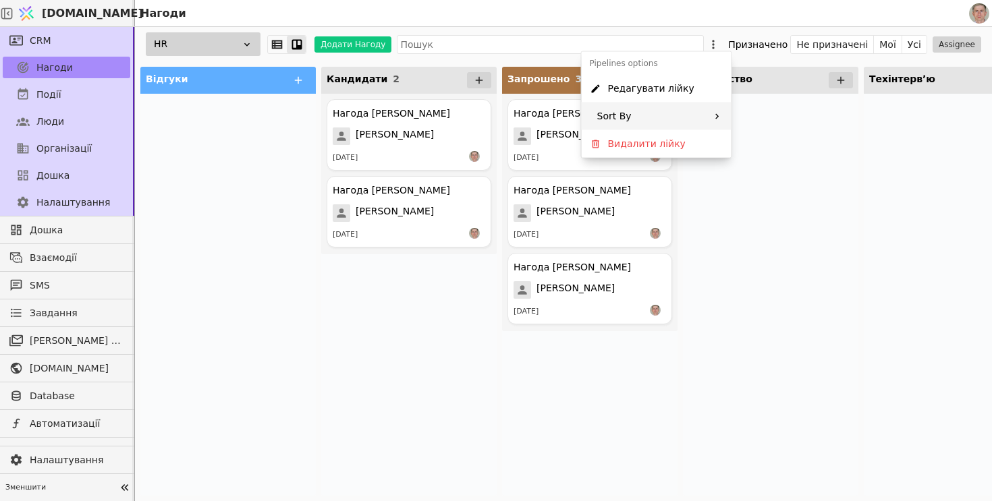
click at [705, 112] on div "Sort By" at bounding box center [657, 117] width 150 height 28
click at [746, 127] on span "Creation time" at bounding box center [754, 122] width 64 height 14
click at [725, 117] on icon at bounding box center [722, 117] width 8 height 8
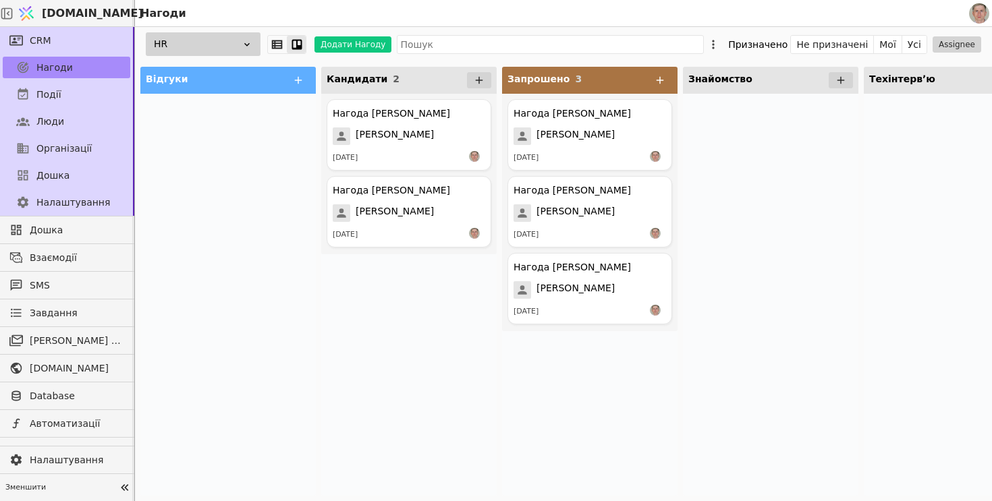
click at [360, 310] on div "Нагода [PERSON_NAME] [PERSON_NAME] [DATE] Нагода [PERSON_NAME] [PERSON_NAME] [D…" at bounding box center [408, 295] width 175 height 402
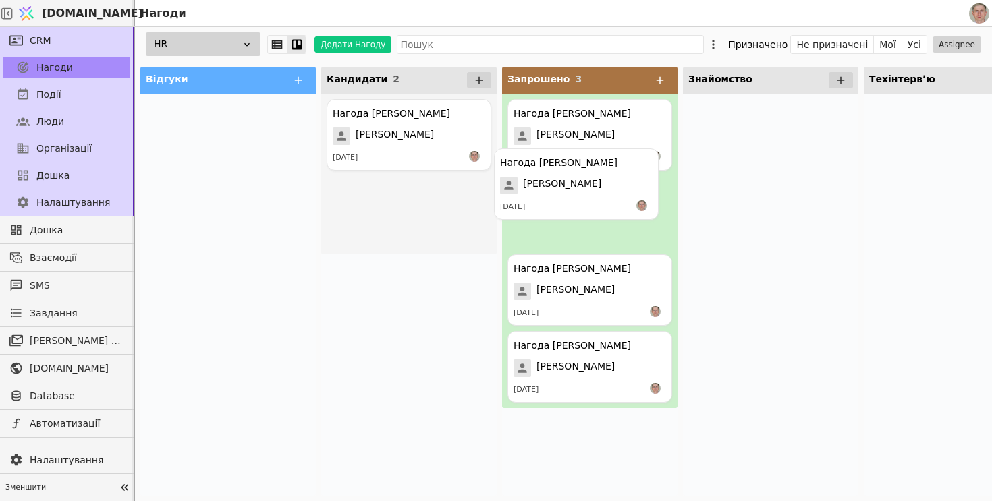
drag, startPoint x: 438, startPoint y: 204, endPoint x: 625, endPoint y: 163, distance: 191.4
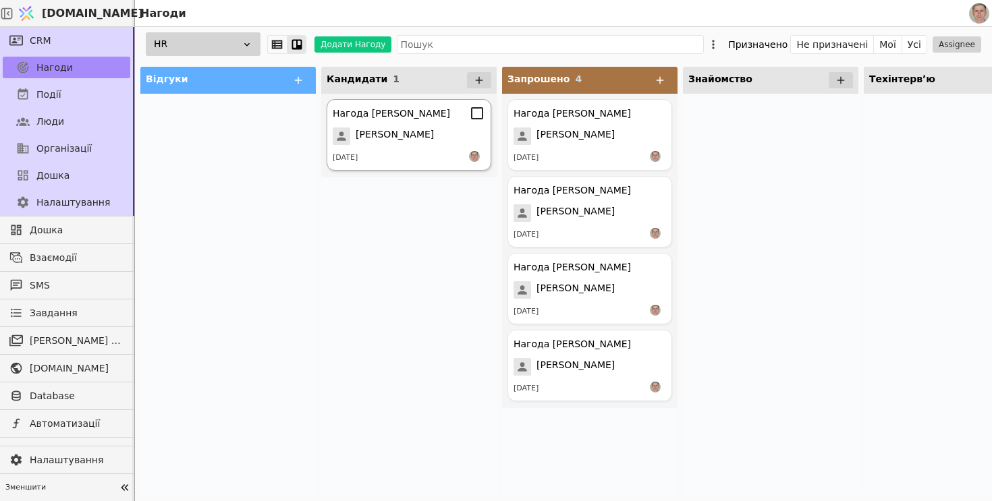
click at [430, 143] on span "[PERSON_NAME]" at bounding box center [395, 137] width 78 height 18
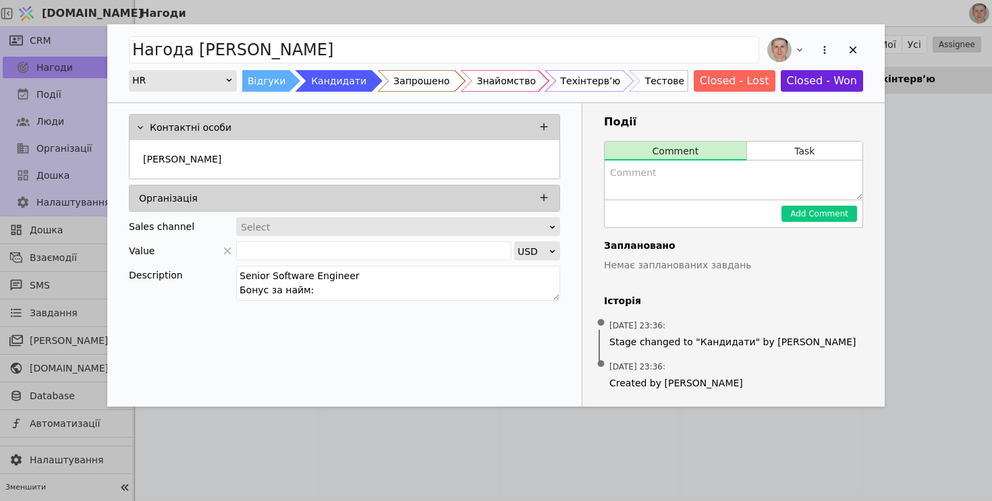
click at [412, 84] on div "Запрошено" at bounding box center [421, 81] width 56 height 22
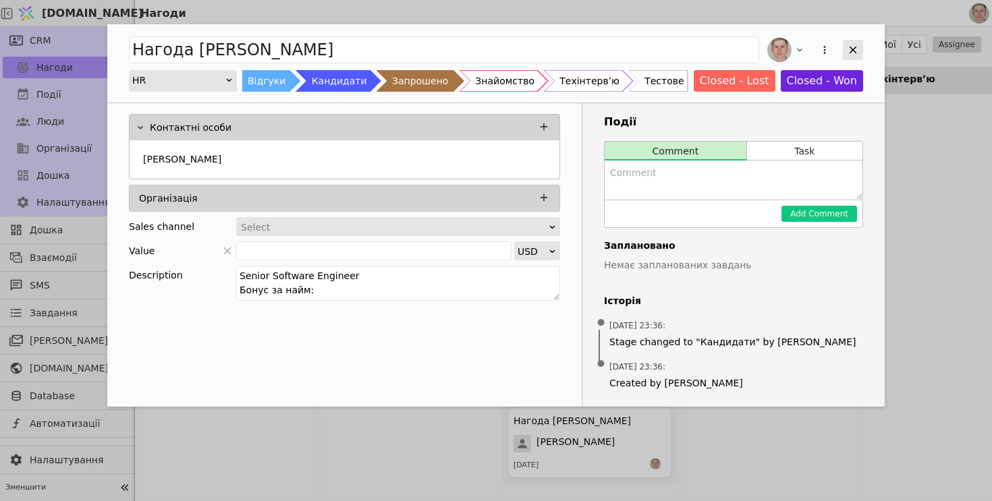
click at [851, 45] on icon "Add Opportunity" at bounding box center [853, 50] width 12 height 12
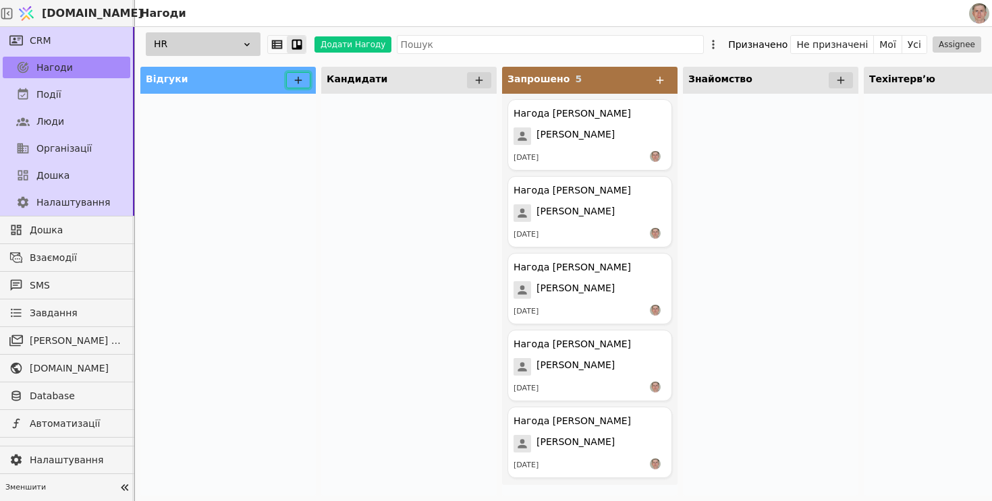
click at [298, 81] on icon at bounding box center [298, 80] width 7 height 7
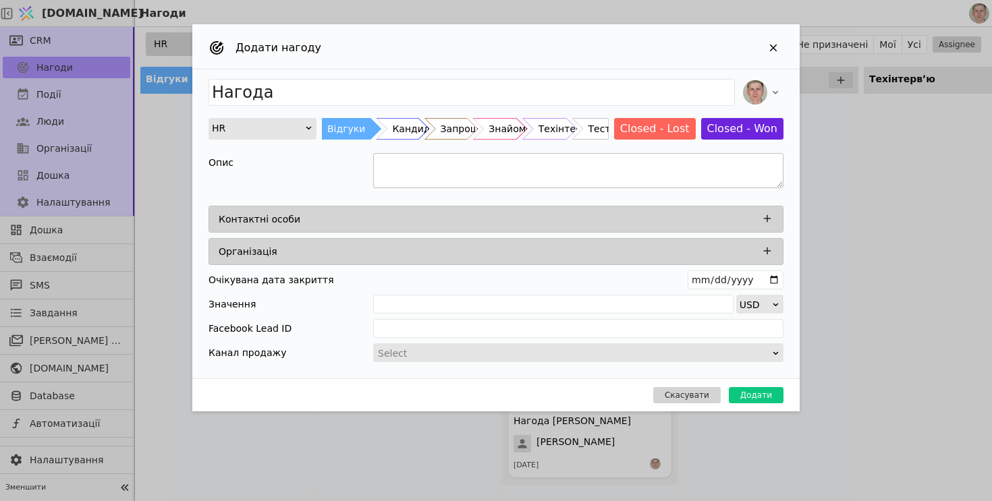
click at [420, 170] on textarea "Add Opportunity" at bounding box center [578, 170] width 410 height 35
paste textarea "Loremipsu Dolorsitame Consec Adip-elits Doeiusmo Tempo in utla: $860 Etdolore m…"
drag, startPoint x: 491, startPoint y: 178, endPoint x: 355, endPoint y: 136, distance: 142.1
click at [355, 136] on div "Нагода HR Відгуки Кандидати Запрошено Знайомство Техінтервʼю Тестове Closed - L…" at bounding box center [495, 224] width 607 height 309
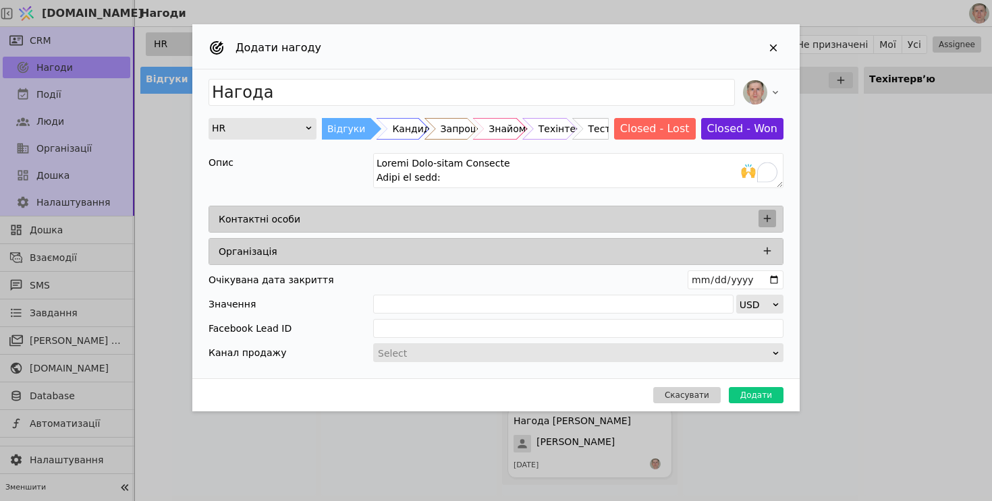
type textarea "Loremi Dolo-sitam Consecte Adipi el sedd: $282 Eiusmodt inc $0052 Utlabo etdolo…"
click at [770, 218] on icon "Add Opportunity" at bounding box center [767, 218] width 7 height 7
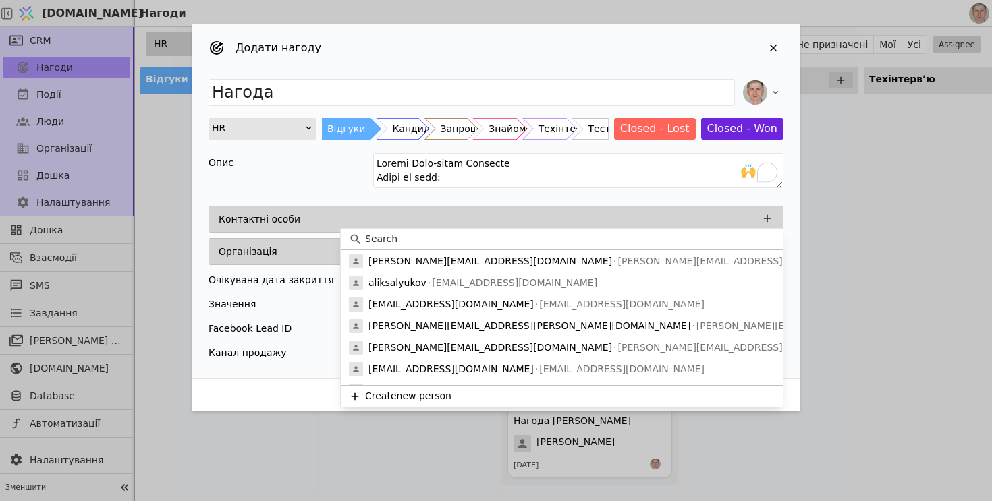
click at [388, 239] on input at bounding box center [570, 239] width 410 height 14
paste input "[PERSON_NAME]"
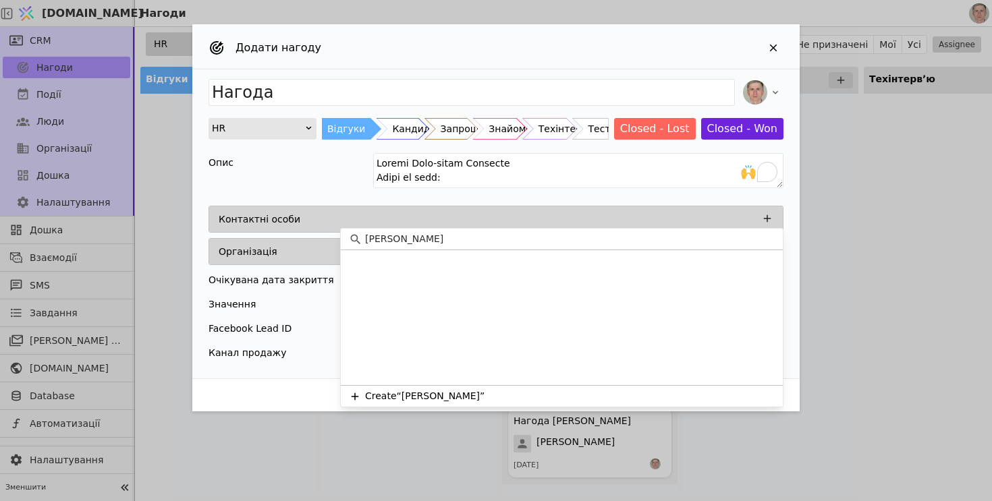
click at [458, 236] on input "[PERSON_NAME]" at bounding box center [570, 239] width 410 height 14
drag, startPoint x: 414, startPoint y: 238, endPoint x: 234, endPoint y: 224, distance: 180.0
click at [232, 225] on body "[DOMAIN_NAME] Нагоди CRM Нагоди Події Люди Організації Дошка Налаштування Дошка…" at bounding box center [496, 250] width 992 height 501
paste input "[PERSON_NAME]"
type input "[PERSON_NAME]"
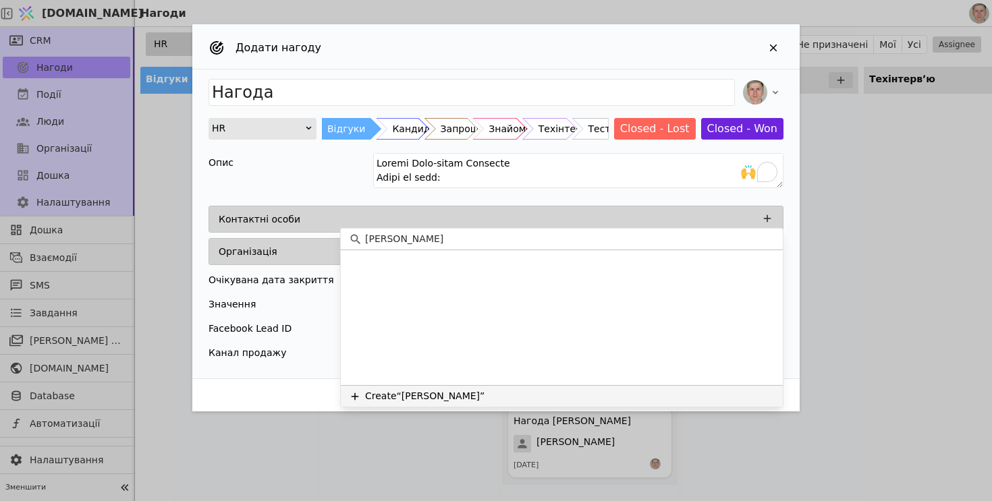
click at [486, 395] on button "Create “[PERSON_NAME]”" at bounding box center [562, 396] width 442 height 22
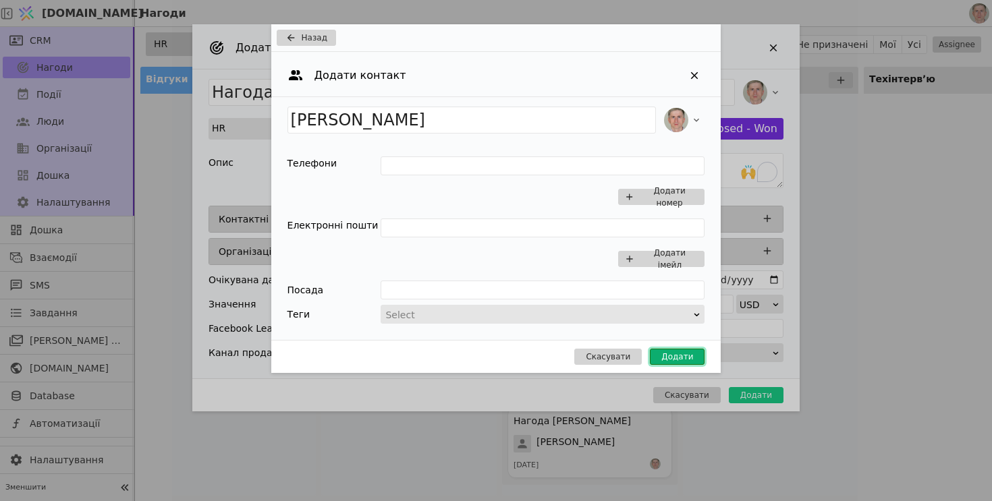
click at [669, 361] on button "Додати" at bounding box center [677, 357] width 55 height 16
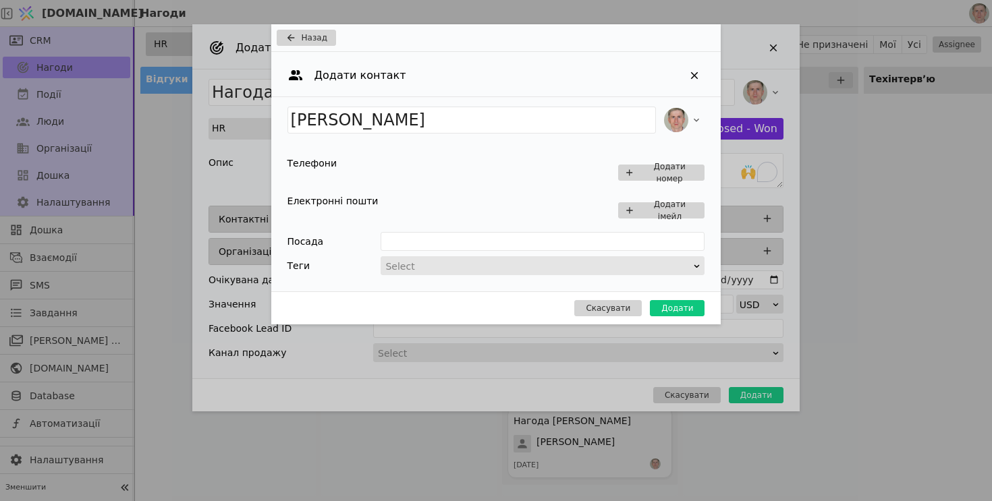
type input "Нагода [PERSON_NAME]"
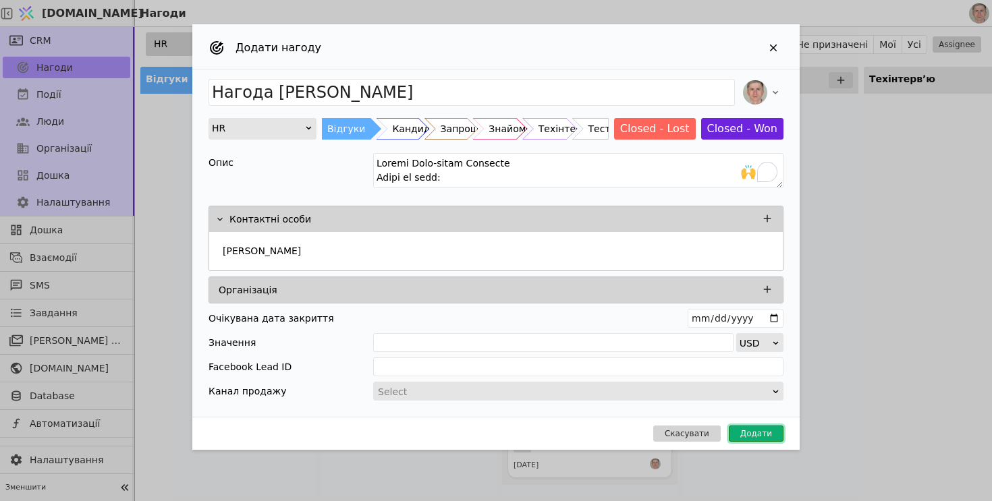
click at [763, 436] on button "Додати" at bounding box center [756, 434] width 55 height 16
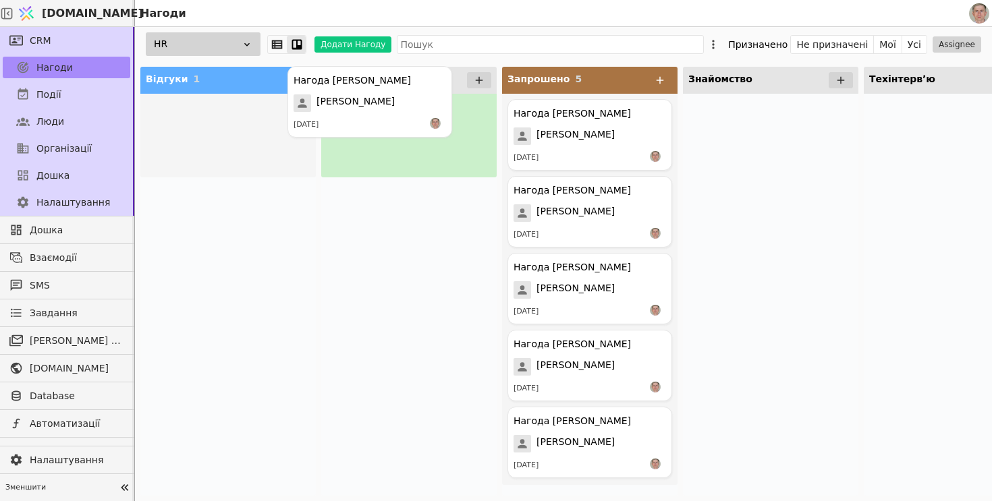
drag, startPoint x: 248, startPoint y: 134, endPoint x: 397, endPoint y: 100, distance: 152.2
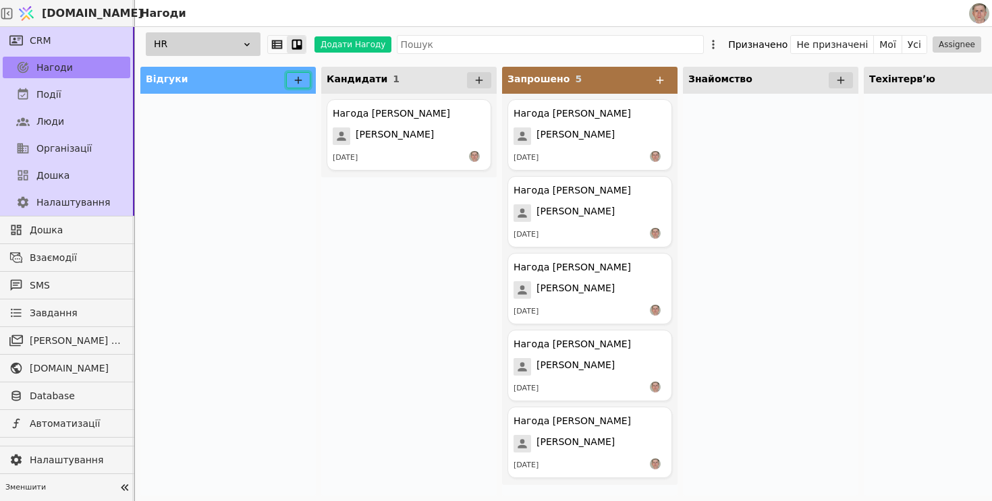
click at [301, 80] on icon at bounding box center [298, 80] width 7 height 7
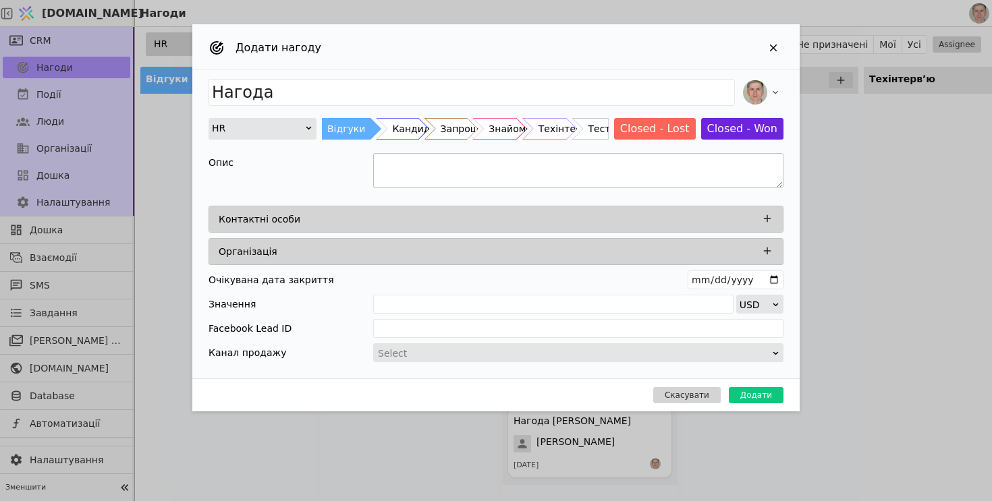
click at [470, 175] on textarea "Add Opportunity" at bounding box center [578, 170] width 410 height 35
paste textarea "[PERSON_NAME] Software engineer Бонус за найм: $1000 Зарплата від $5000 Досвід …"
drag, startPoint x: 456, startPoint y: 177, endPoint x: 372, endPoint y: 176, distance: 83.7
click at [372, 176] on div "Опис [PERSON_NAME] Software engineer Бонус за найм: $1000 Зарплата від $5000 До…" at bounding box center [496, 172] width 575 height 39
type textarea "Software engineer [PERSON_NAME] за найм: $1000 Зарплата від $5000 Досвід роботи…"
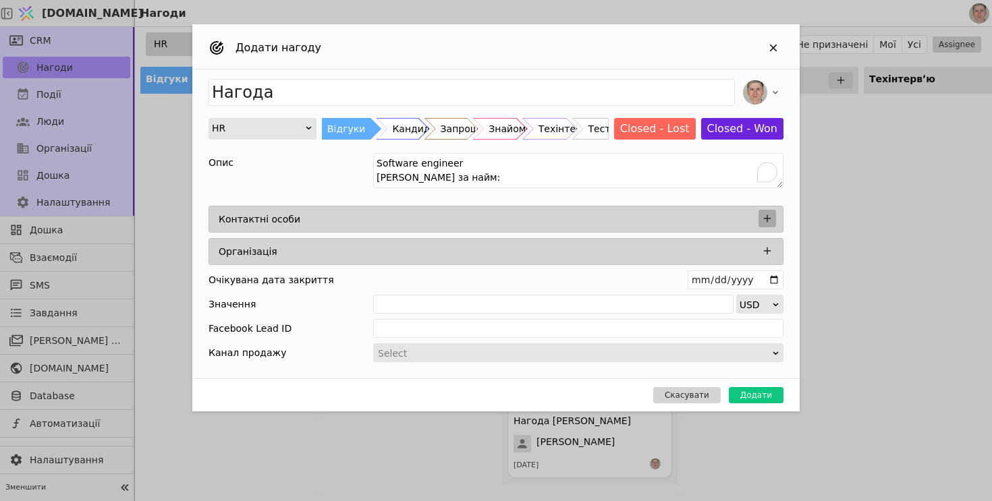
click at [769, 218] on icon "Add Opportunity" at bounding box center [767, 218] width 7 height 7
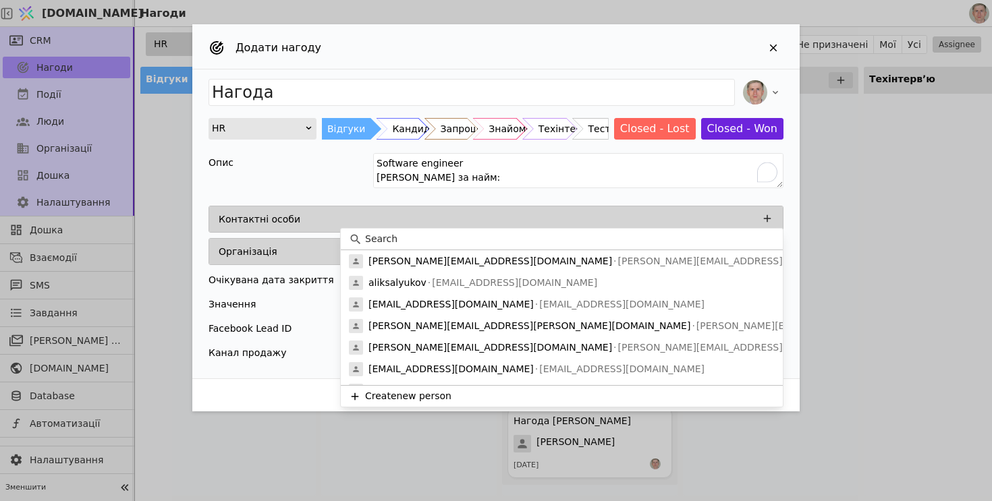
click at [477, 237] on input at bounding box center [570, 239] width 410 height 14
paste input "[PERSON_NAME]"
type input "[PERSON_NAME]"
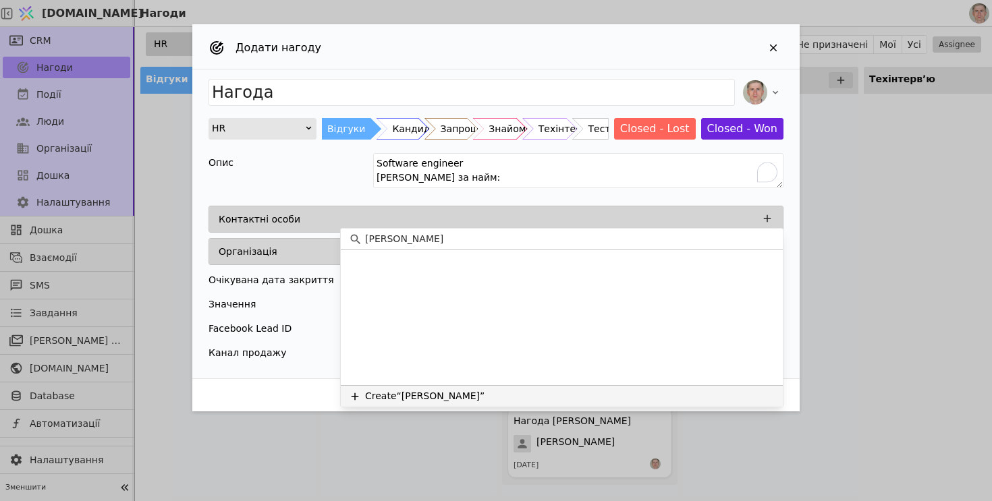
click at [472, 398] on button "Create “[PERSON_NAME]”" at bounding box center [562, 396] width 442 height 22
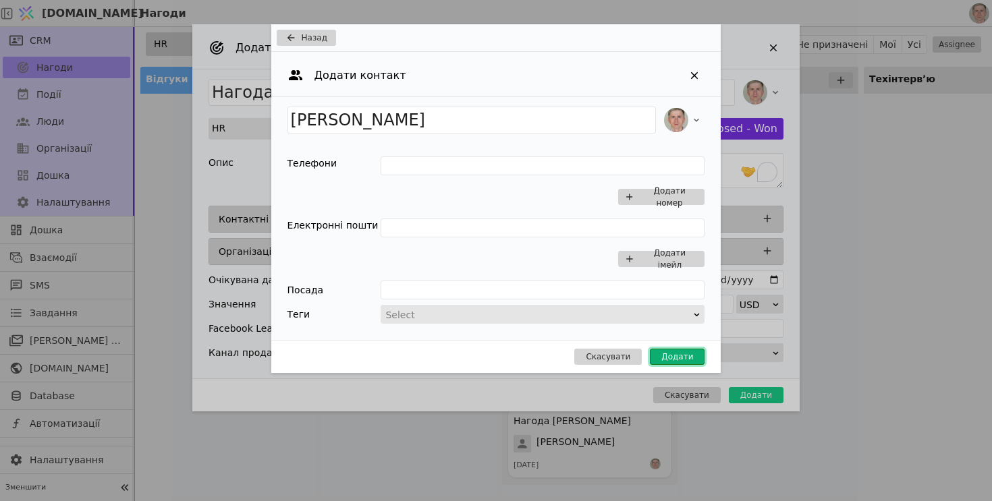
click at [684, 358] on button "Додати" at bounding box center [677, 357] width 55 height 16
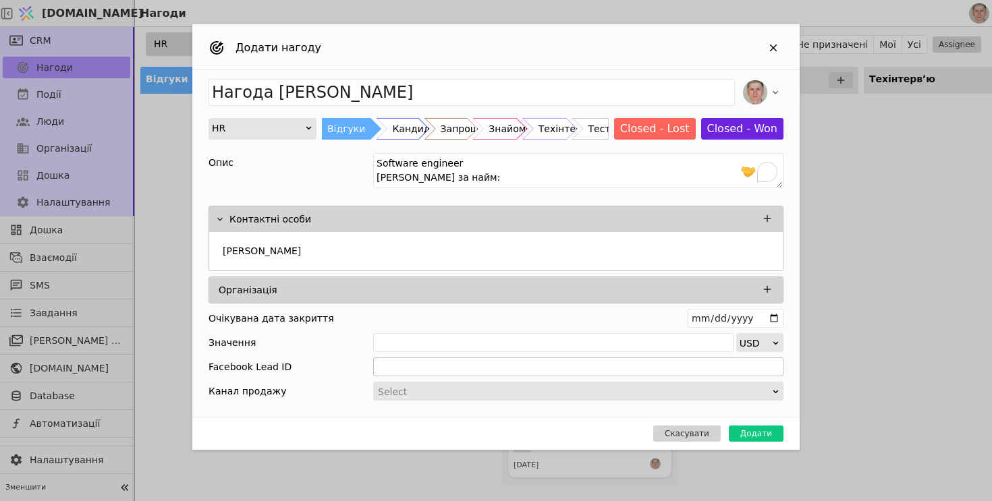
type input "Нагода [PERSON_NAME]"
click at [773, 435] on button "Додати" at bounding box center [756, 434] width 55 height 16
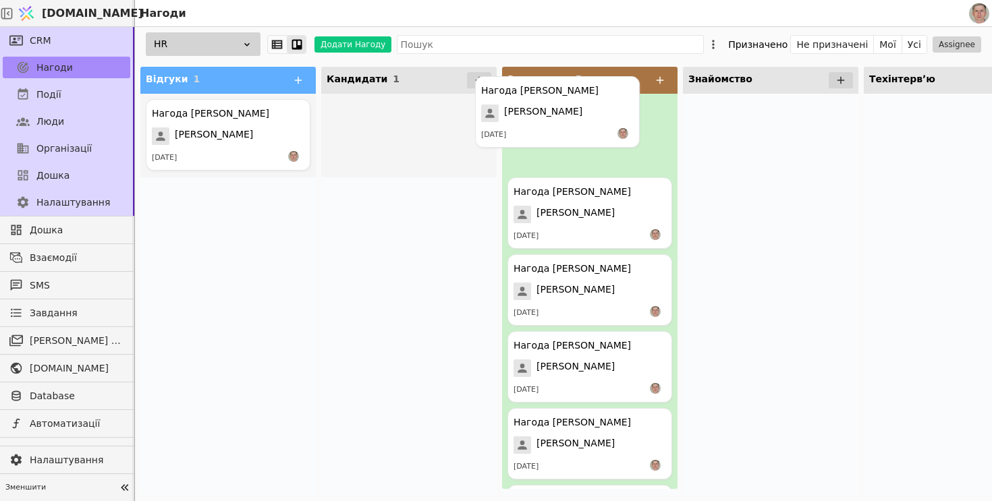
drag, startPoint x: 413, startPoint y: 134, endPoint x: 581, endPoint y: 105, distance: 170.5
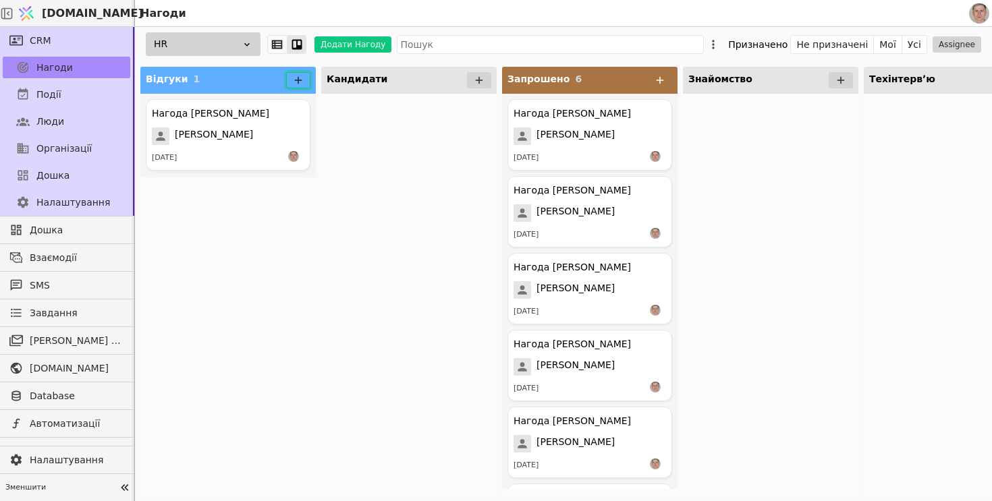
click at [294, 76] on icon at bounding box center [298, 80] width 12 height 12
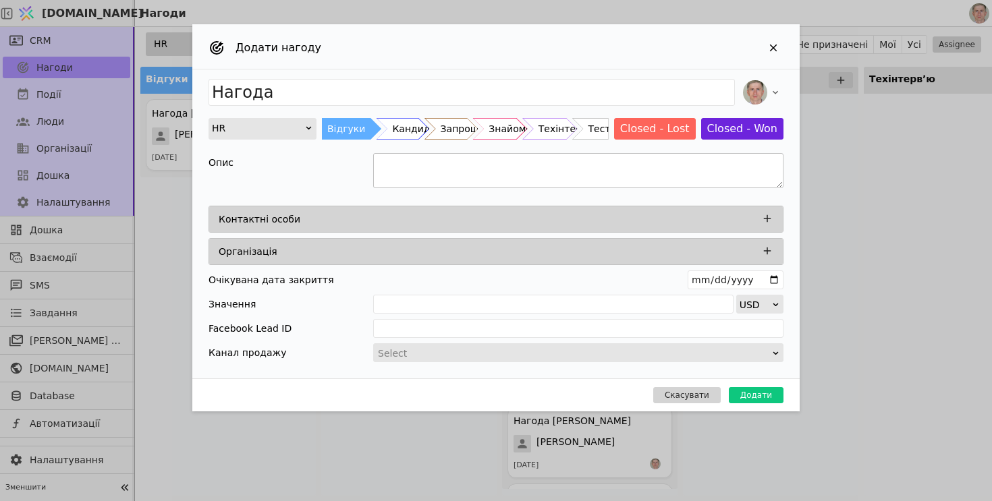
click at [425, 169] on textarea "Add Opportunity" at bounding box center [578, 170] width 410 height 35
paste textarea "[PERSON_NAME] Web developer Бонус за найм: $500 Зарплата від $2500 Досвід робот…"
drag, startPoint x: 442, startPoint y: 174, endPoint x: 341, endPoint y: 175, distance: 100.5
click at [341, 175] on div "Опис" at bounding box center [496, 172] width 575 height 39
type textarea "Web developer [PERSON_NAME] за найм: $500 Зарплата від $2500 Досвід роботи Біль…"
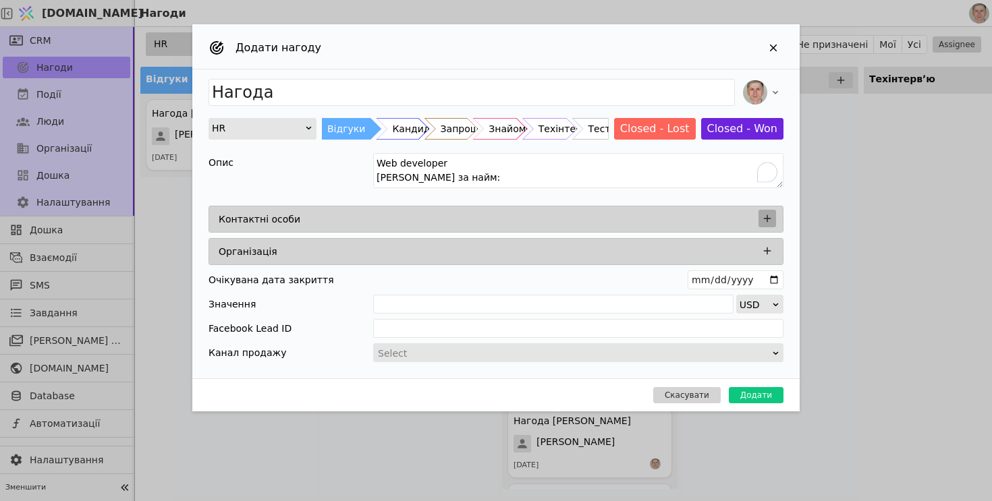
click at [765, 215] on icon "Add Opportunity" at bounding box center [767, 219] width 12 height 12
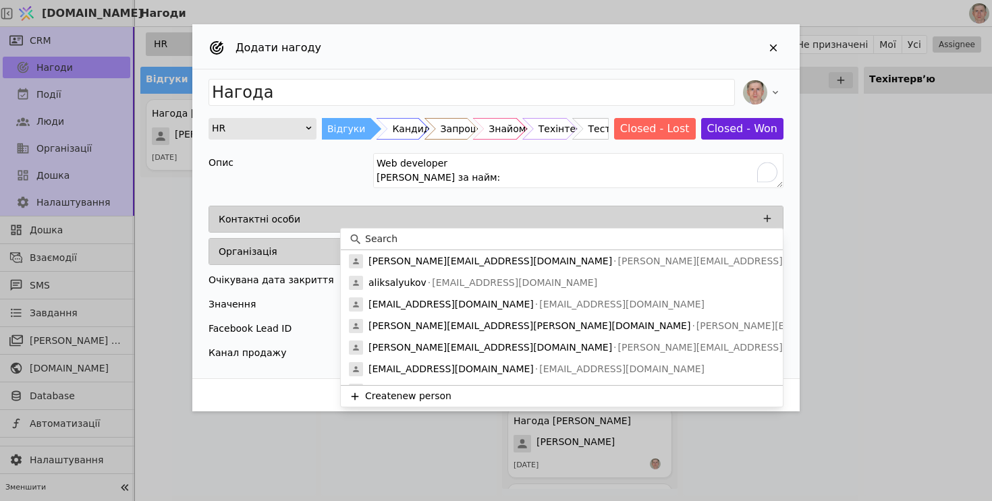
click at [446, 244] on input at bounding box center [570, 239] width 410 height 14
paste input "[PERSON_NAME]"
type input "[PERSON_NAME]"
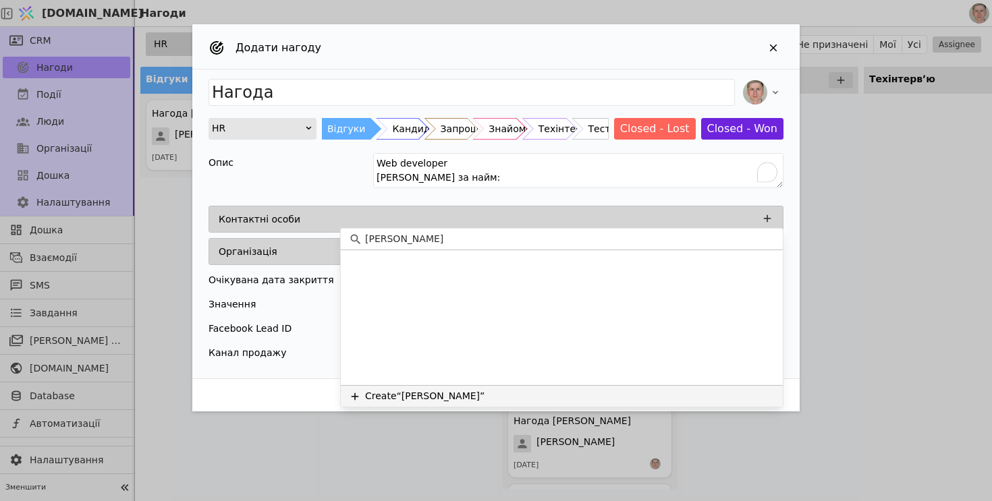
click at [456, 391] on button "Create “[PERSON_NAME]”" at bounding box center [562, 396] width 442 height 22
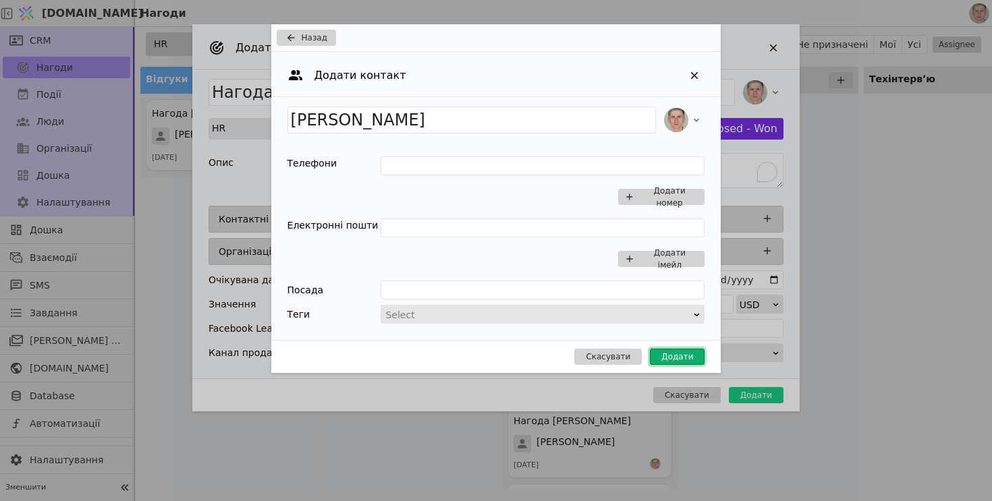
click at [687, 356] on button "Додати" at bounding box center [677, 357] width 55 height 16
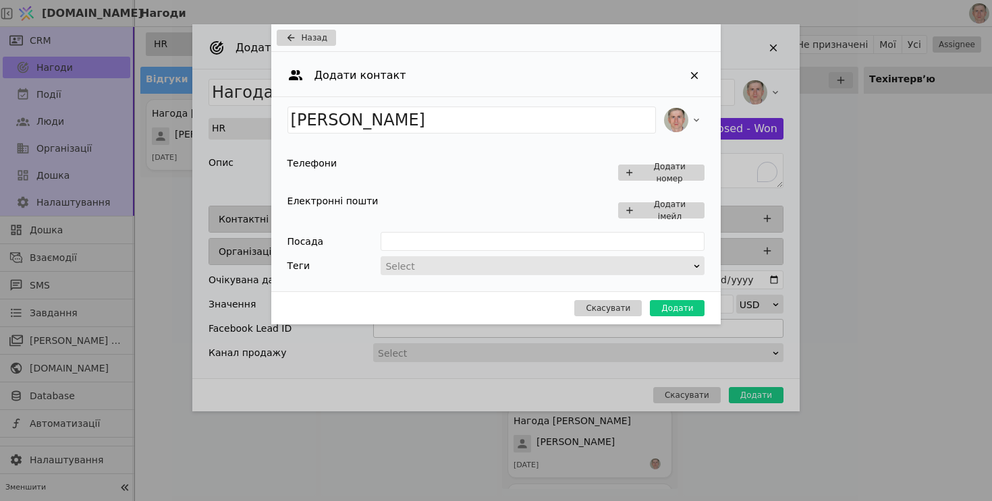
type input "Нагода [PERSON_NAME]"
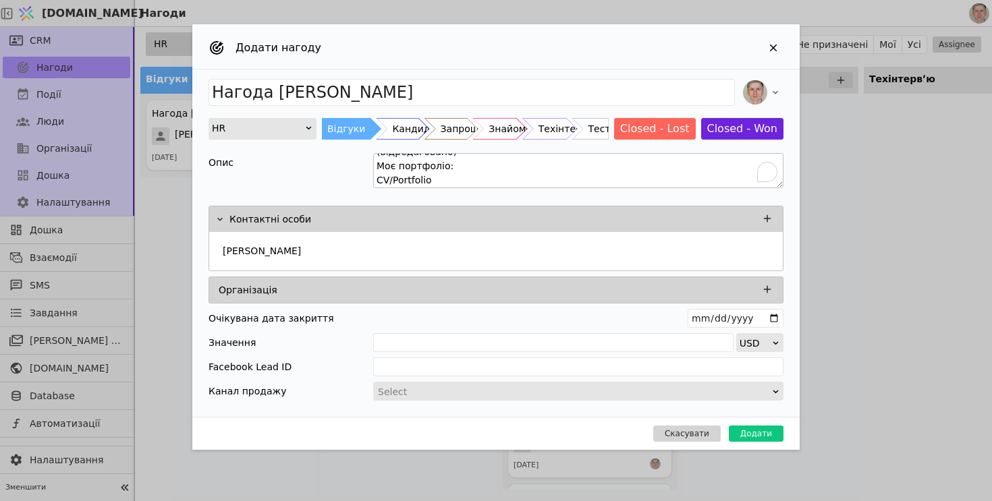
scroll to position [666, 0]
click at [769, 431] on button "Додати" at bounding box center [756, 434] width 55 height 16
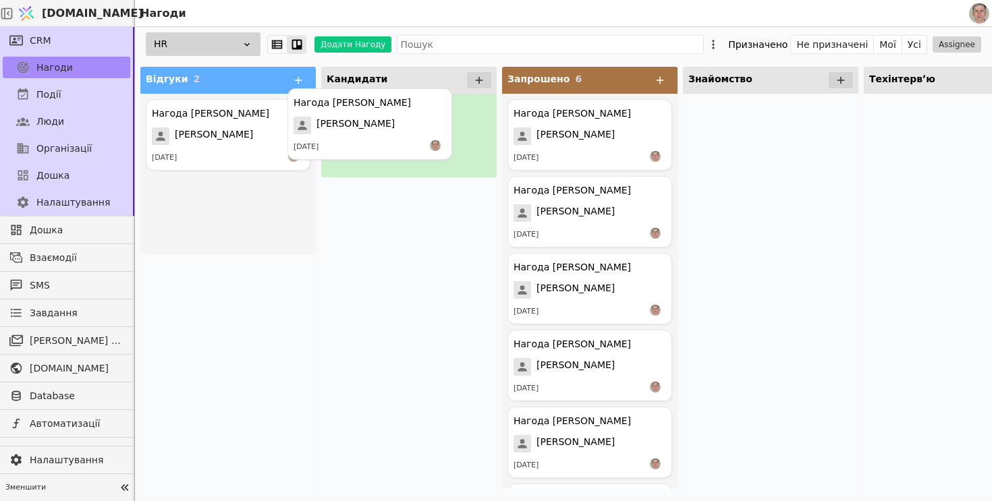
drag, startPoint x: 247, startPoint y: 210, endPoint x: 413, endPoint y: 99, distance: 199.9
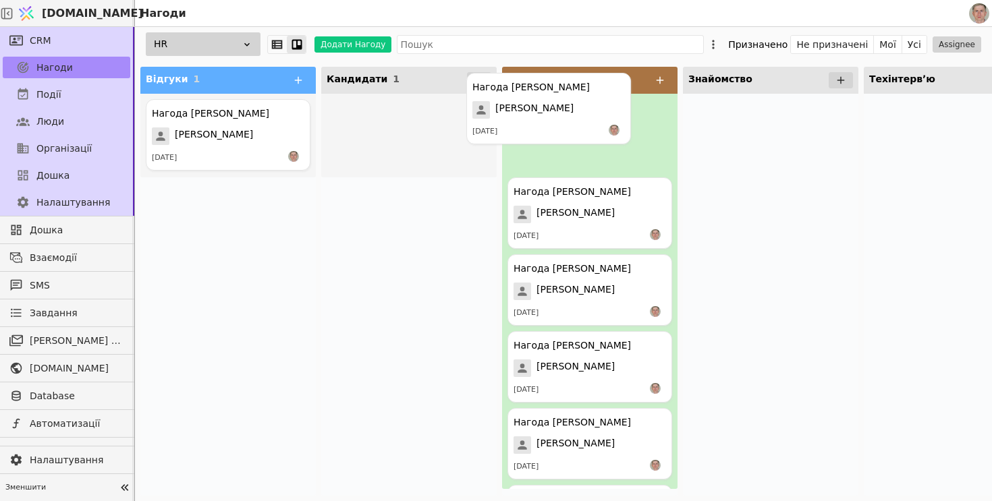
drag, startPoint x: 391, startPoint y: 144, endPoint x: 547, endPoint y: 113, distance: 158.9
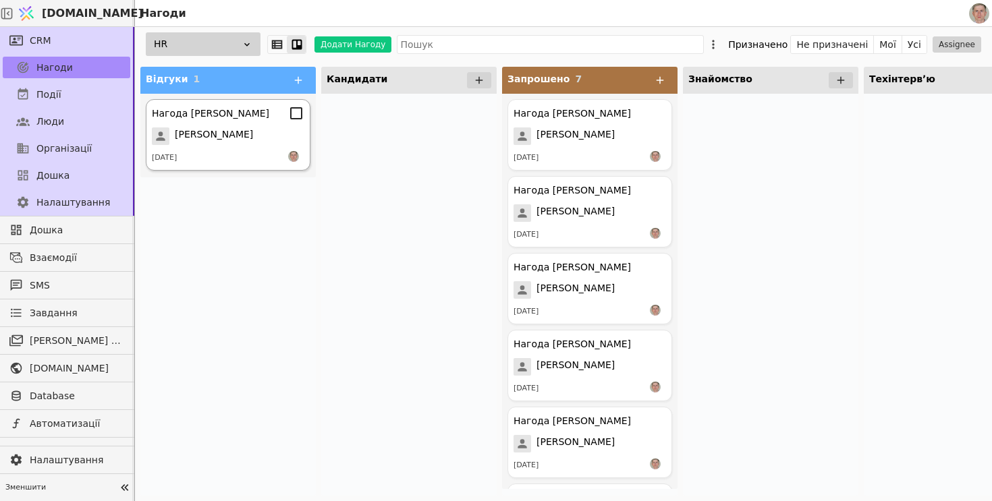
click at [248, 133] on div "[PERSON_NAME]" at bounding box center [228, 137] width 153 height 18
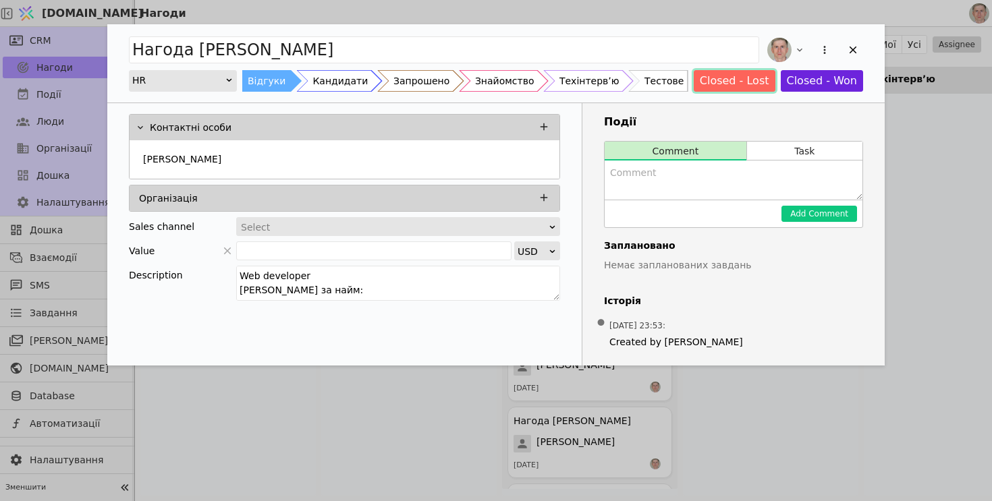
click at [741, 76] on button "Closed - Lost" at bounding box center [735, 81] width 82 height 22
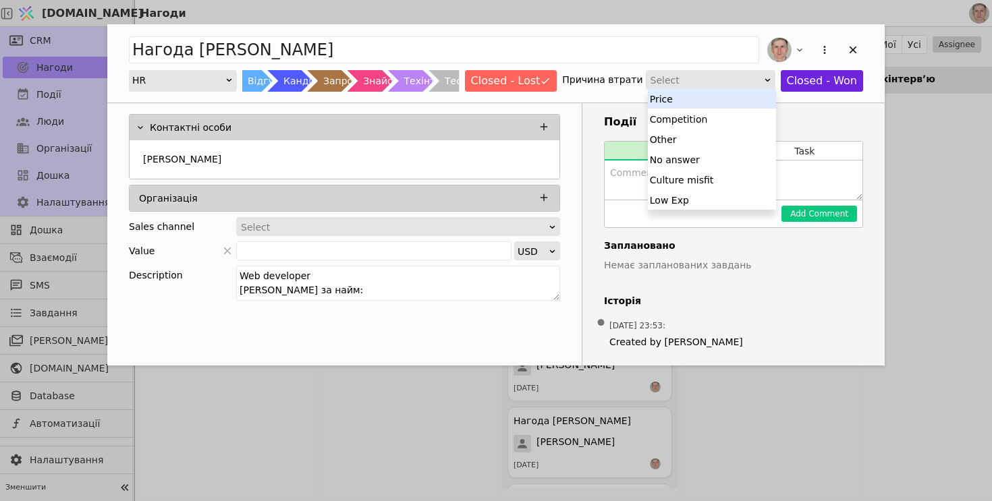
click at [727, 82] on div "Select" at bounding box center [705, 80] width 111 height 19
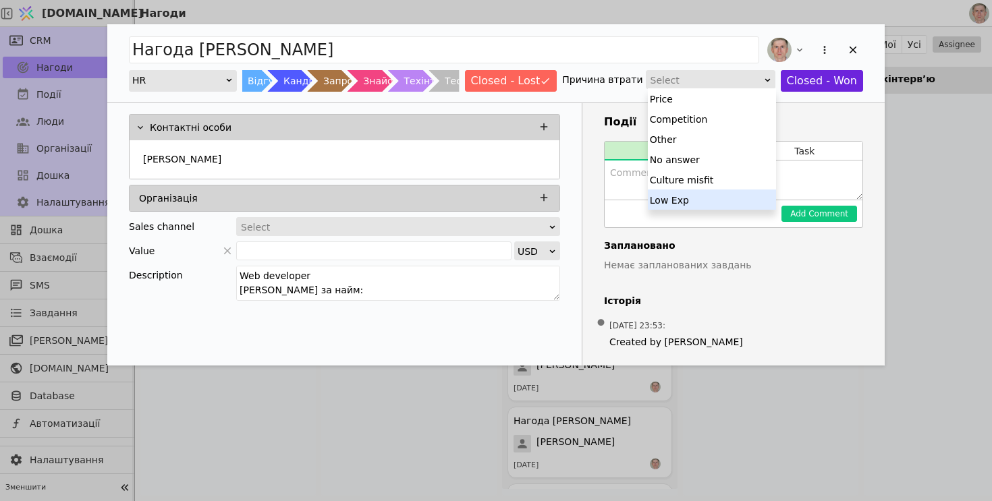
click at [717, 195] on div "Low Exp" at bounding box center [712, 200] width 128 height 20
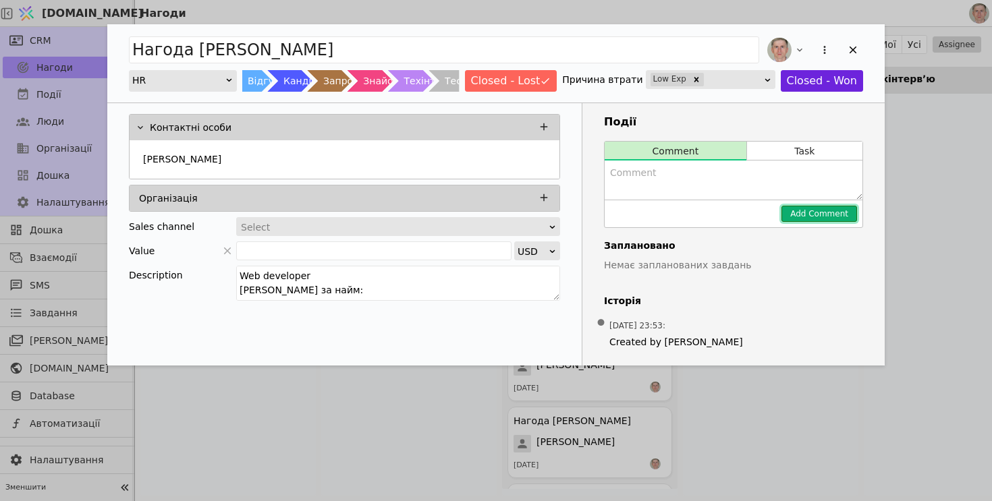
click at [825, 219] on button "Add Comment" at bounding box center [819, 214] width 76 height 16
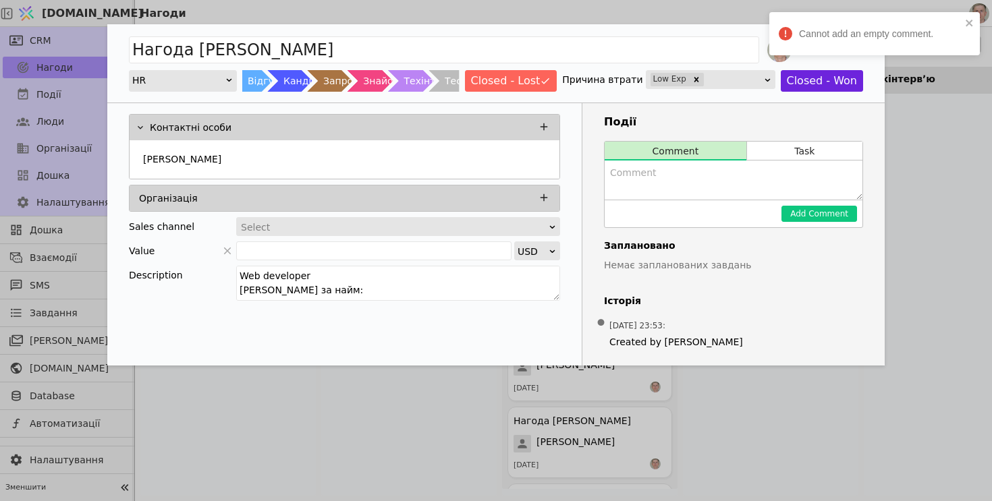
click at [773, 279] on div "Події Comment Task Add Comment Заплановано Немає запланованих завдань Історія •…" at bounding box center [733, 234] width 302 height 262
click at [971, 22] on icon "close" at bounding box center [969, 23] width 7 height 7
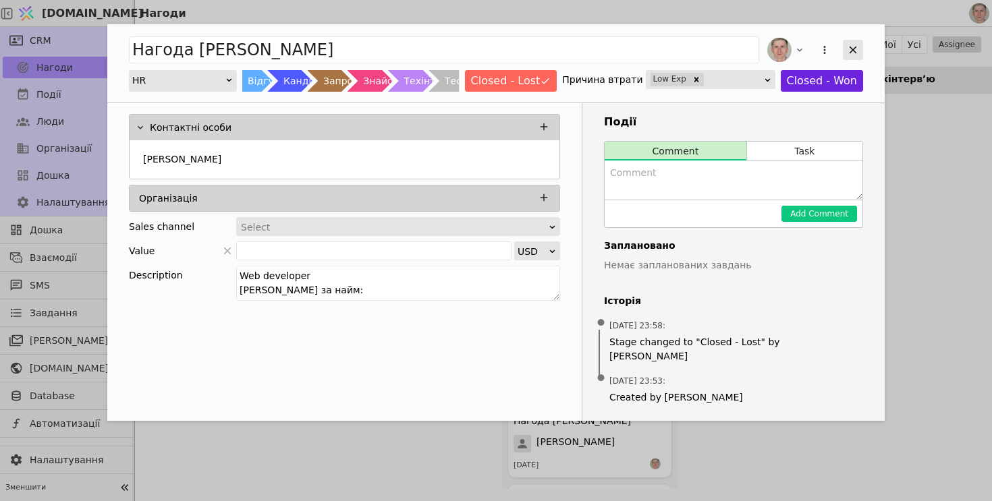
click at [845, 49] on div "Add Opportunity" at bounding box center [853, 50] width 20 height 20
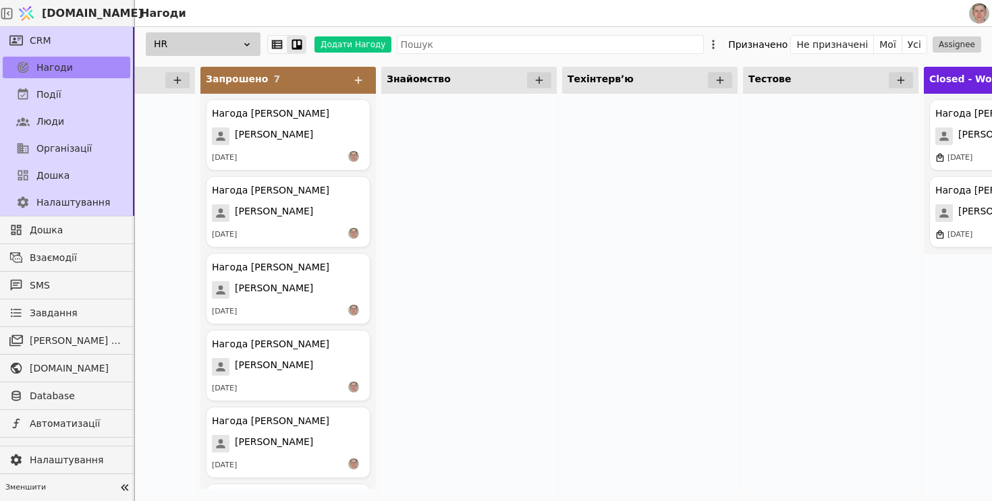
scroll to position [0, 595]
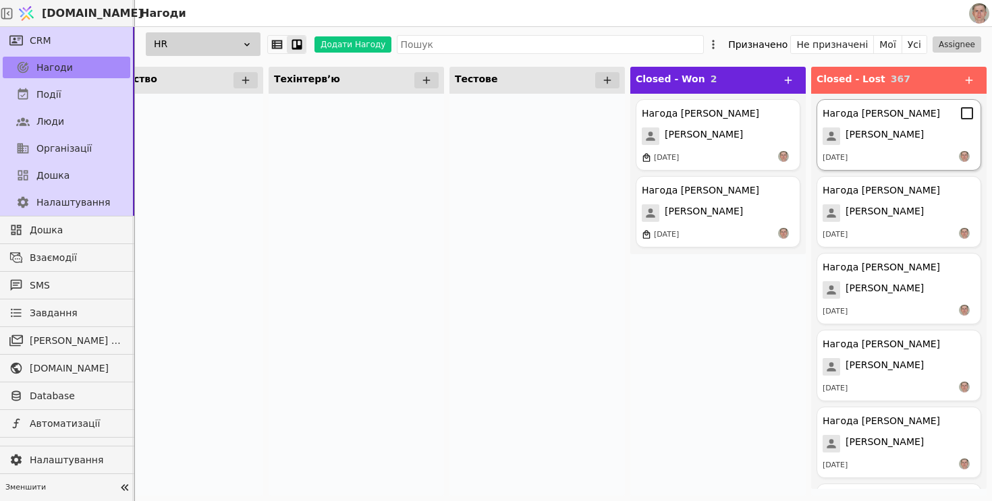
click at [904, 136] on span "[PERSON_NAME]" at bounding box center [885, 137] width 78 height 18
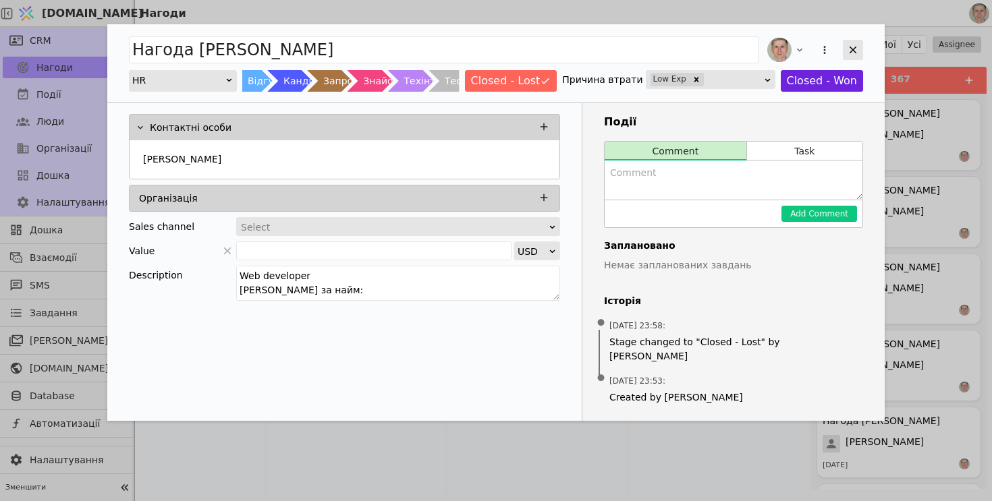
click at [858, 48] on icon "Add Opportunity" at bounding box center [853, 50] width 12 height 12
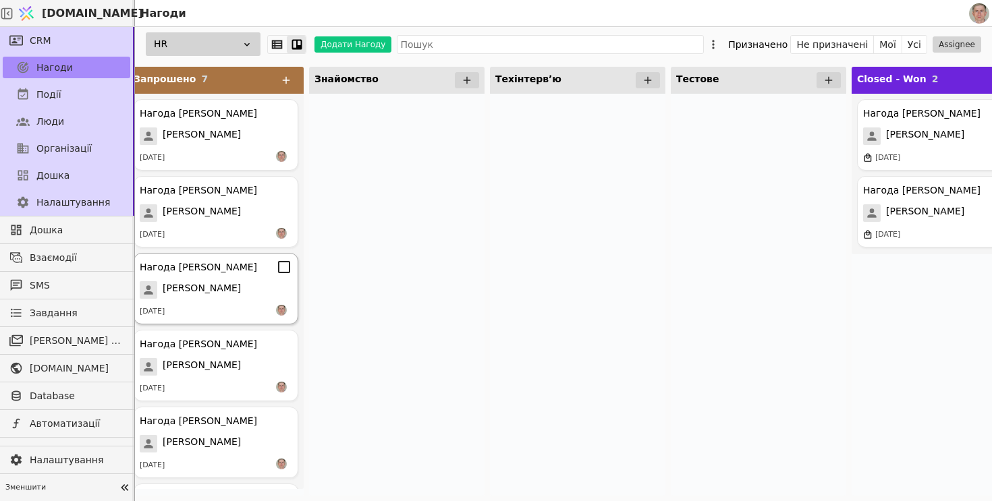
scroll to position [0, 595]
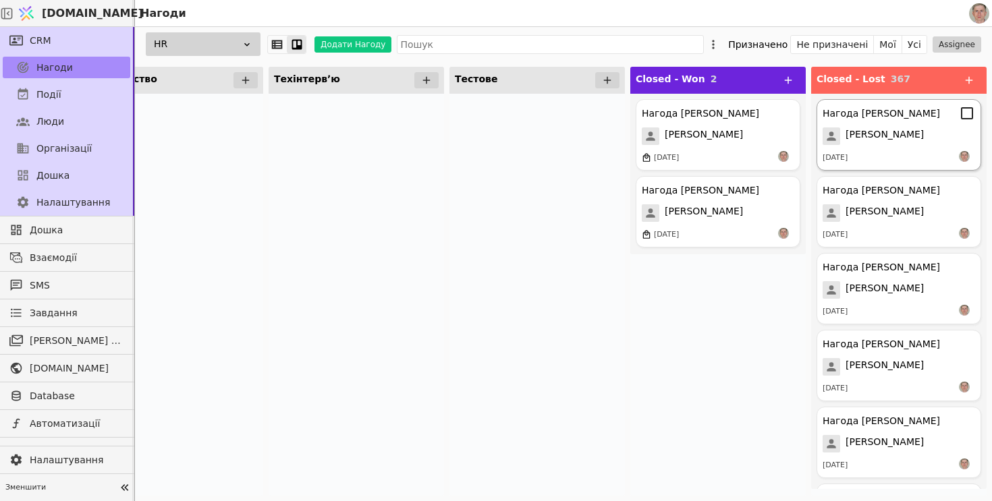
click at [869, 134] on span "[PERSON_NAME]" at bounding box center [885, 137] width 78 height 18
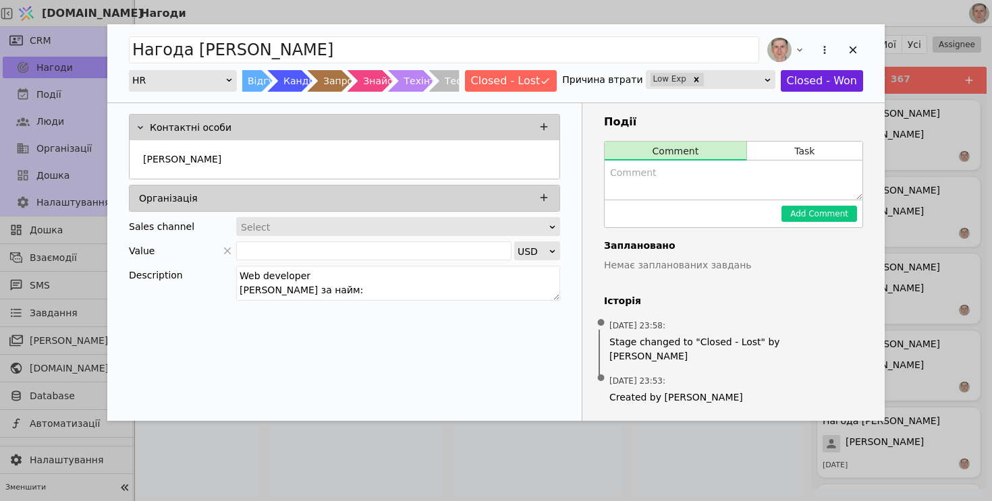
click at [300, 92] on div "Нагода [PERSON_NAME] krutyi HR Відгуки Кандидати Запрошено Знайомство Техінтерв…" at bounding box center [495, 63] width 777 height 78
click at [341, 86] on div "Запрошено" at bounding box center [335, 81] width 56 height 22
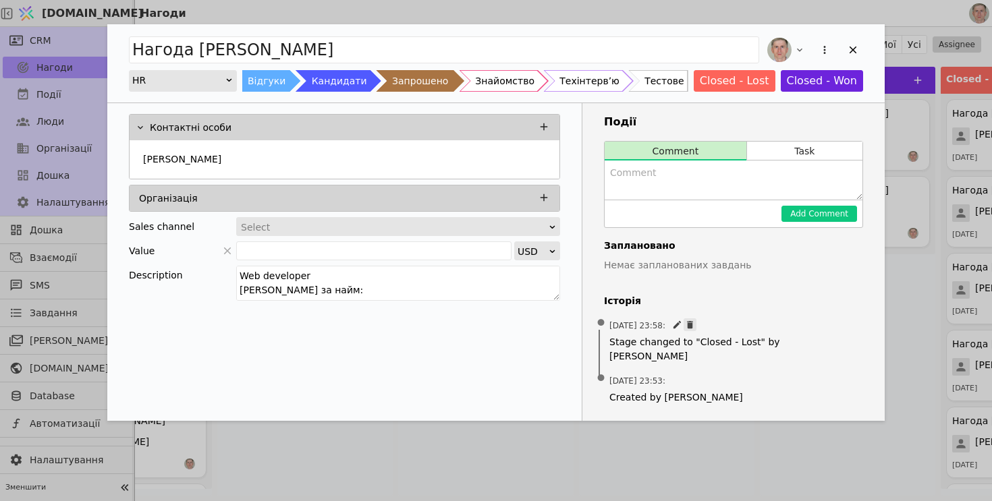
click at [693, 325] on icon "Add Opportunity" at bounding box center [690, 324] width 6 height 7
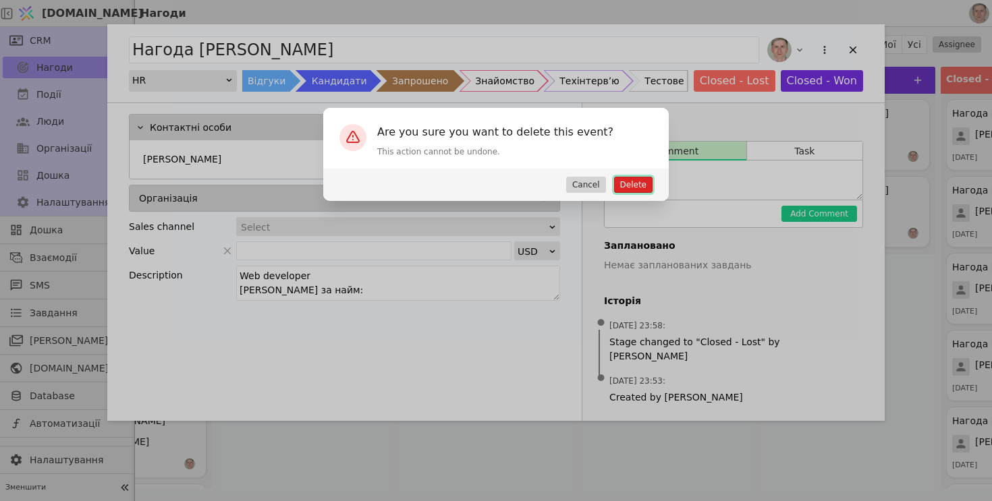
click at [646, 189] on button "Delete" at bounding box center [633, 185] width 38 height 16
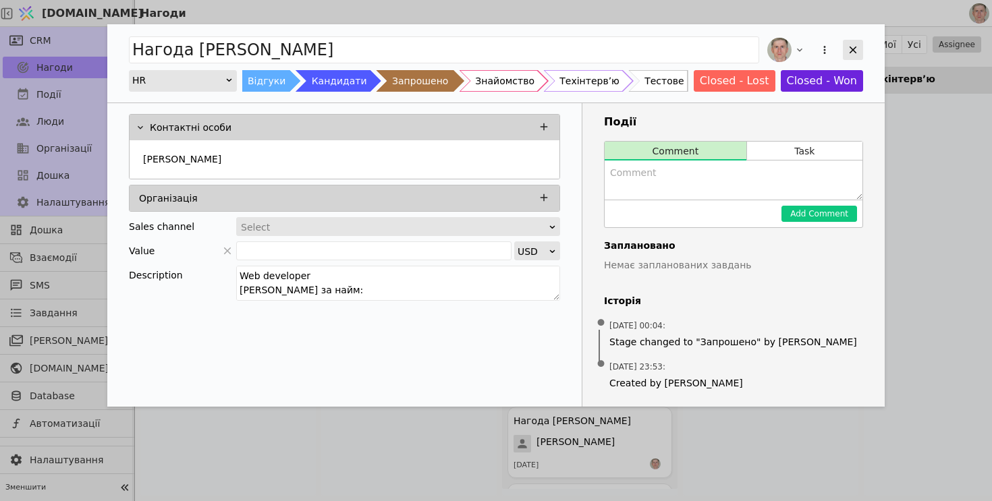
click at [852, 47] on icon "Add Opportunity" at bounding box center [853, 50] width 12 height 12
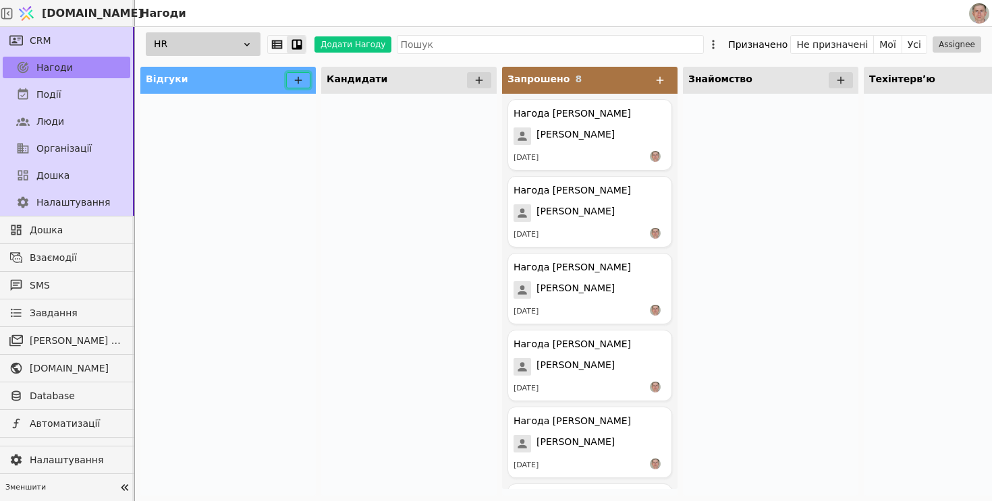
click at [296, 77] on icon at bounding box center [298, 80] width 12 height 12
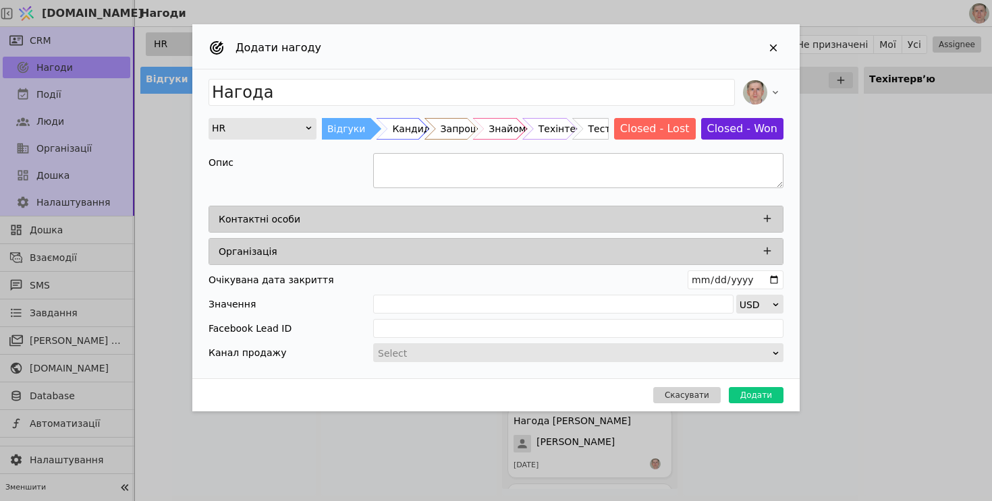
click at [401, 166] on textarea "Add Opportunity" at bounding box center [578, 170] width 410 height 35
paste textarea "Yaroslav Averinov Tech Lead Бонус за найм: $1400 Зарплата від $7000 Досвід робо…"
drag, startPoint x: 469, startPoint y: 177, endPoint x: 342, endPoint y: 177, distance: 126.9
click at [342, 177] on div "Опис Yaroslav Averinov Tech Lead Бонус за найм: $1400 Зарплата від $7000 Досвід…" at bounding box center [496, 172] width 575 height 39
type textarea "Tech Lead Бонус за найм: $1400 Зарплата від $7000 Досвід роботи Більше 10 років…"
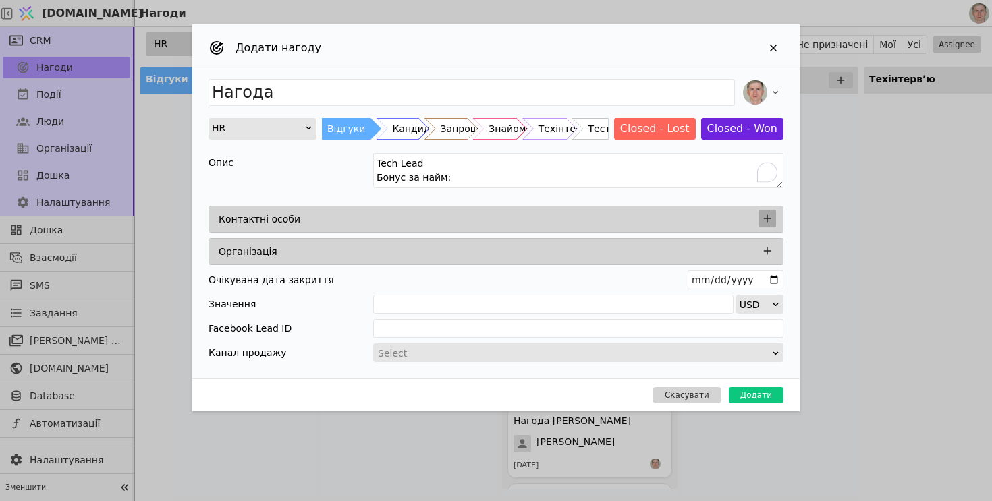
click at [769, 224] on icon "Add Opportunity" at bounding box center [767, 219] width 12 height 12
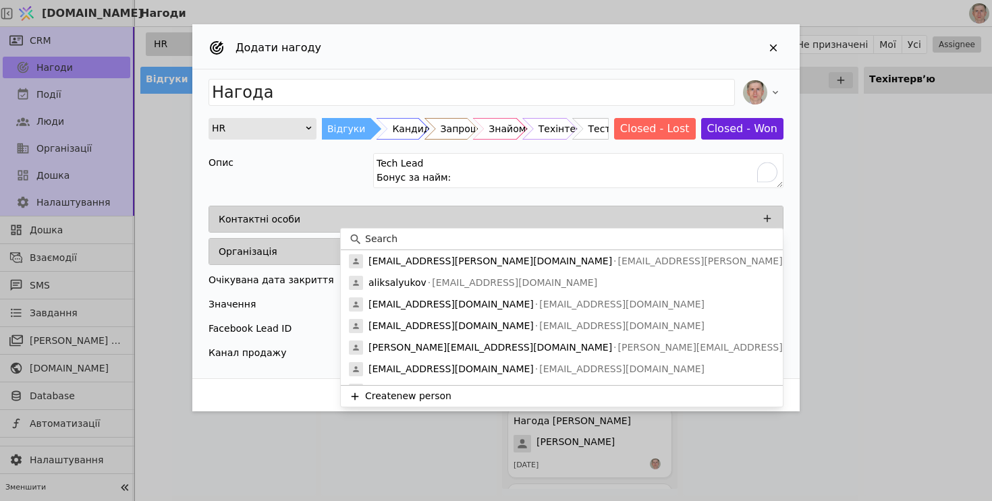
click at [518, 229] on div at bounding box center [562, 240] width 442 height 22
click at [516, 236] on input at bounding box center [570, 239] width 410 height 14
paste input "Yaroslav Averinov"
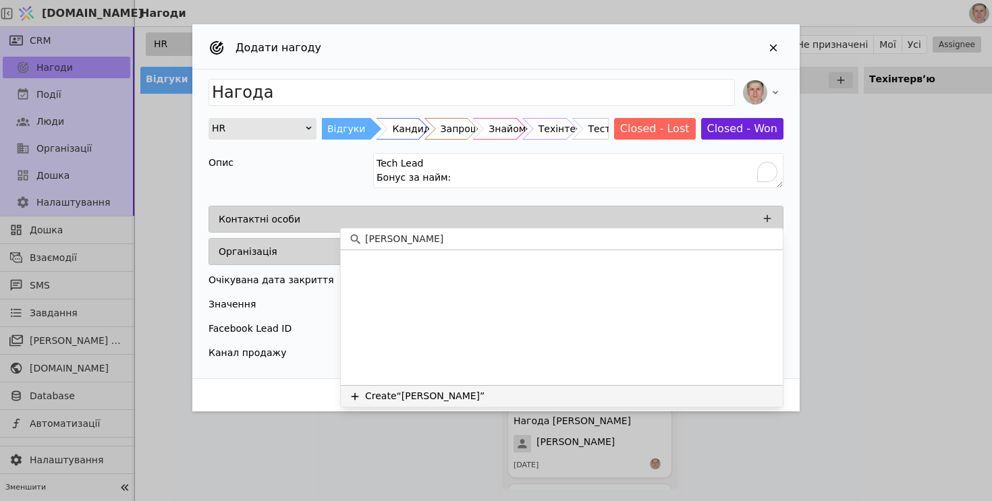
type input "Yaroslav Averinov"
click at [514, 393] on button "Create “Yaroslav Averinov”" at bounding box center [562, 396] width 442 height 22
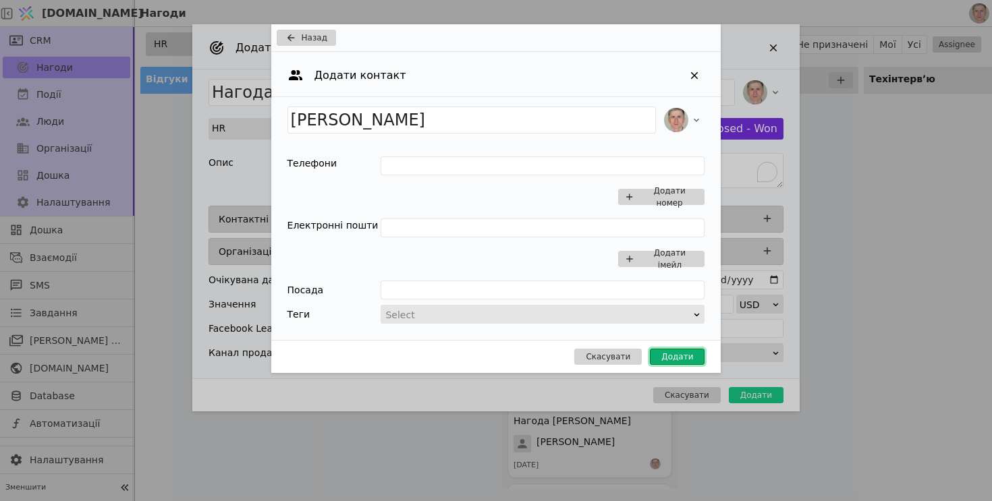
click at [690, 353] on button "Додати" at bounding box center [677, 357] width 55 height 16
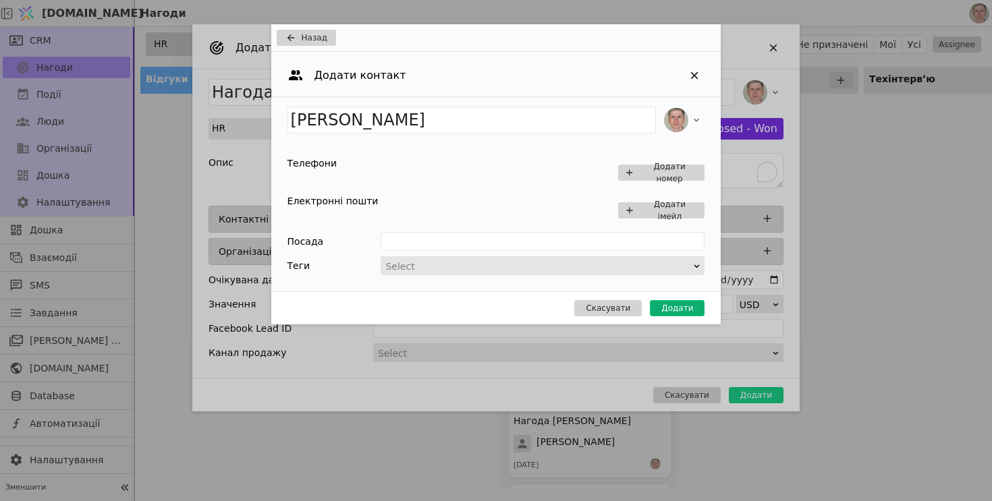
type input "Нагода Yaroslav Averinov"
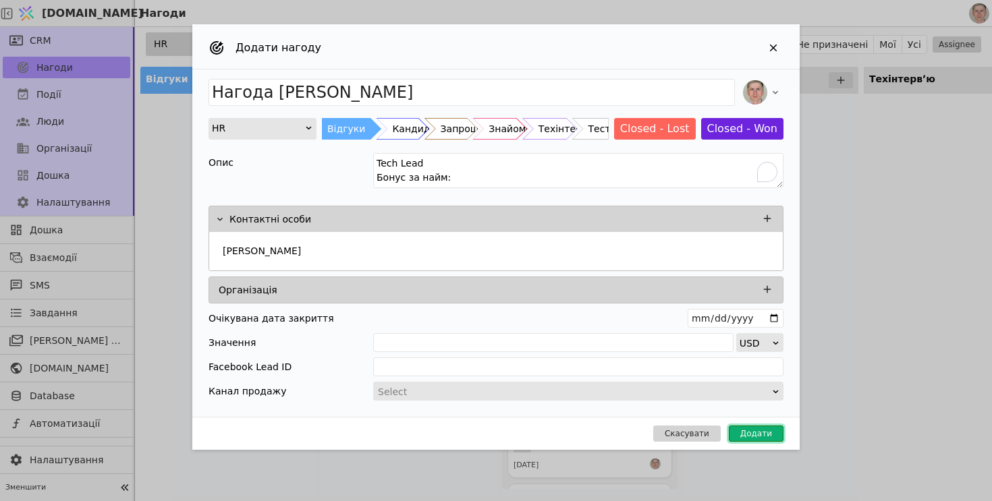
click at [756, 430] on button "Додати" at bounding box center [756, 434] width 55 height 16
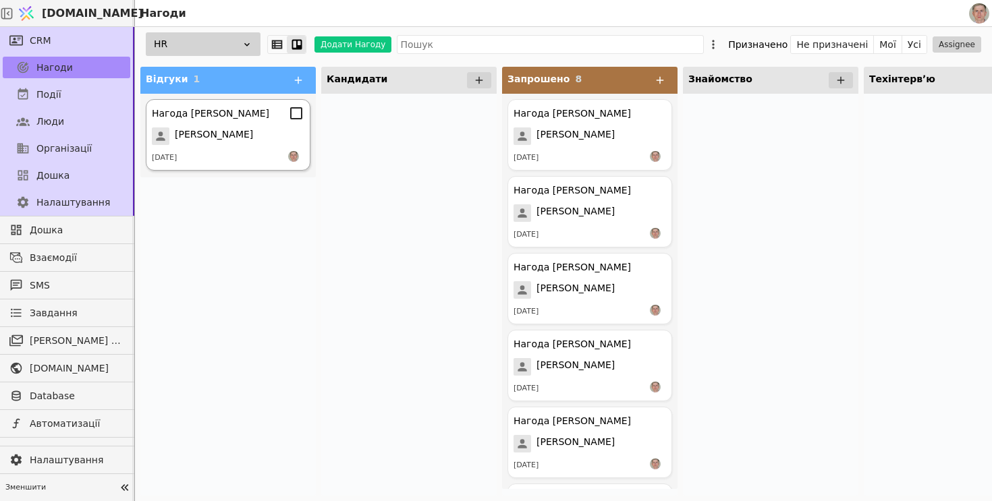
click at [233, 126] on div "Нагода Yaroslav Averinov Yaroslav Averinov 13.08.2025" at bounding box center [228, 135] width 165 height 72
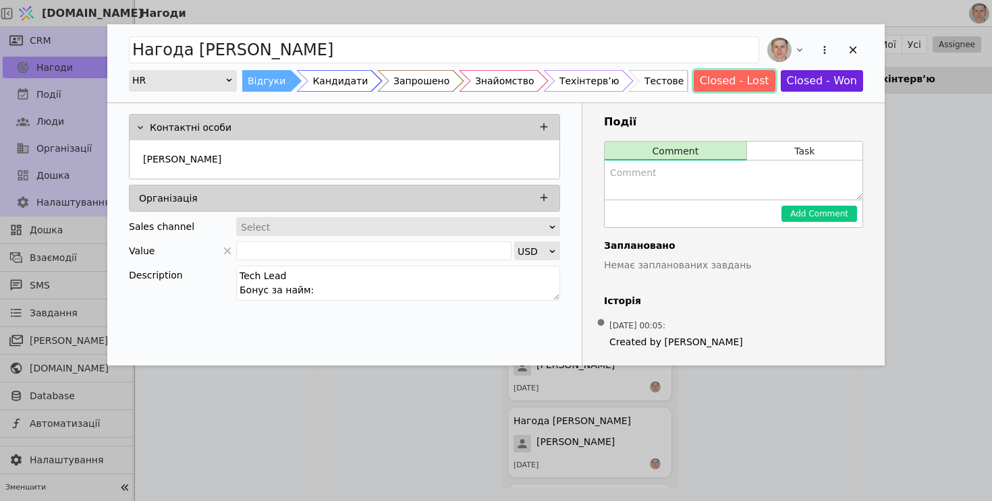
click at [717, 86] on button "Closed - Lost" at bounding box center [735, 81] width 82 height 22
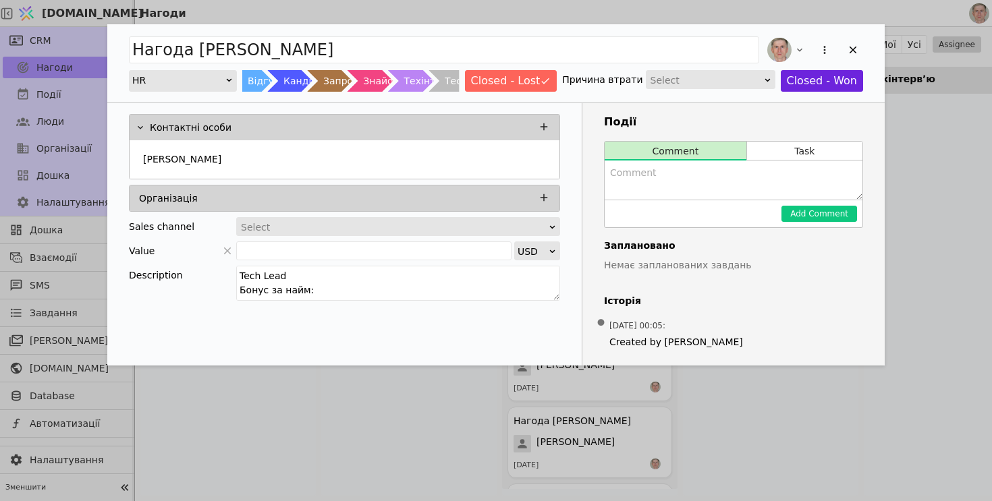
click at [700, 77] on div "Select" at bounding box center [705, 80] width 111 height 19
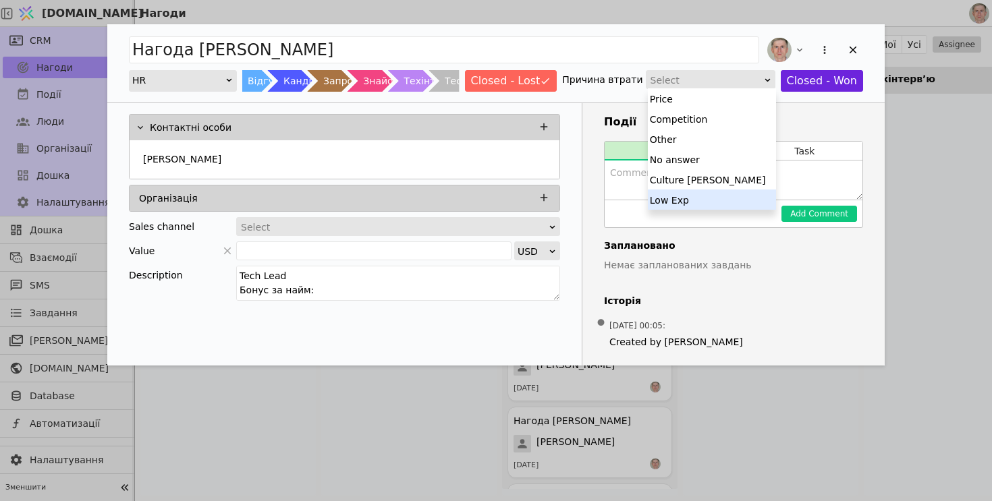
click at [688, 196] on div "Low Exp" at bounding box center [712, 200] width 128 height 20
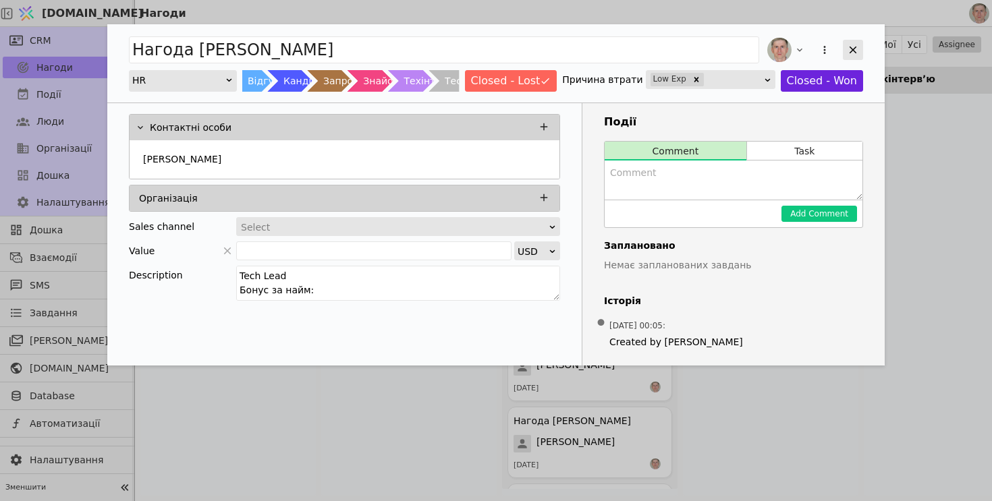
click at [849, 47] on icon "Add Opportunity" at bounding box center [853, 50] width 12 height 12
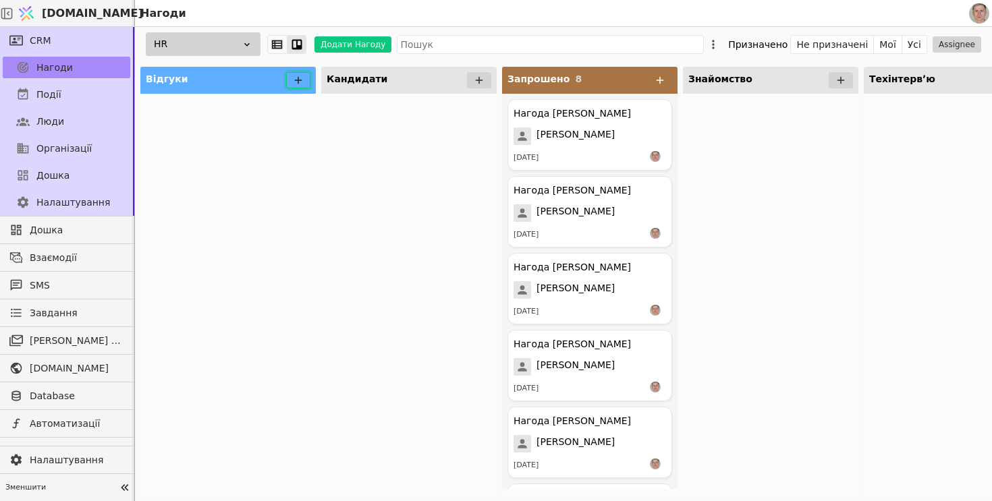
click at [298, 84] on icon at bounding box center [298, 80] width 12 height 12
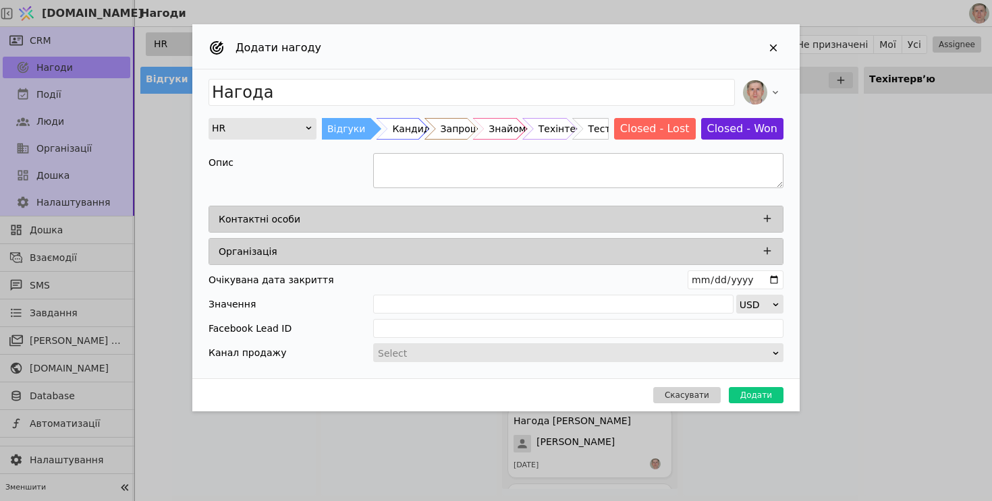
click at [412, 175] on textarea "Add Opportunity" at bounding box center [578, 170] width 410 height 35
paste textarea "Maksym Perepelitsa Fullstack JS developer Бонус за найм: $700 Зарплата від $350…"
drag, startPoint x: 468, startPoint y: 177, endPoint x: 372, endPoint y: 176, distance: 95.8
click at [372, 176] on div "Опис Maksym Perepelitsa Fullstack JS developer Бонус за найм: $700 Зарплата від…" at bounding box center [496, 172] width 575 height 39
type textarea "Fullstack JS developer Бонус за найм: $700 Зарплата від $3500 Досвід роботи 6 р…"
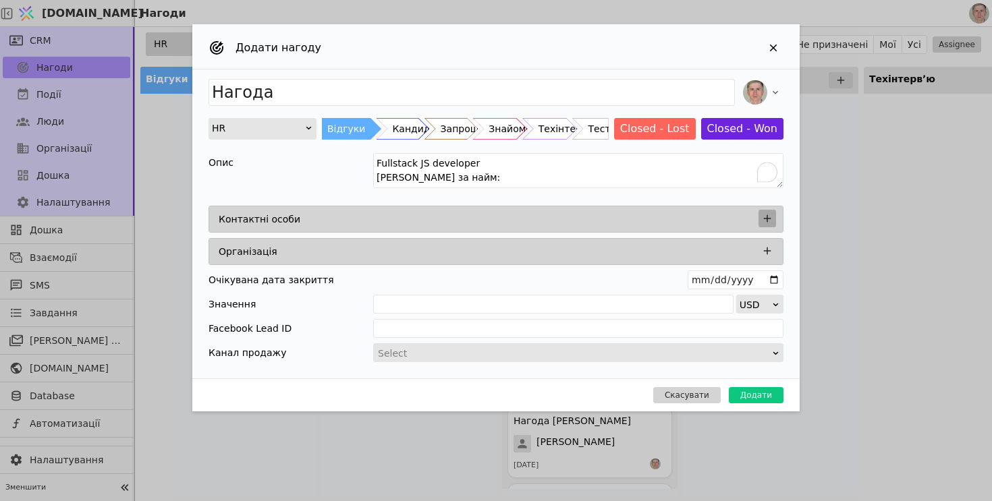
click at [769, 218] on icon "Add Opportunity" at bounding box center [767, 218] width 7 height 7
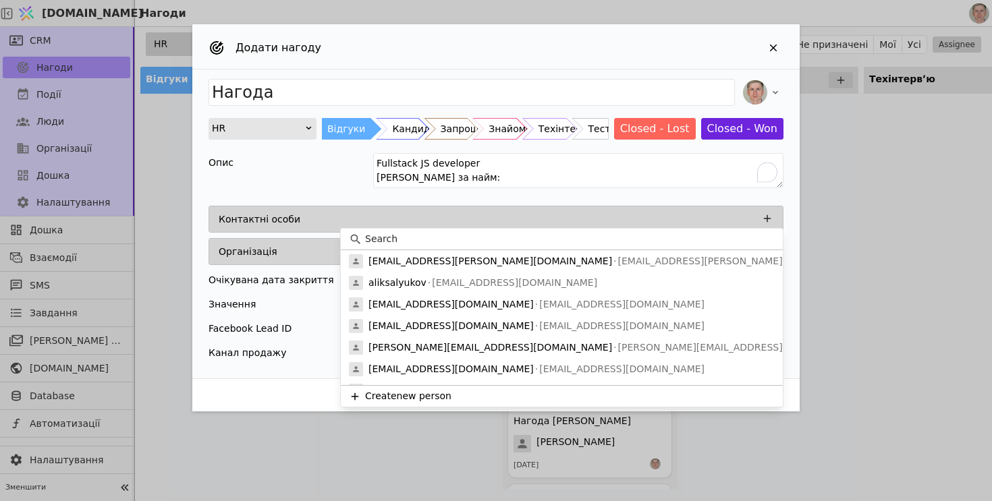
click at [561, 242] on input at bounding box center [570, 239] width 410 height 14
paste input "Maksym Perepelitsa"
type input "Maksym Perepelitsa"
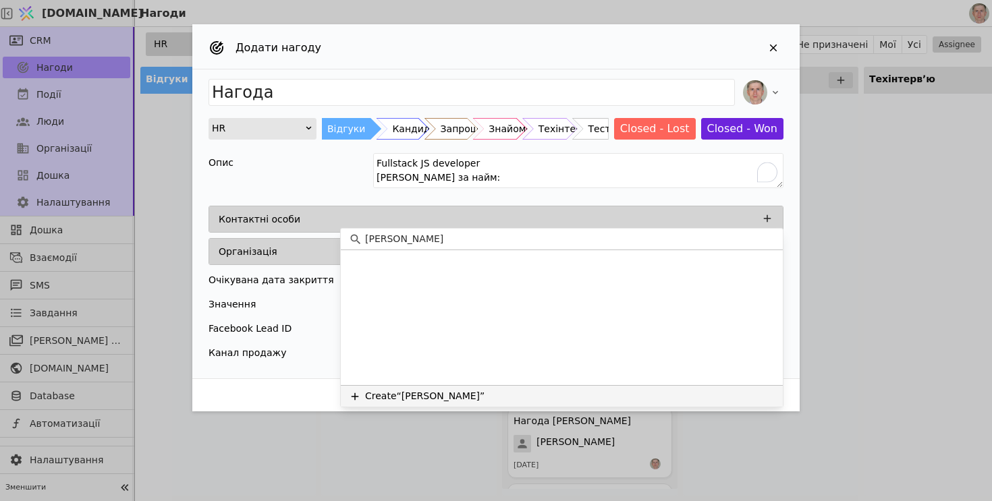
click at [497, 398] on button "Create “Maksym Perepelitsa”" at bounding box center [562, 396] width 442 height 22
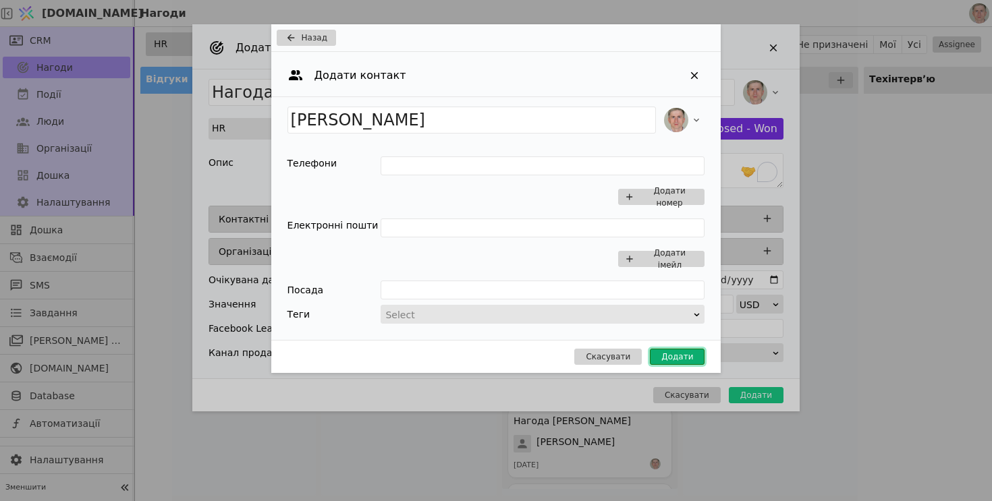
click at [676, 350] on button "Додати" at bounding box center [677, 357] width 55 height 16
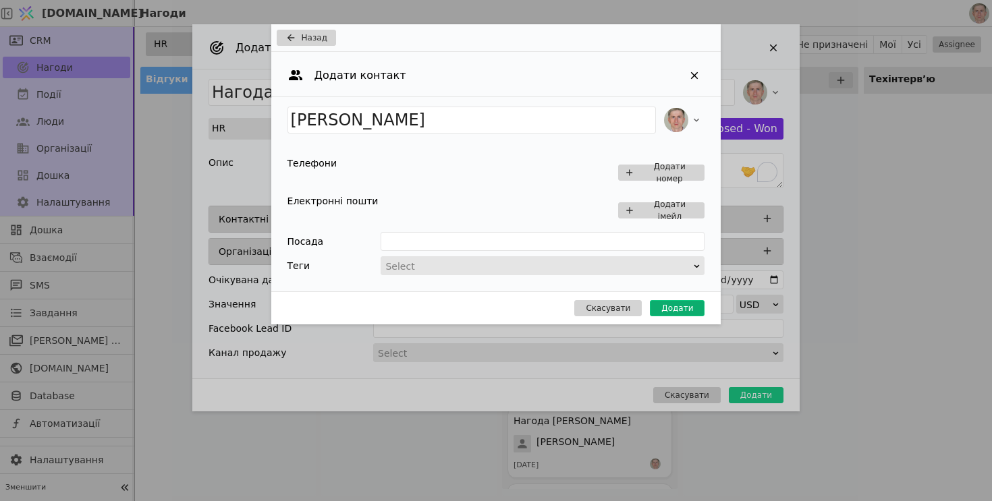
type input "Нагода Maksym Perepelitsa"
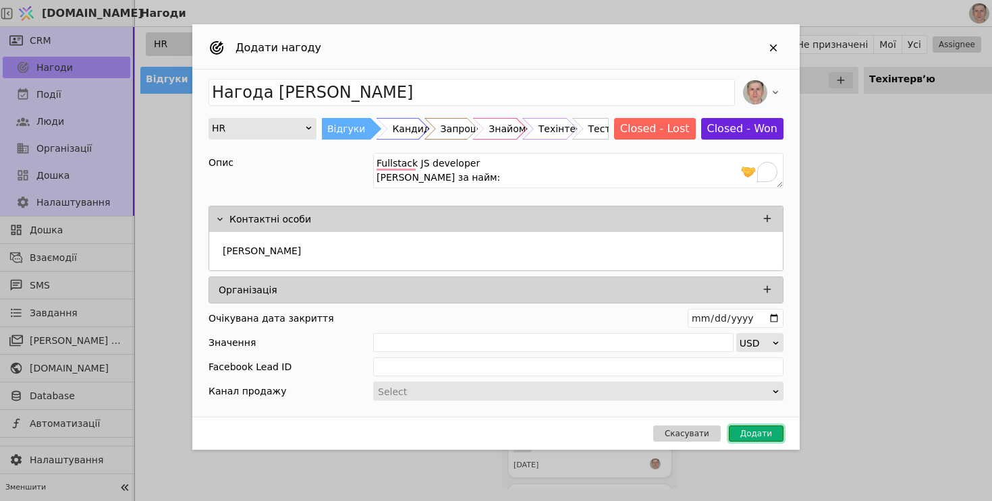
click at [748, 431] on button "Додати" at bounding box center [756, 434] width 55 height 16
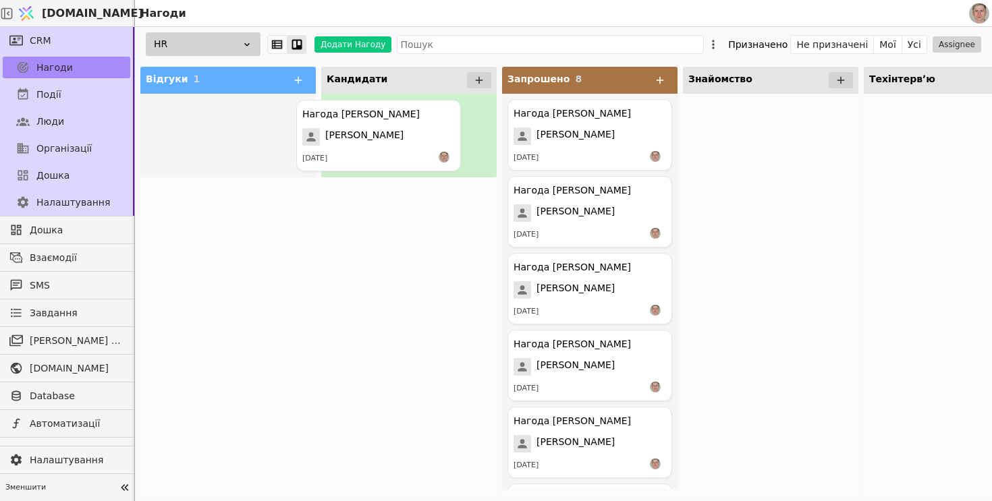
drag, startPoint x: 254, startPoint y: 144, endPoint x: 426, endPoint y: 144, distance: 172.1
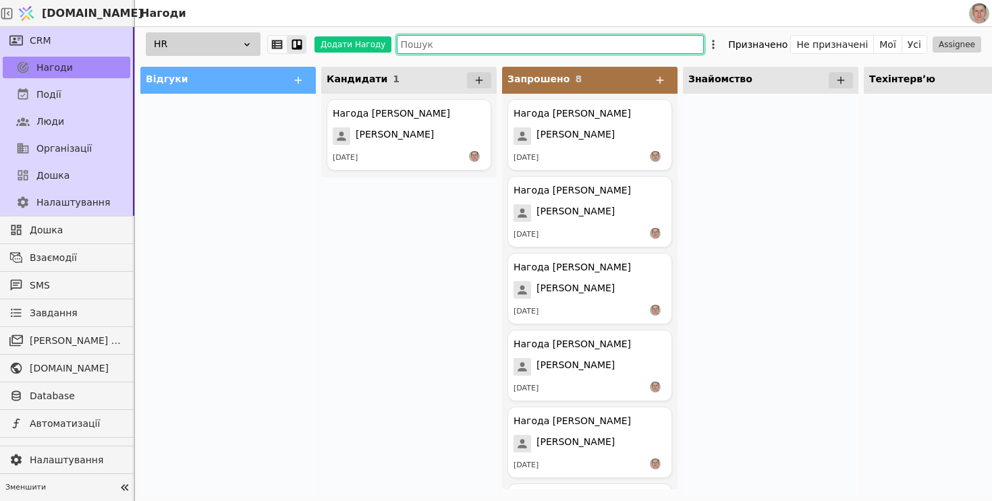
click at [428, 51] on input "text" at bounding box center [550, 44] width 307 height 19
paste input "Denys Nych"
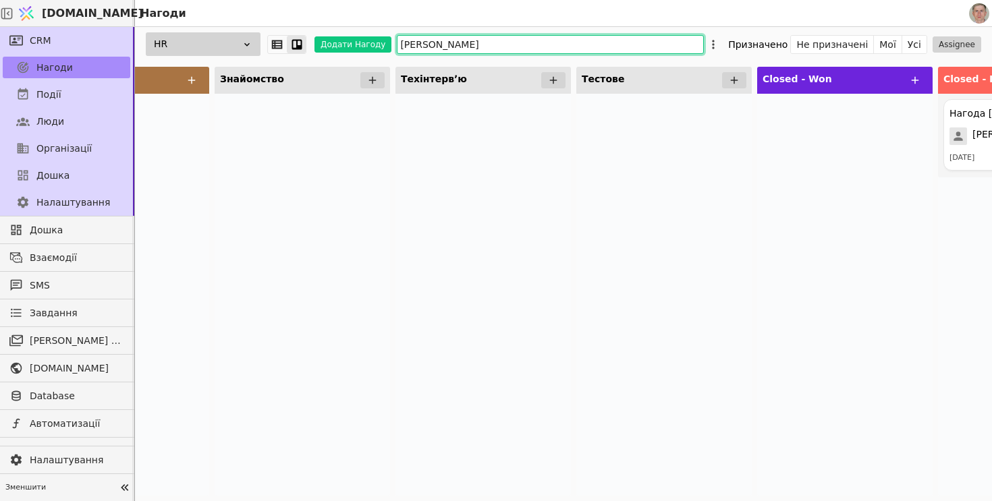
scroll to position [0, 595]
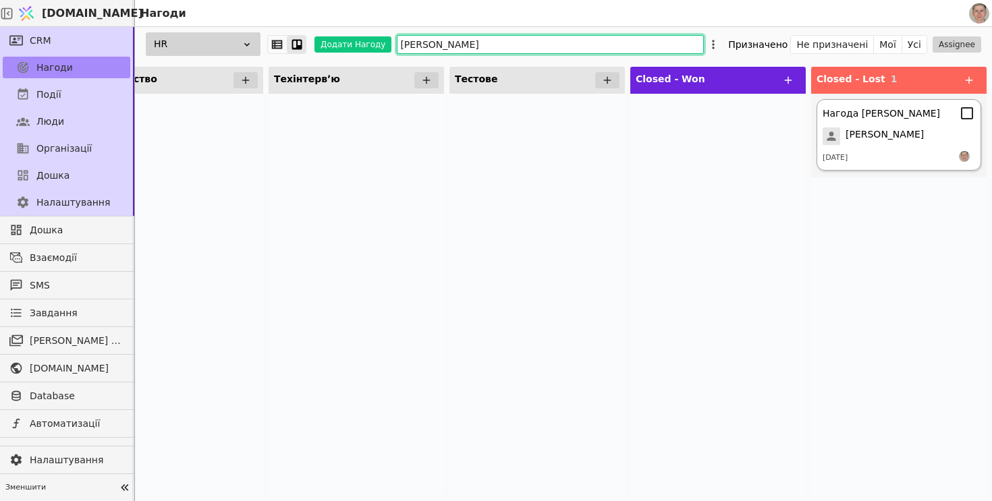
click at [894, 132] on span "Denys Nych" at bounding box center [885, 137] width 78 height 18
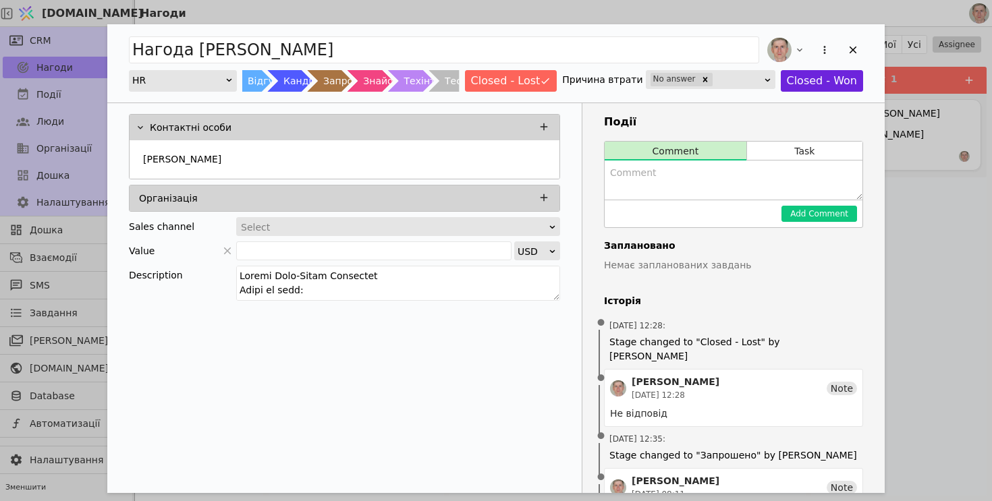
click at [927, 259] on div "Нагода Denys Nych HR Відгуки Кандидати Запрошено Знайомство Техінтервʼю Тестове…" at bounding box center [496, 250] width 992 height 501
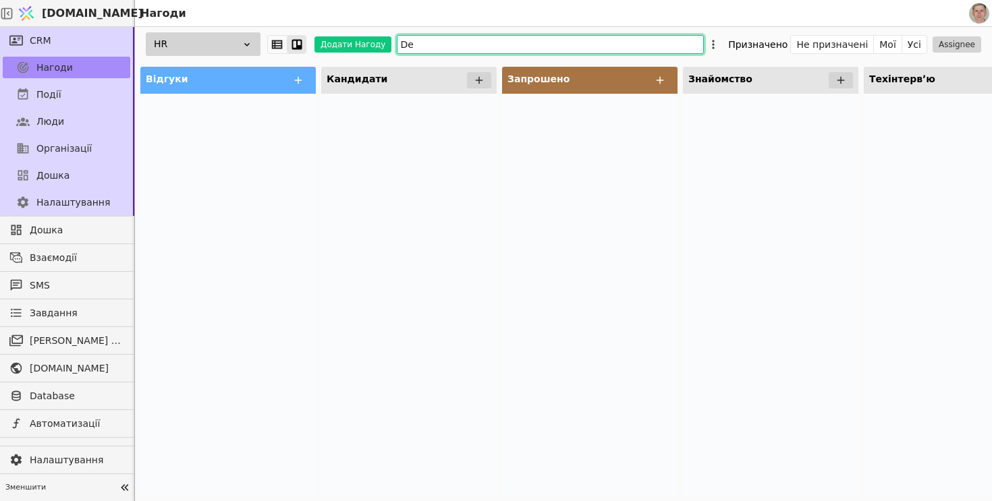
type input "D"
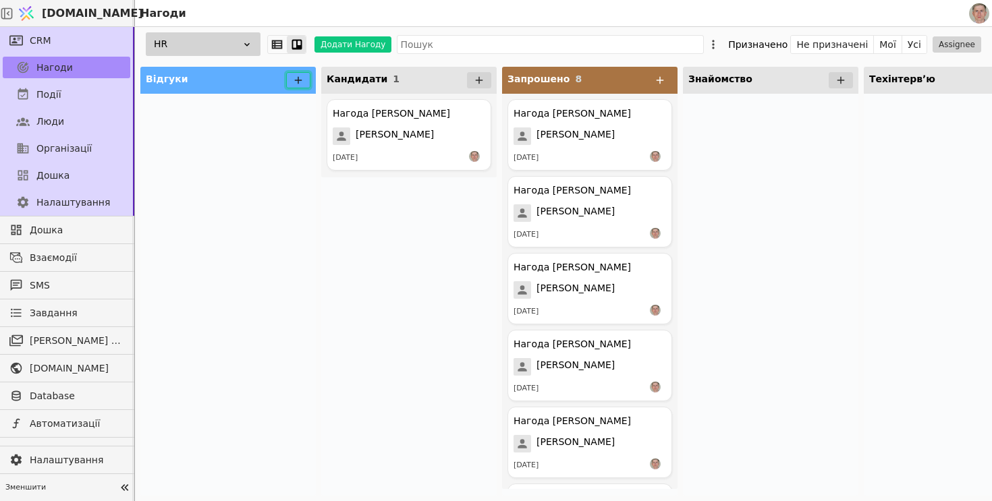
click at [296, 84] on icon at bounding box center [298, 80] width 12 height 12
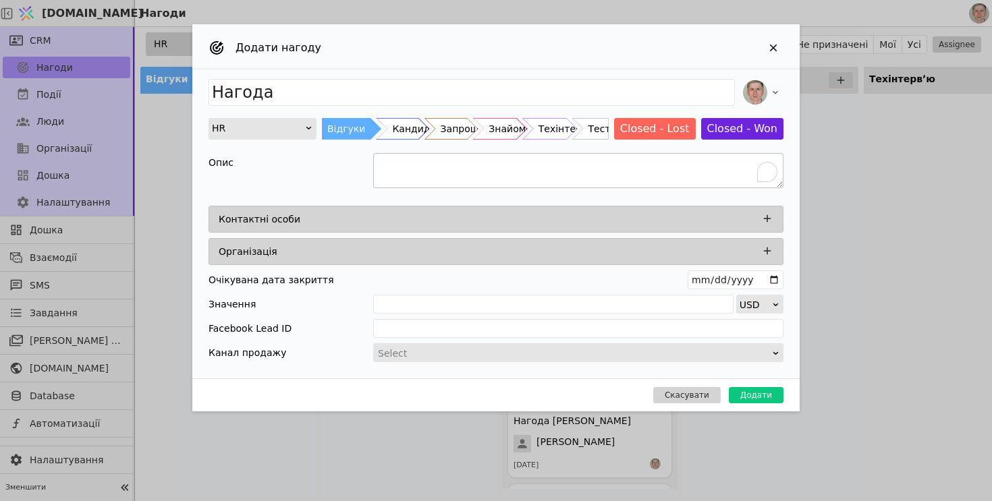
click at [414, 154] on textarea "To enrich screen reader interactions, please activate Accessibility in Grammarl…" at bounding box center [578, 170] width 410 height 35
paste textarea "Denys Nych"
type textarea "Denys Nych"
click at [768, 220] on icon "Add Opportunity" at bounding box center [767, 219] width 12 height 12
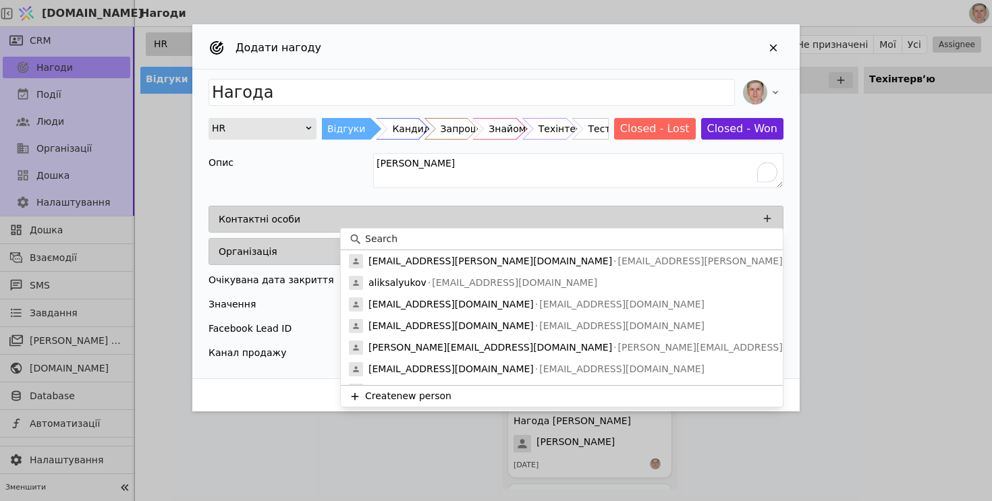
click at [466, 244] on input at bounding box center [570, 239] width 410 height 14
paste input "Denys Nych"
type input "Denys Nych"
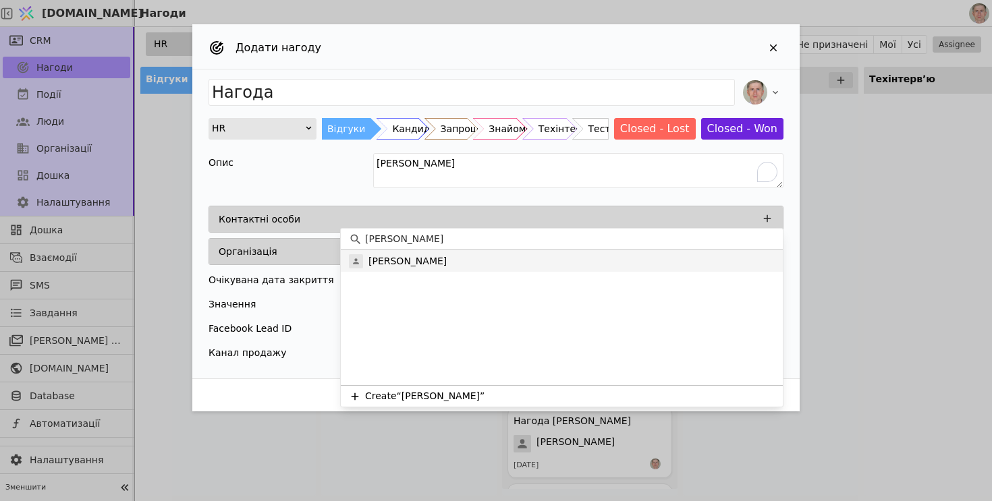
click at [453, 263] on div "Denys Nych" at bounding box center [562, 261] width 442 height 22
type input "Нагода Denys Nych"
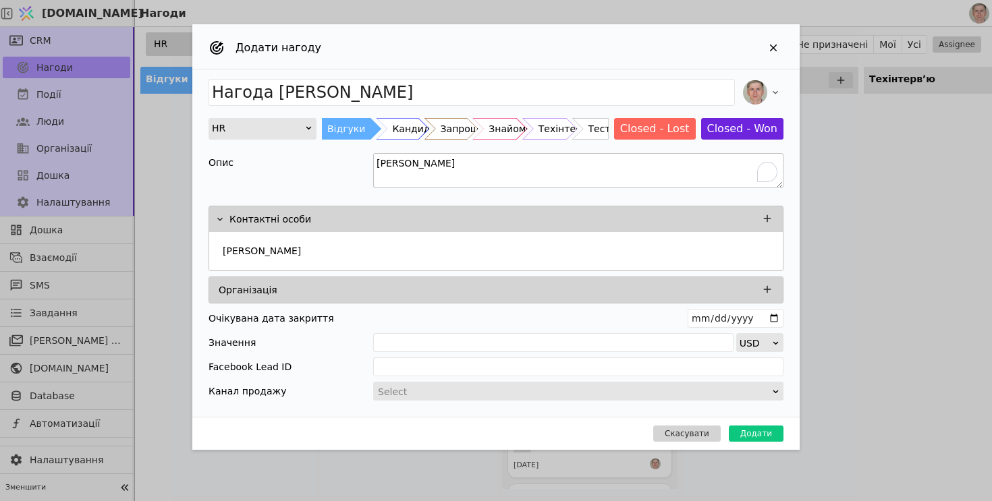
click at [491, 171] on textarea "Denys Nych" at bounding box center [578, 170] width 410 height 35
paste textarea "Denys Senior Full-Stack Developer Бонус за найм: $760 Зарплата від $3400 $3800 …"
drag, startPoint x: 428, startPoint y: 179, endPoint x: 337, endPoint y: 174, distance: 91.9
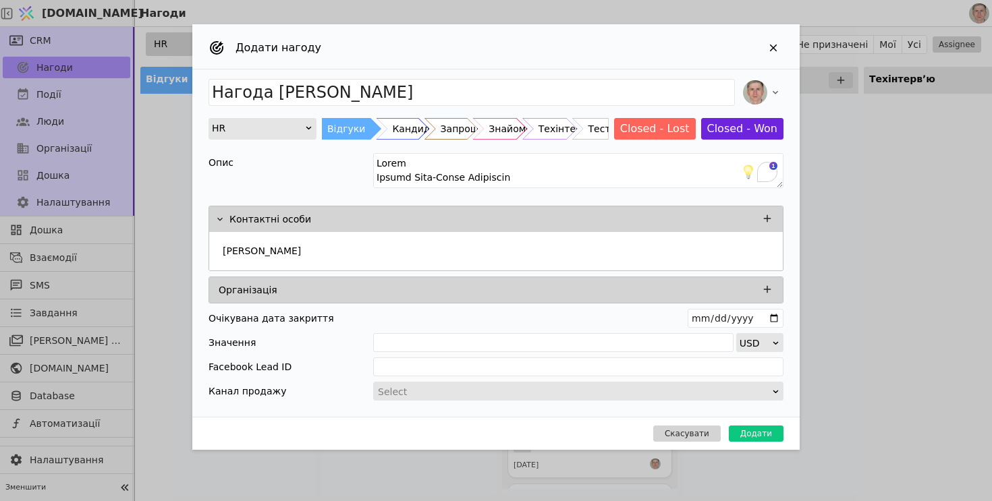
click at [335, 174] on div "Опис" at bounding box center [496, 172] width 575 height 39
type textarea "Senior Full-Stack Developer Бонус за найм: $760 Зарплата від $3400 $3800 Досвід…"
click at [760, 427] on button "Додати" at bounding box center [756, 434] width 55 height 16
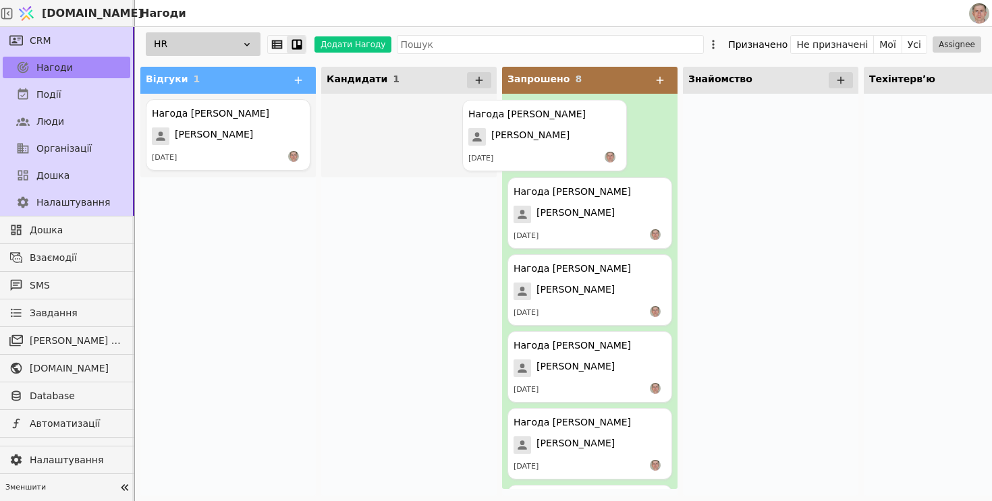
drag, startPoint x: 414, startPoint y: 146, endPoint x: 563, endPoint y: 145, distance: 148.5
